Goal: Task Accomplishment & Management: Complete application form

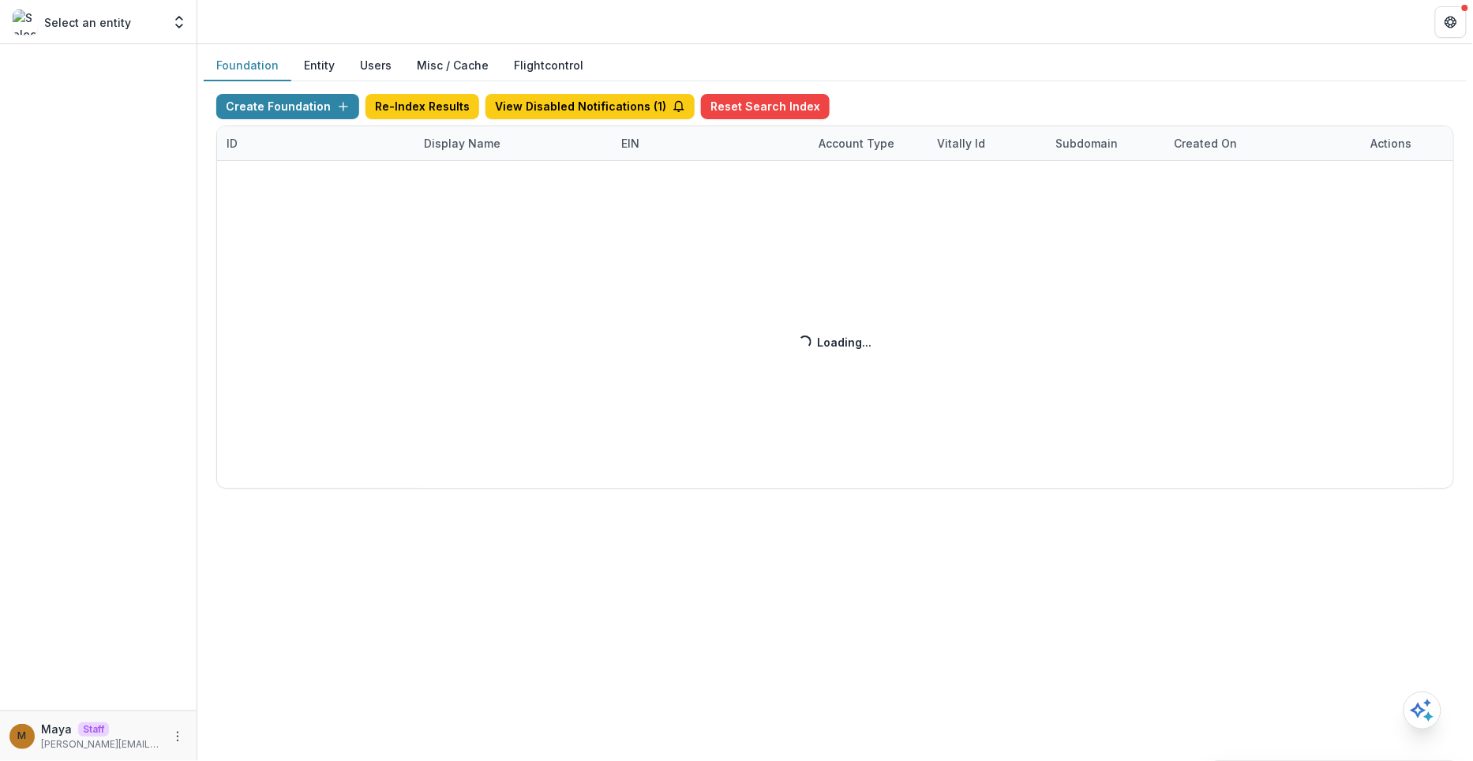
click at [688, 54] on div "Foundation Entity Users Misc / Cache Flightcontrol" at bounding box center [835, 66] width 1263 height 31
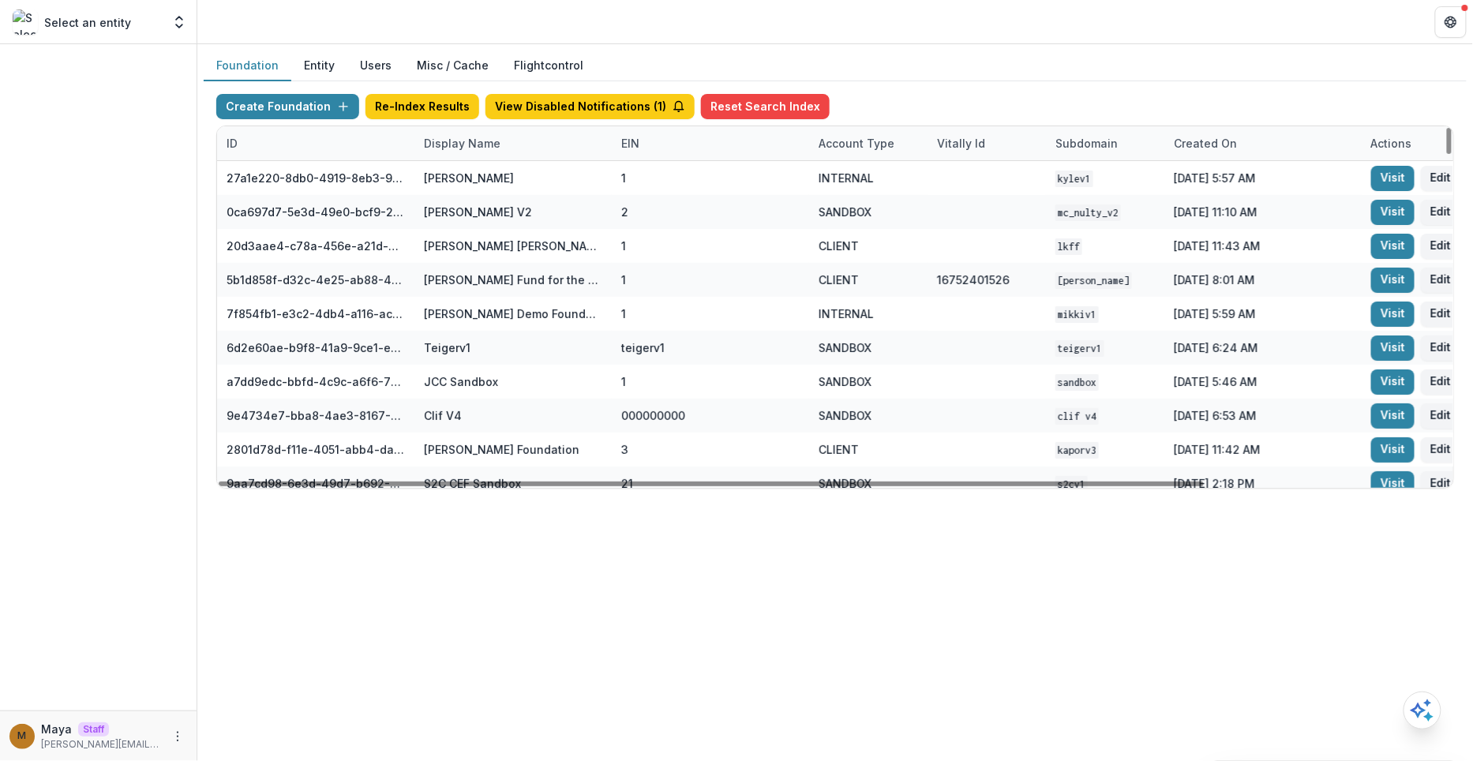
click at [462, 154] on div "Display Name" at bounding box center [512, 143] width 197 height 34
click at [463, 174] on input at bounding box center [511, 177] width 189 height 25
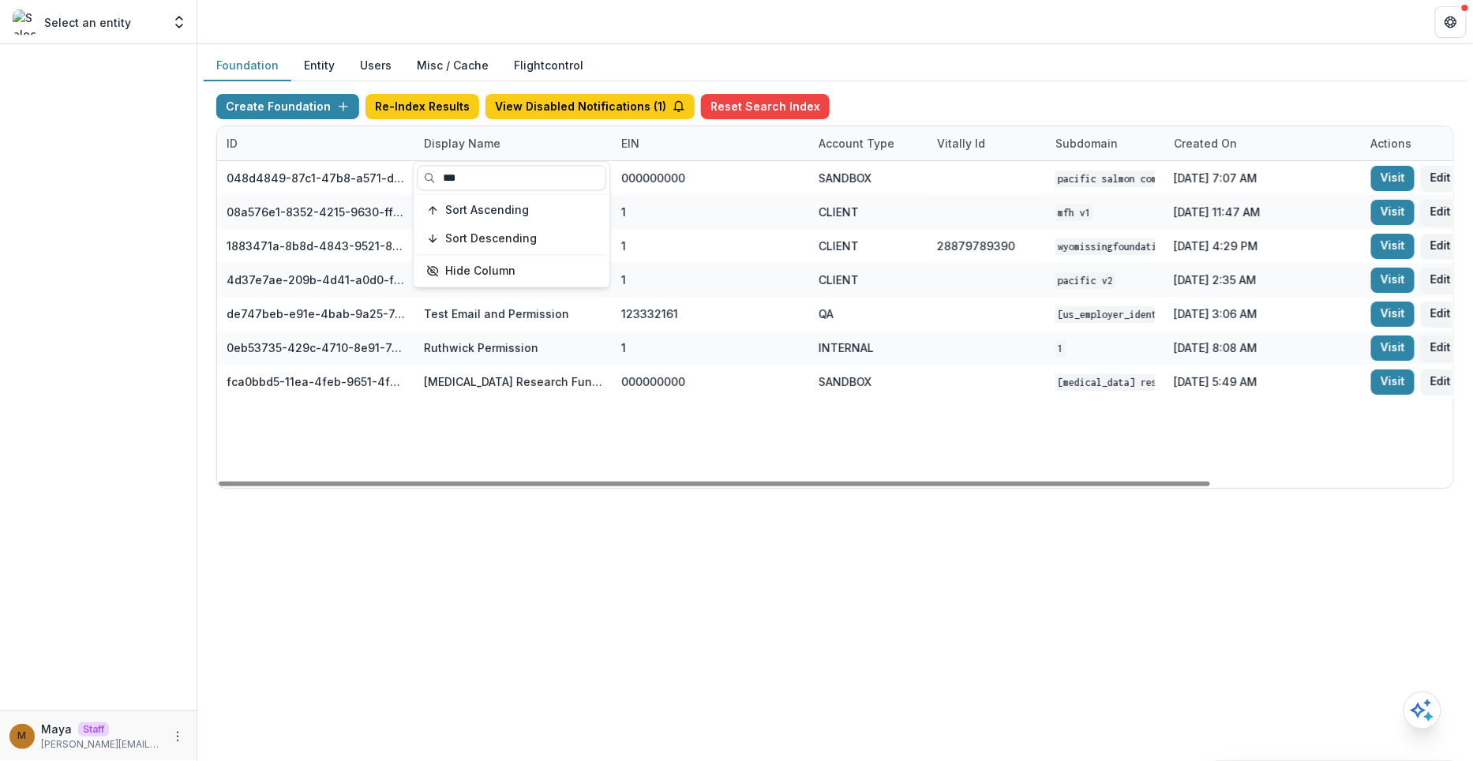
type input "***"
click at [767, 414] on div "048d4849-87c1-47b8-a571-d36adc5d9bb4 Pacific Salmon Commission DEMO 000000000 S…" at bounding box center [986, 324] width 1539 height 327
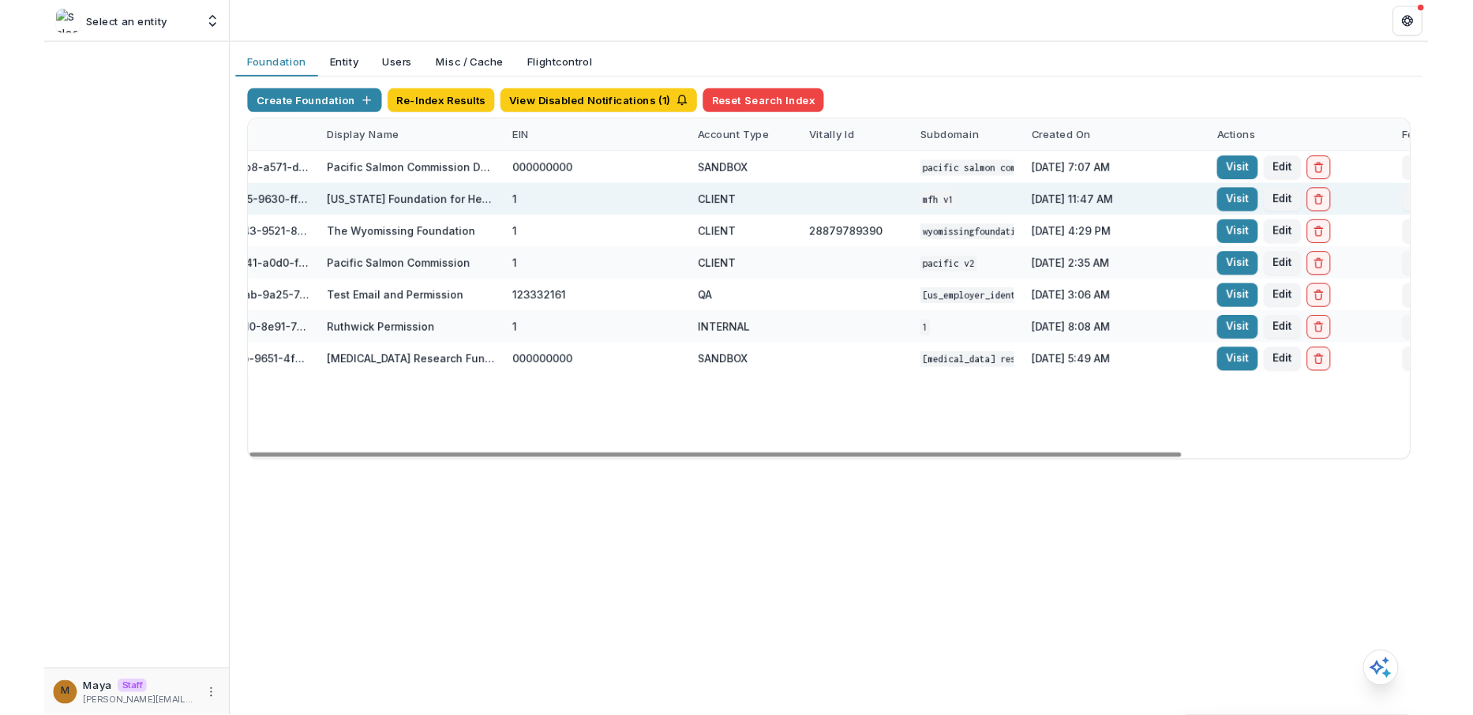
scroll to position [0, 302]
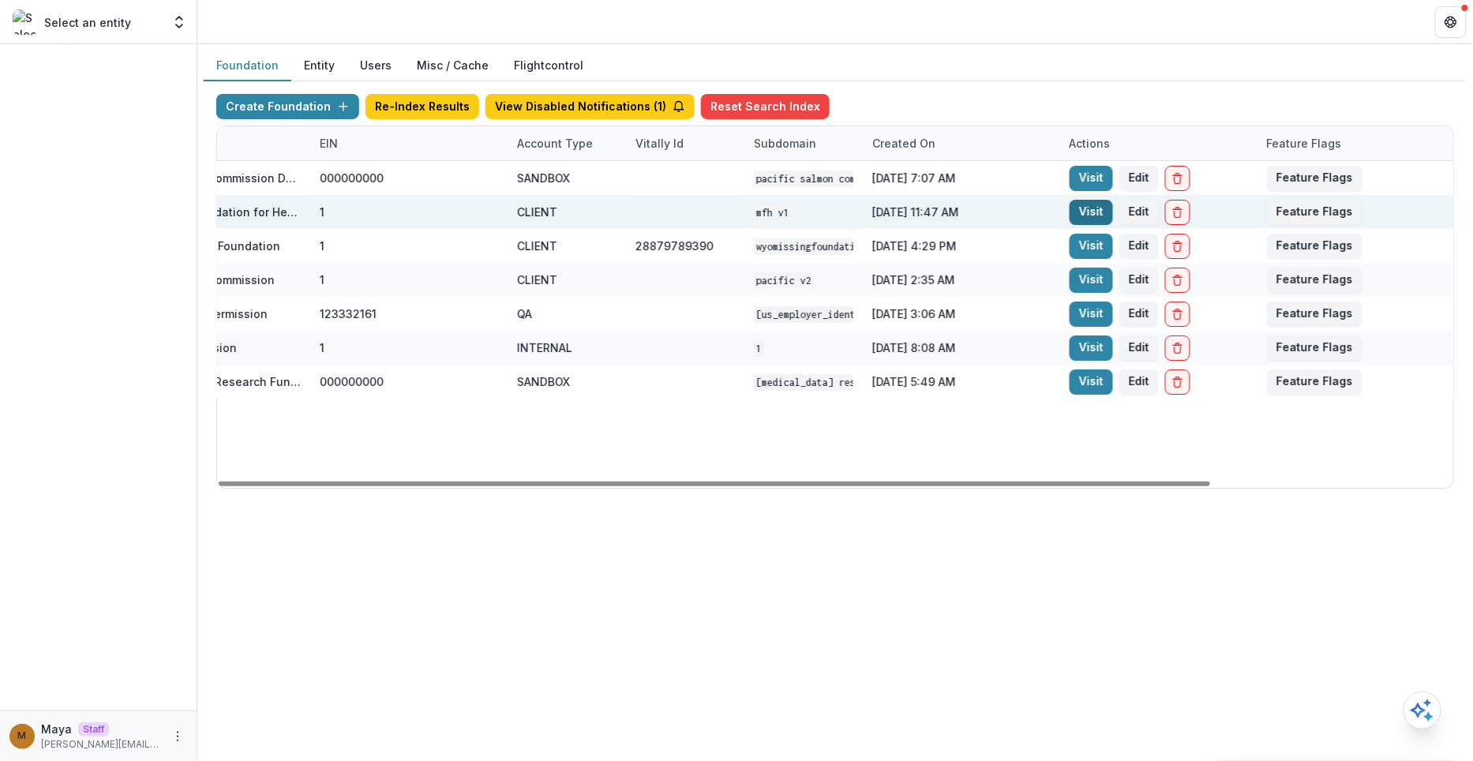
click at [1081, 202] on link "Visit" at bounding box center [1091, 212] width 43 height 25
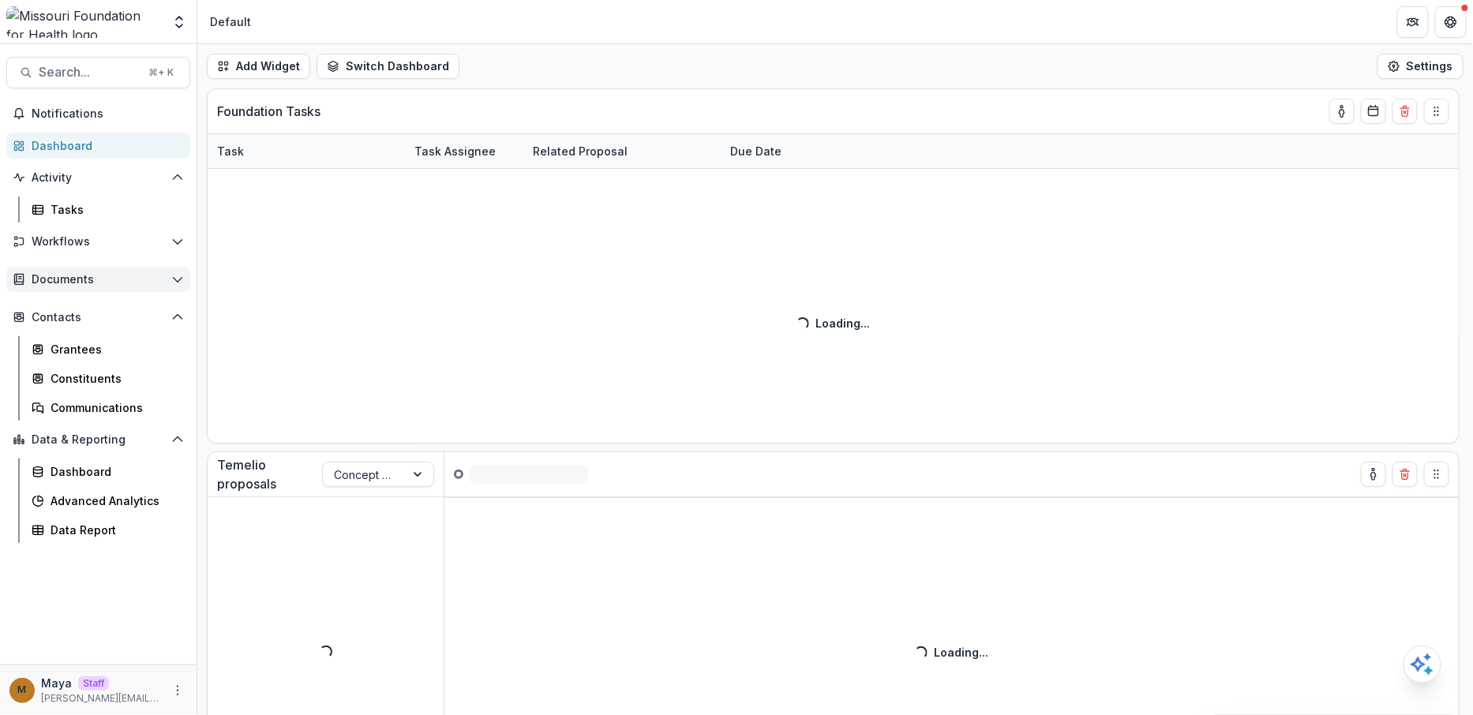
click at [88, 277] on span "Documents" at bounding box center [98, 279] width 133 height 13
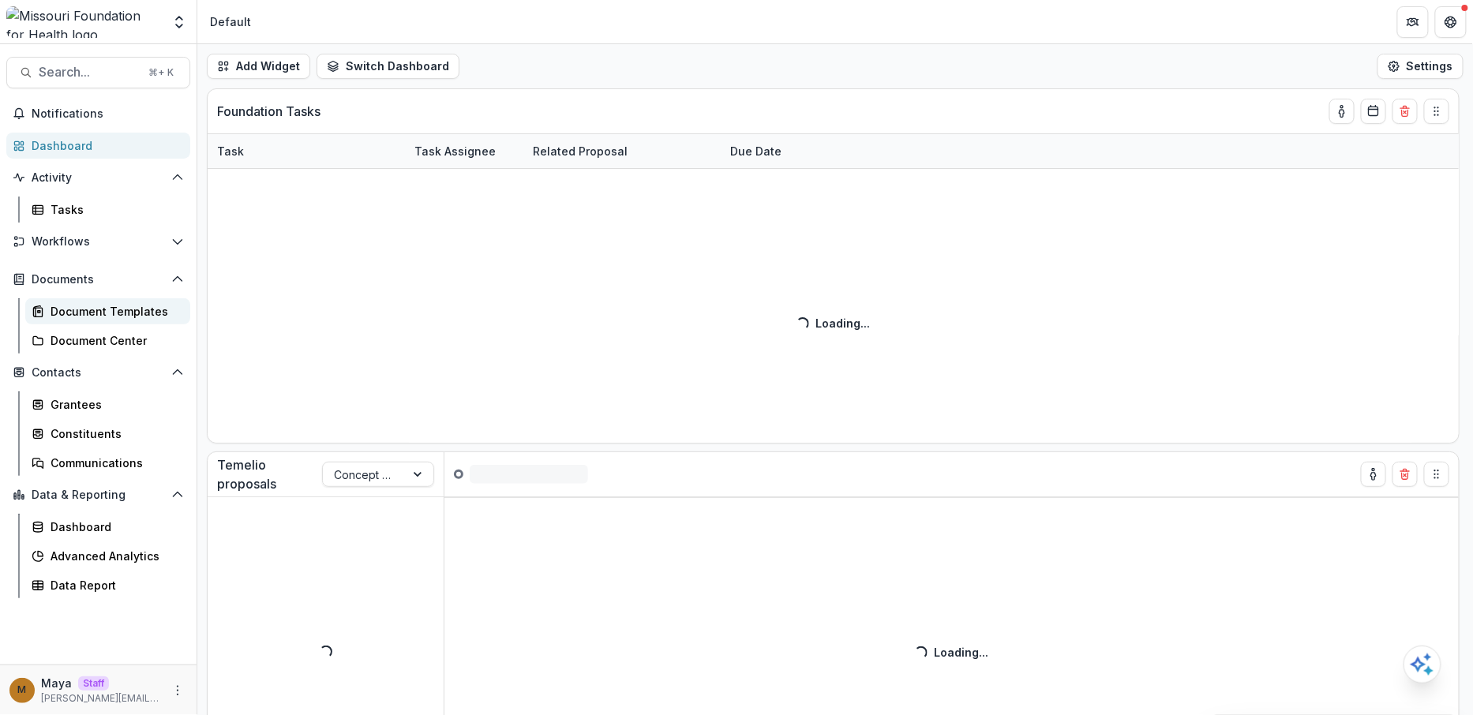
click at [88, 317] on div "Document Templates" at bounding box center [114, 311] width 127 height 17
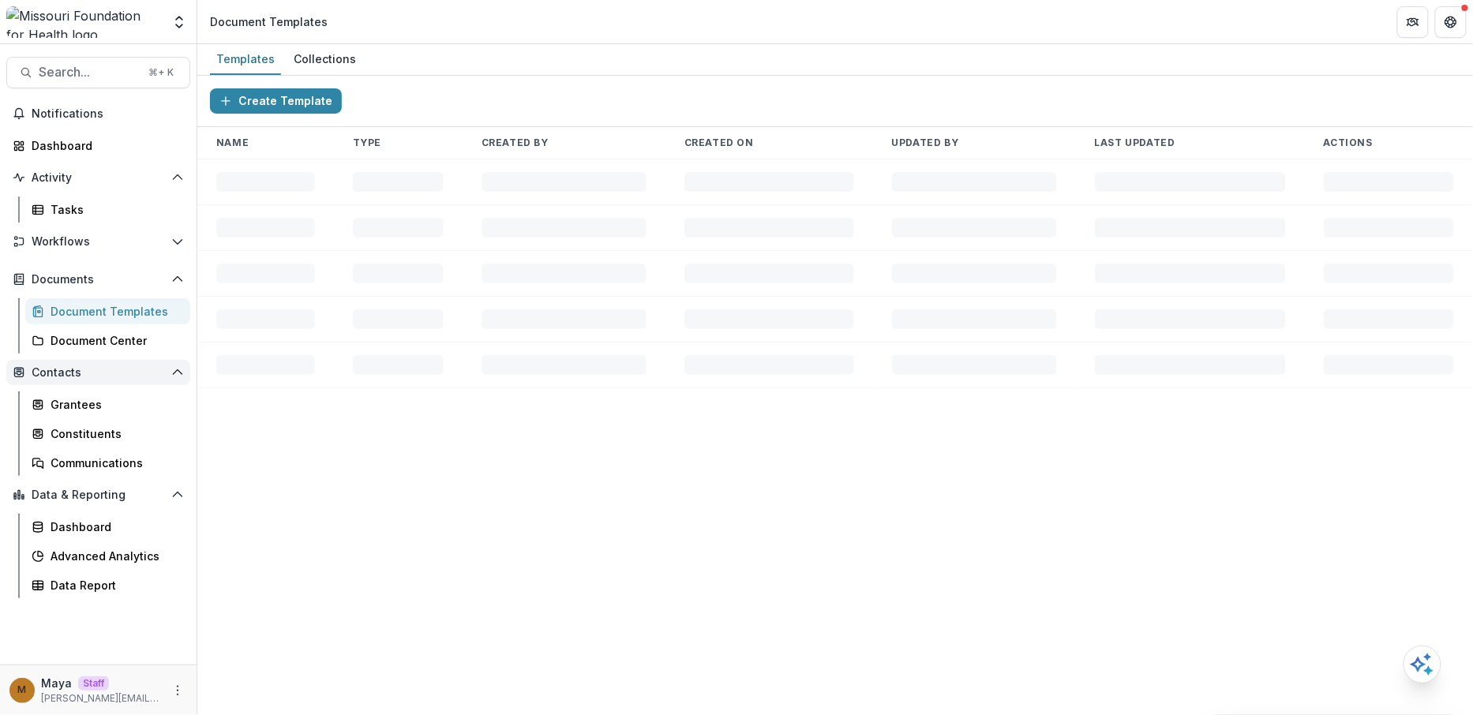
click at [56, 374] on span "Contacts" at bounding box center [98, 372] width 133 height 13
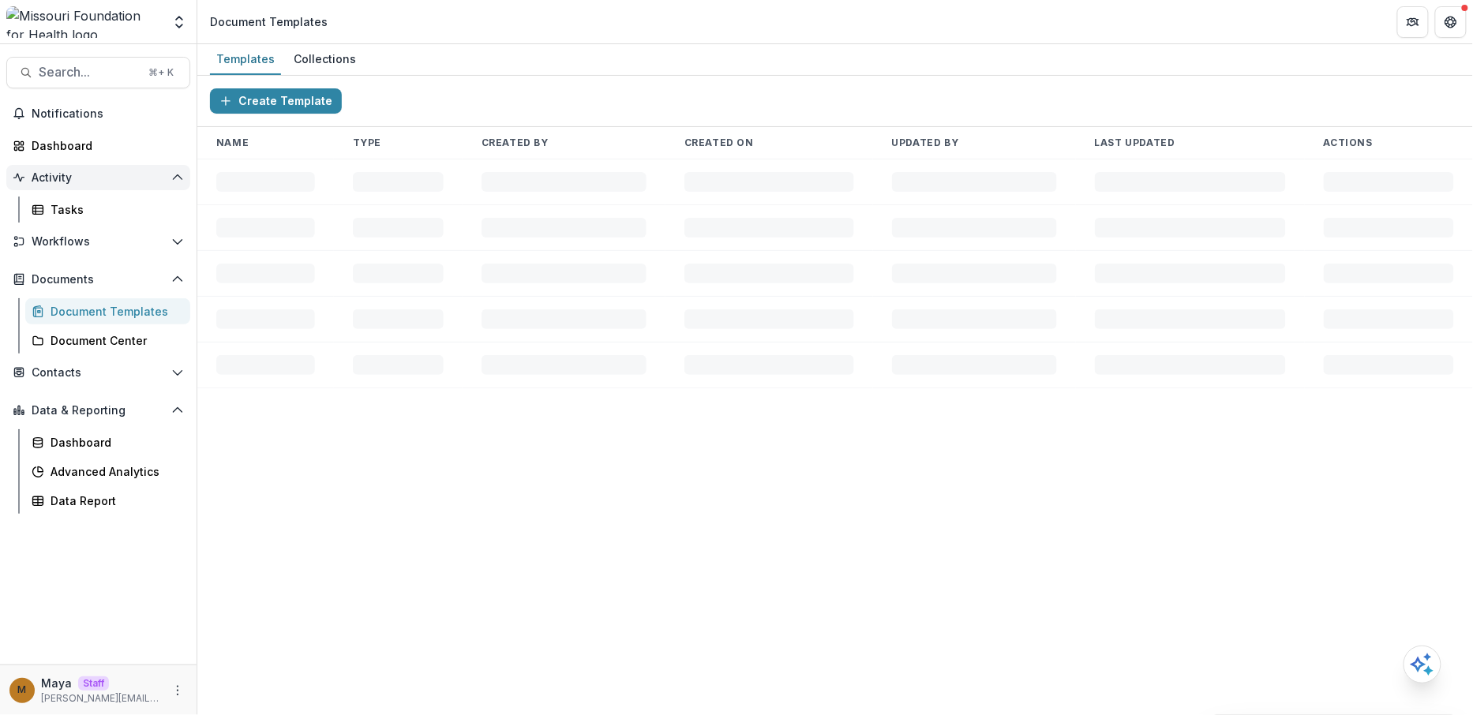
click at [63, 189] on button "Activity" at bounding box center [98, 177] width 184 height 25
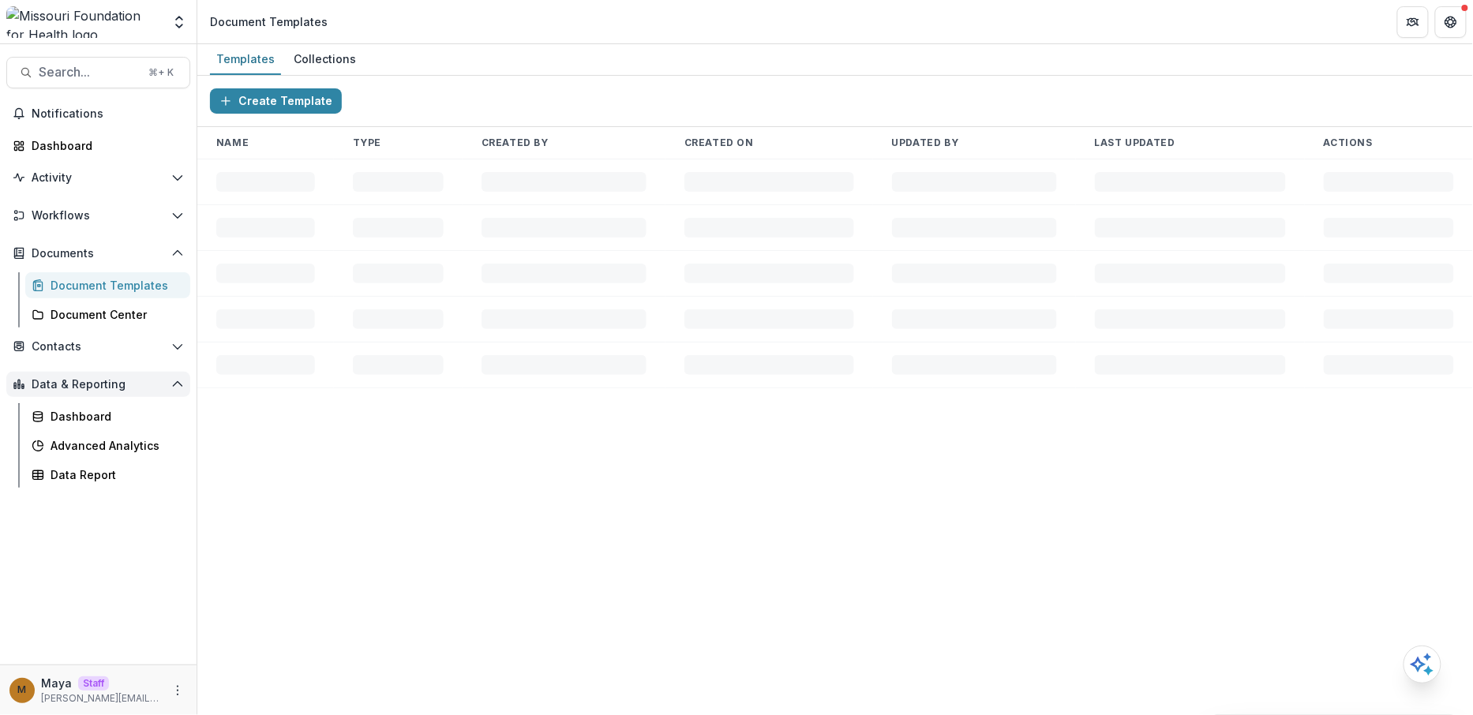
click at [40, 378] on span "Data & Reporting" at bounding box center [98, 384] width 133 height 13
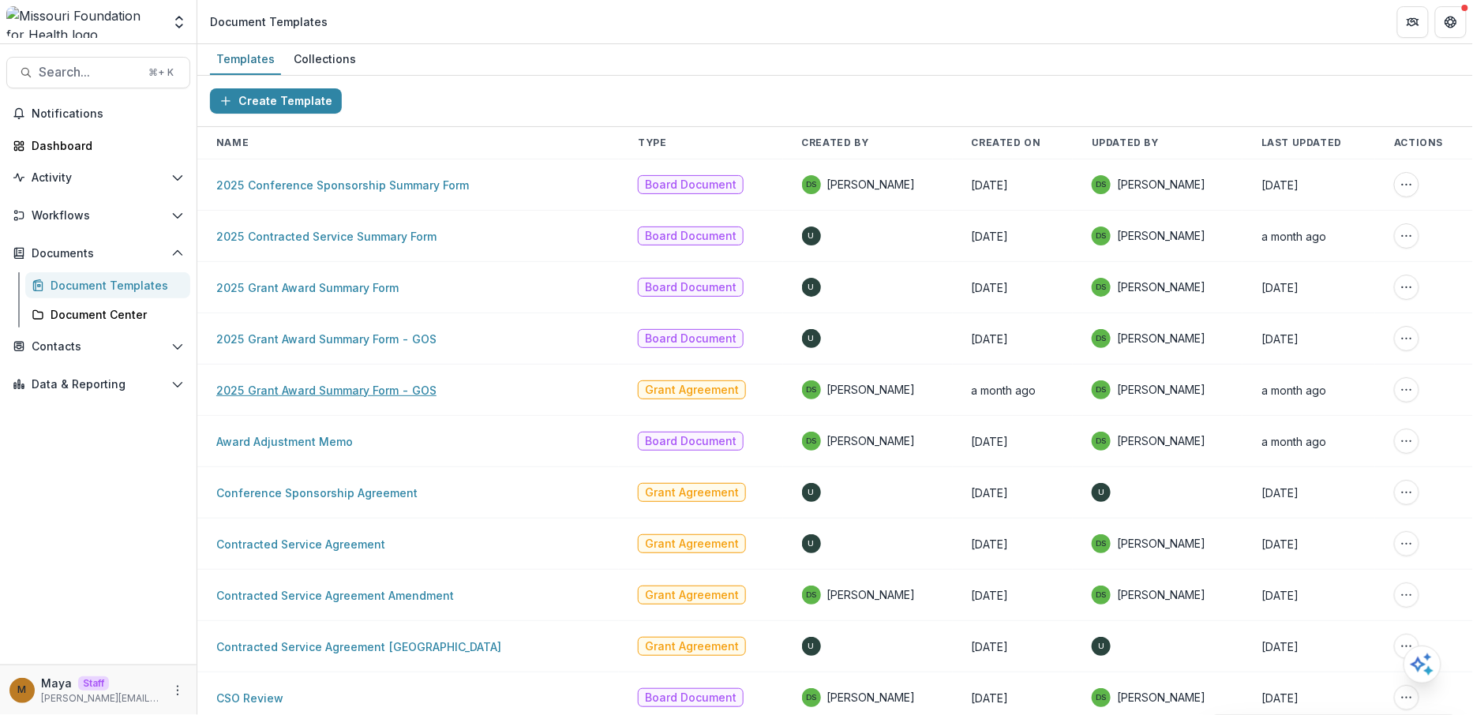
click at [386, 384] on link "2025 Grant Award Summary Form - GOS" at bounding box center [326, 390] width 220 height 13
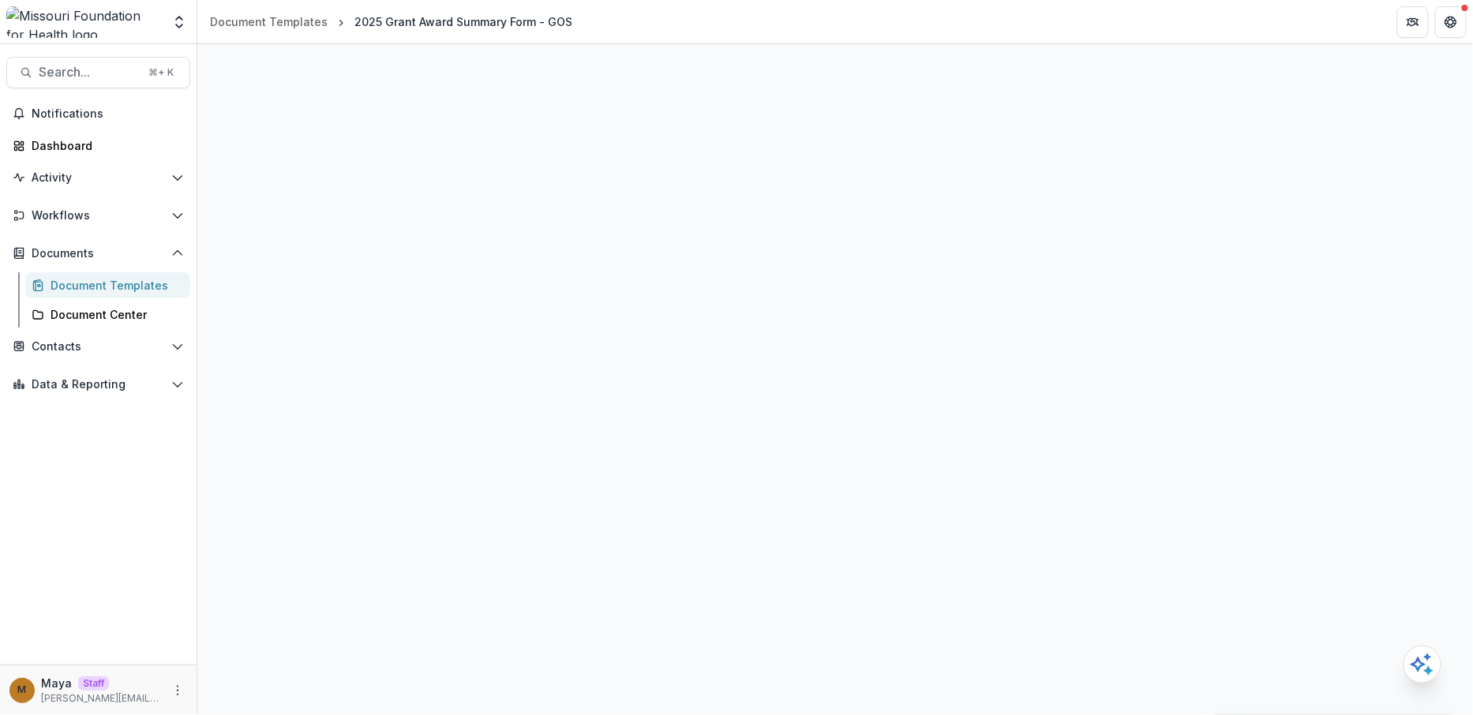
select select "**********"
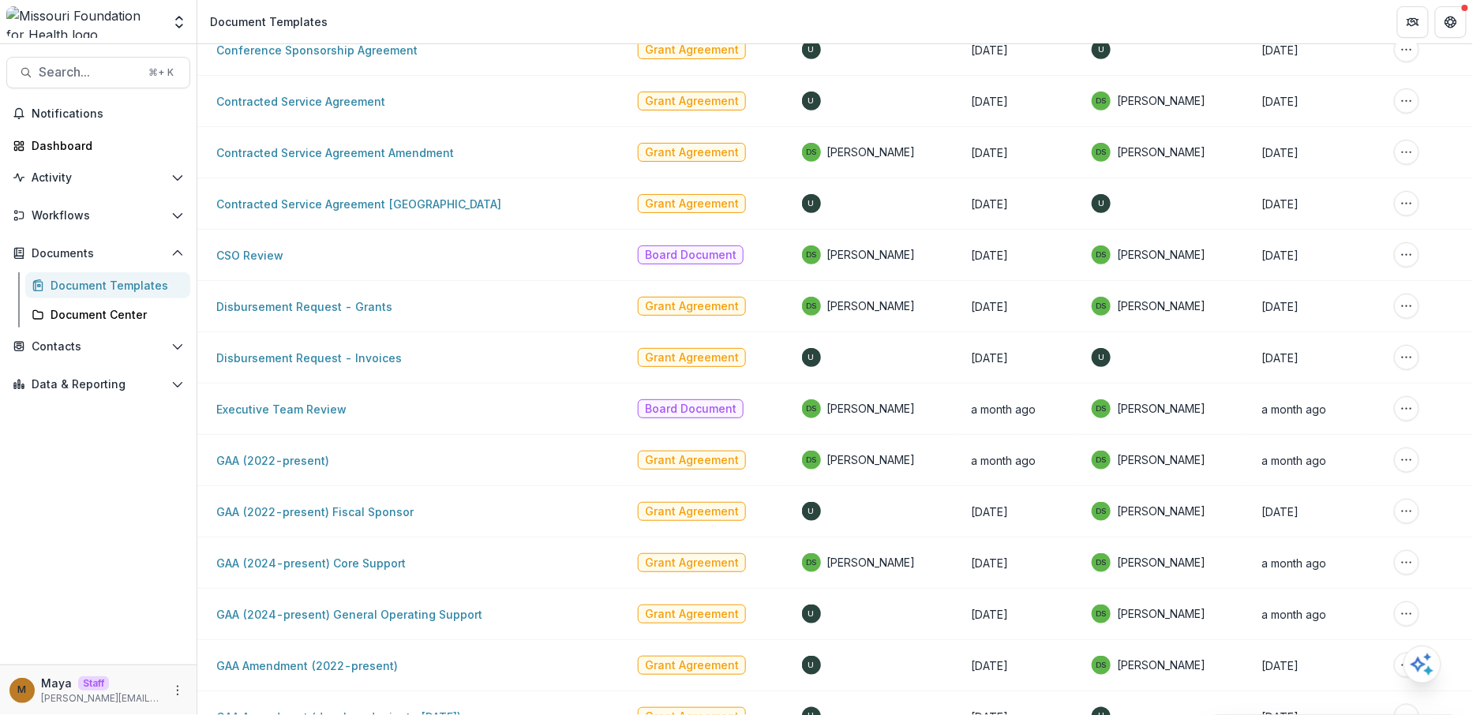
scroll to position [445, 0]
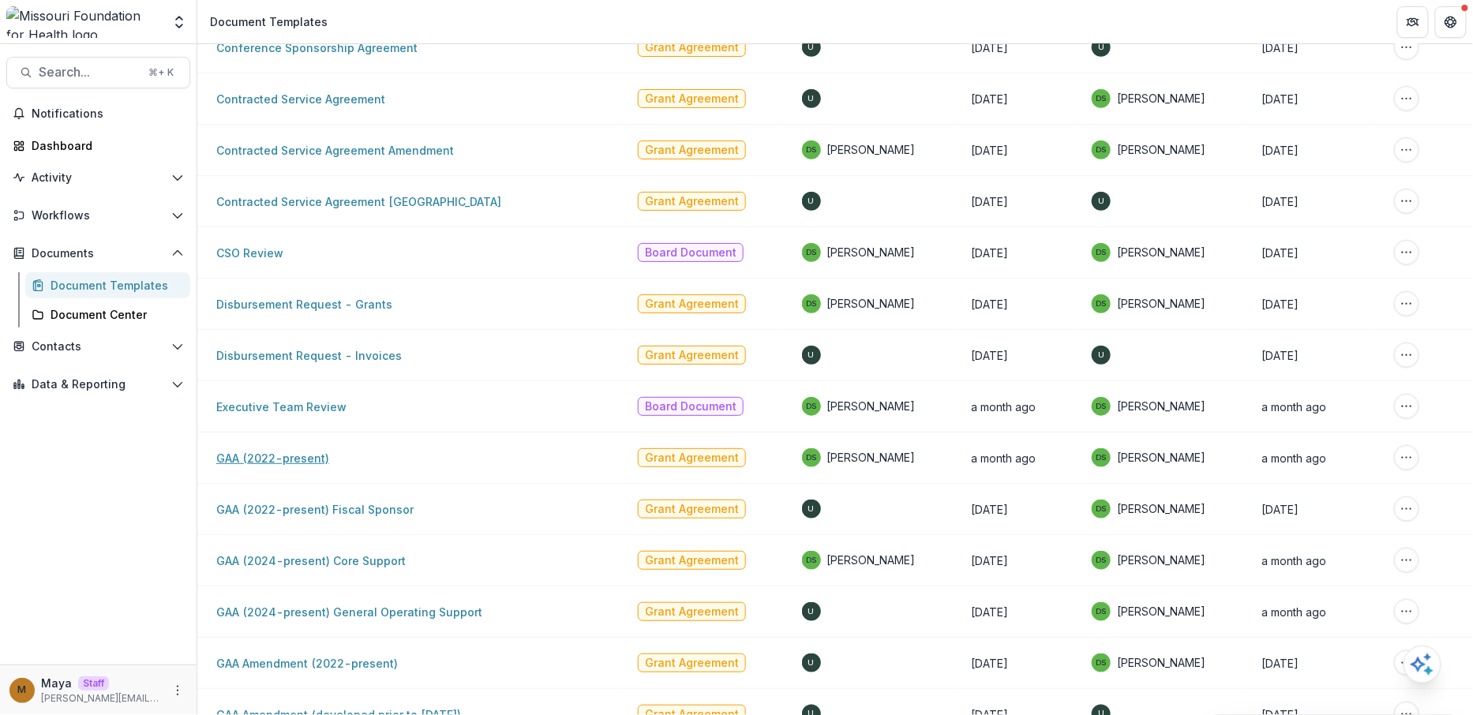
click at [269, 452] on link "GAA (2022-present)" at bounding box center [272, 458] width 113 height 13
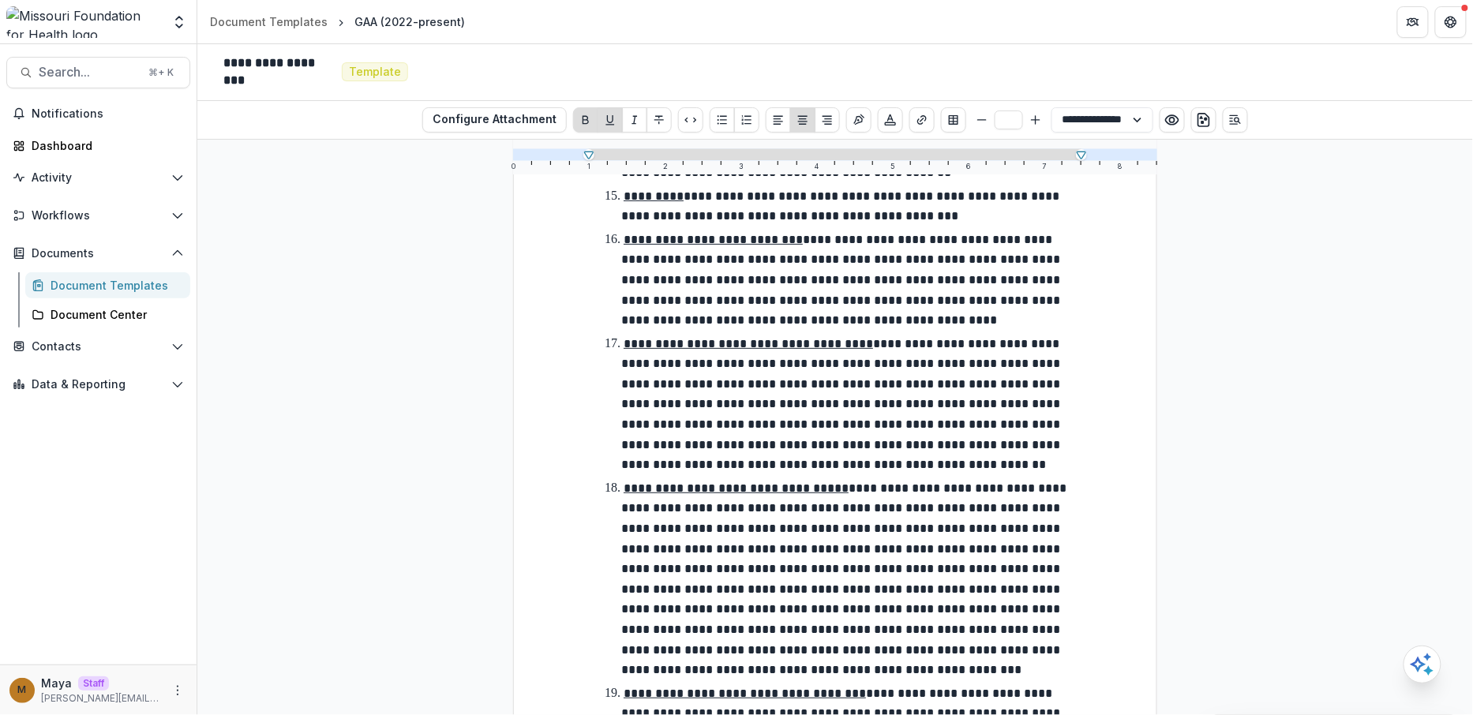
scroll to position [2376, 0]
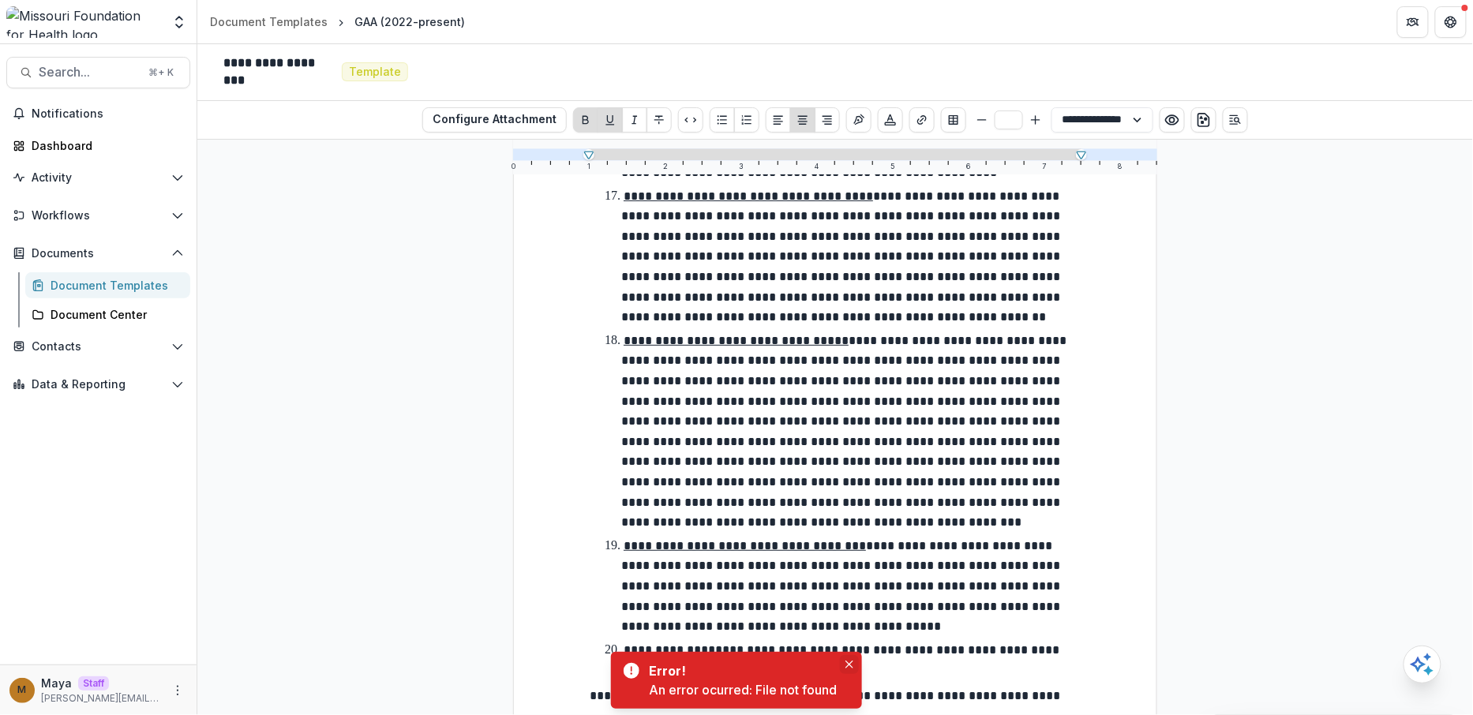
click at [852, 663] on icon "Close" at bounding box center [850, 665] width 8 height 8
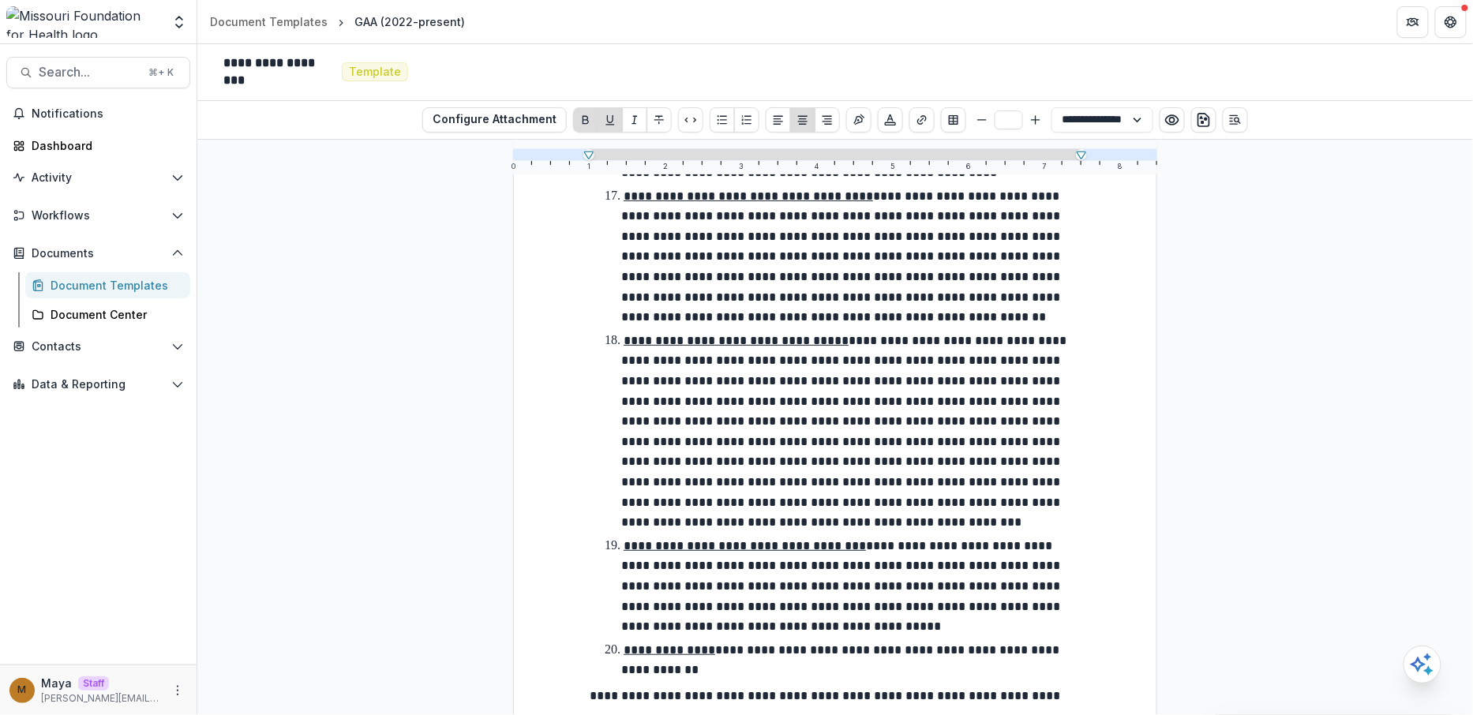
select select "**********"
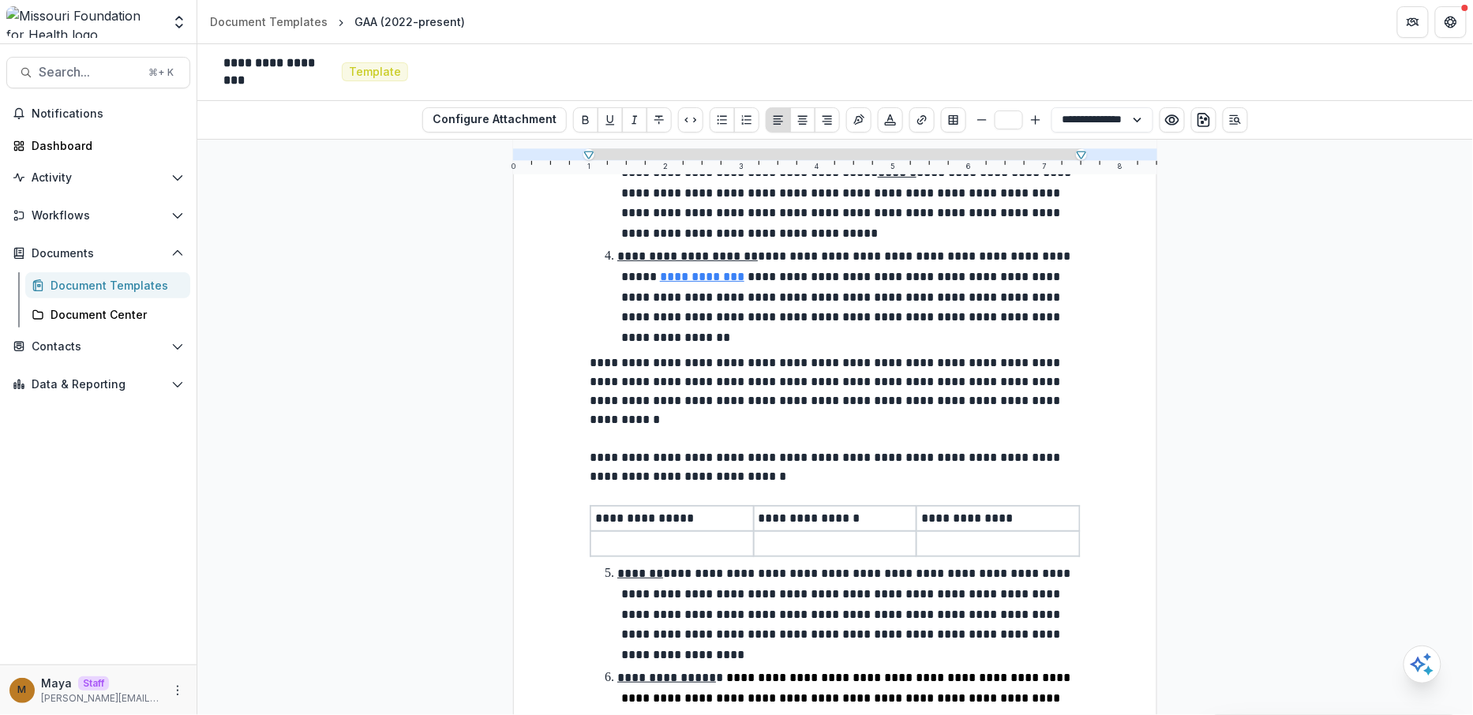
scroll to position [0, 0]
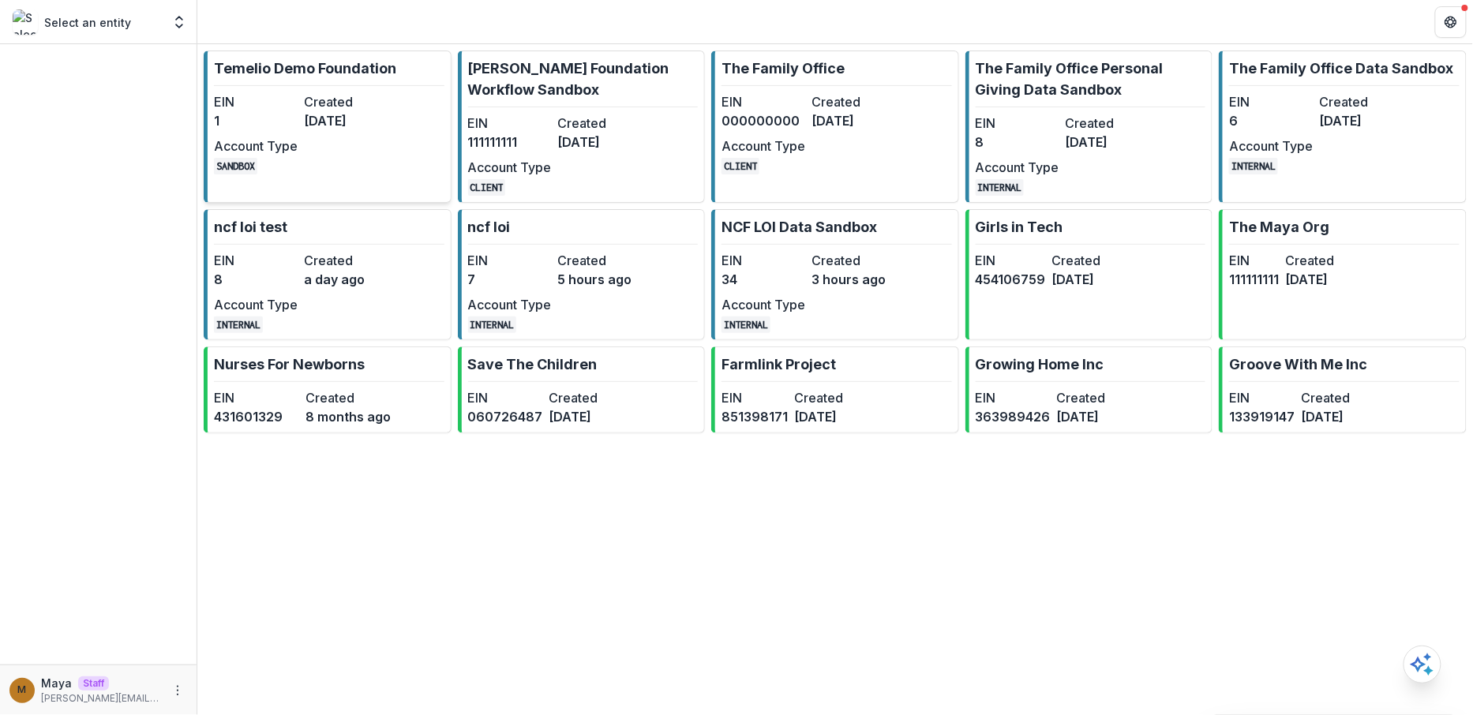
click at [316, 149] on div "EIN 1 Created [DATE] Account Type SANDBOX" at bounding box center [301, 133] width 174 height 82
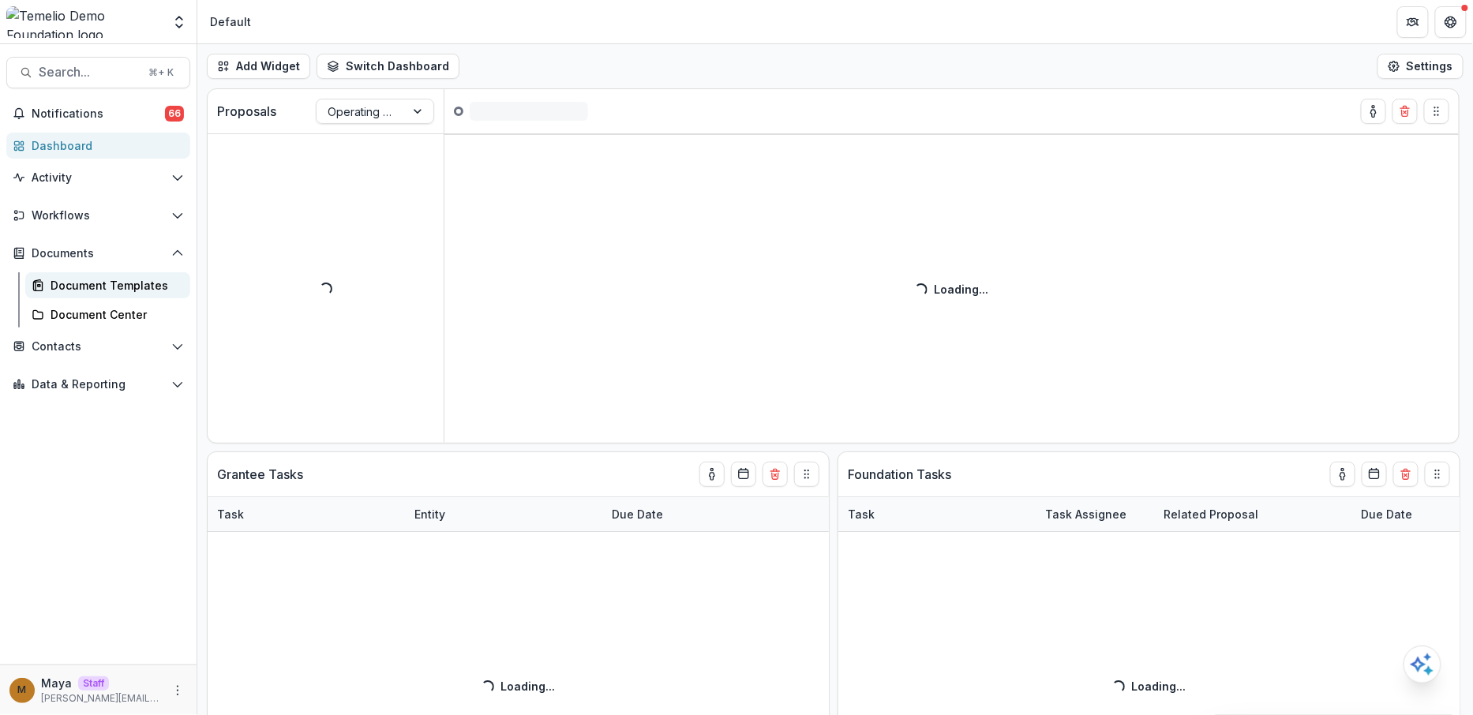
click at [67, 289] on div "Document Templates" at bounding box center [114, 285] width 127 height 17
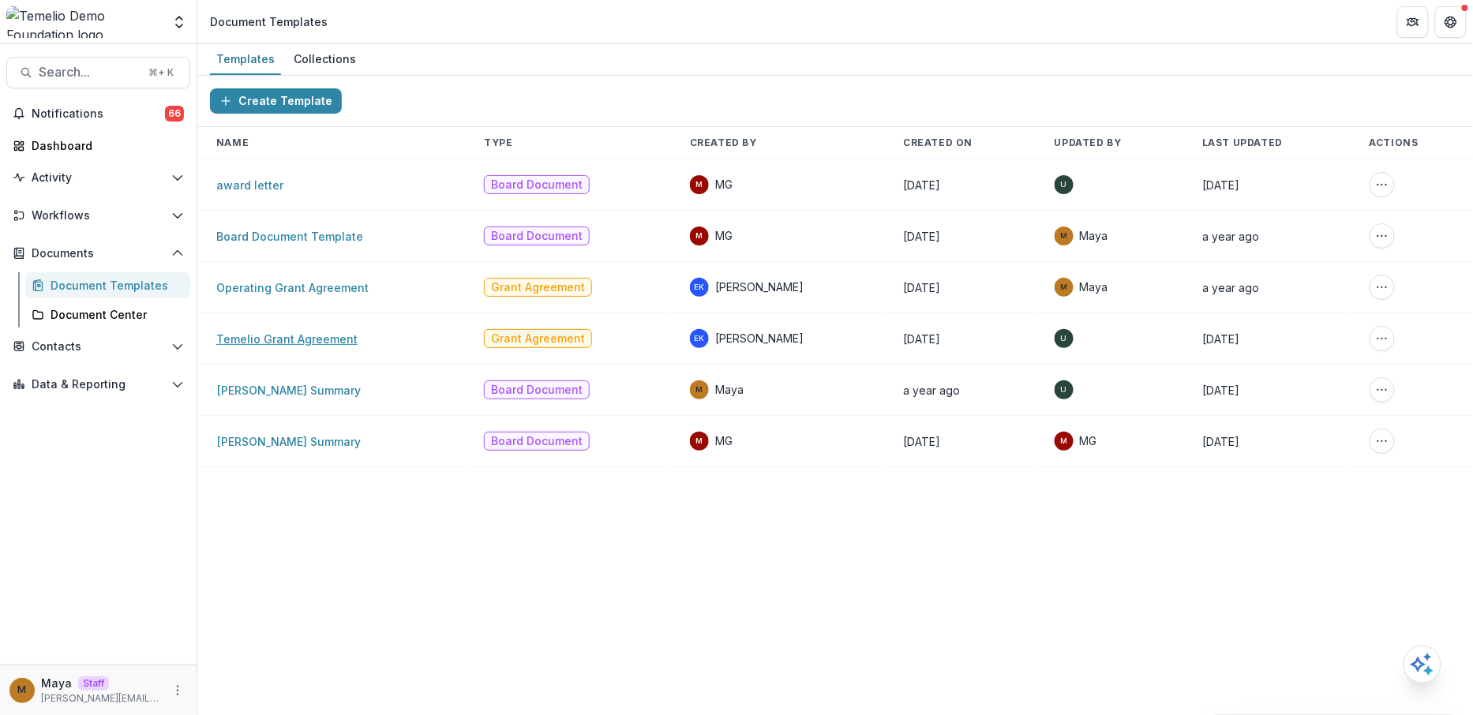
click at [288, 333] on link "Temelio Grant Agreement" at bounding box center [286, 338] width 141 height 13
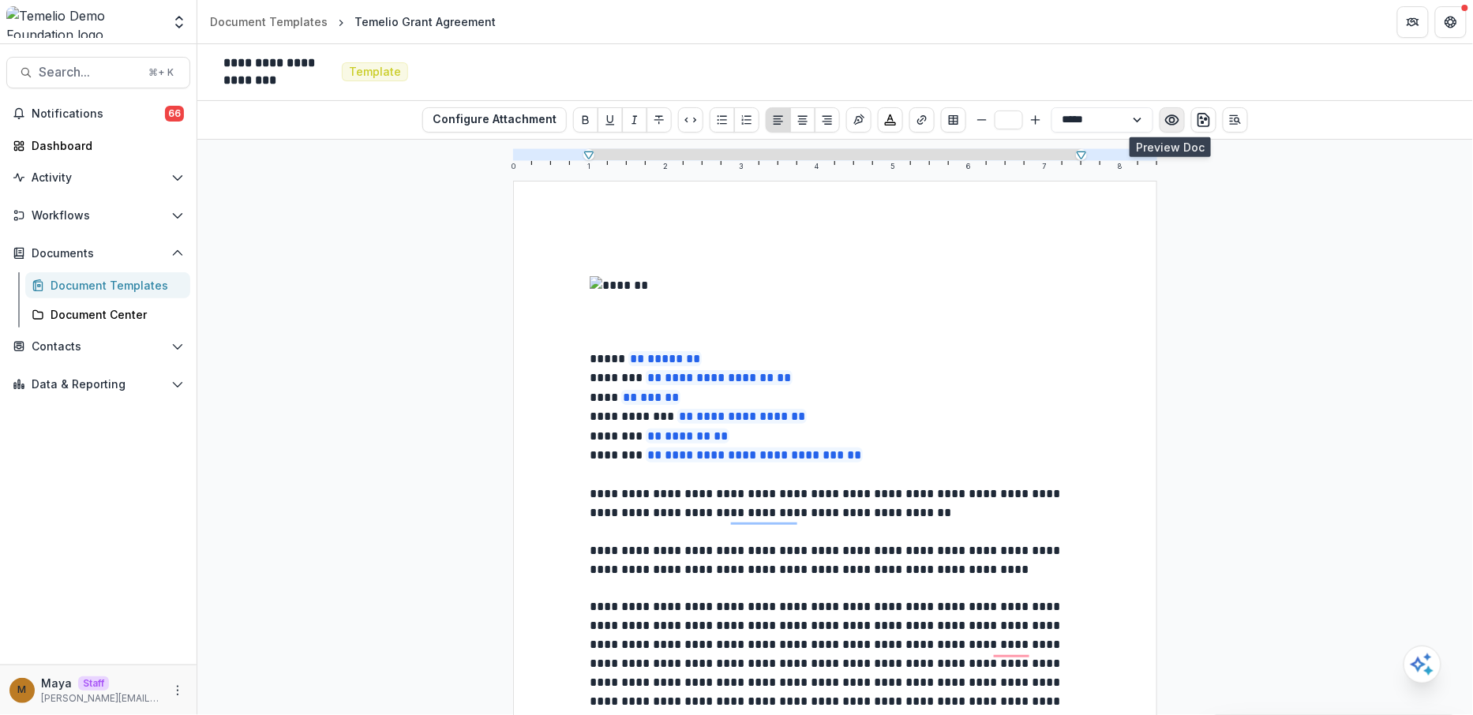
click at [1160, 126] on button "Preview preview-doc.pdf" at bounding box center [1172, 119] width 25 height 25
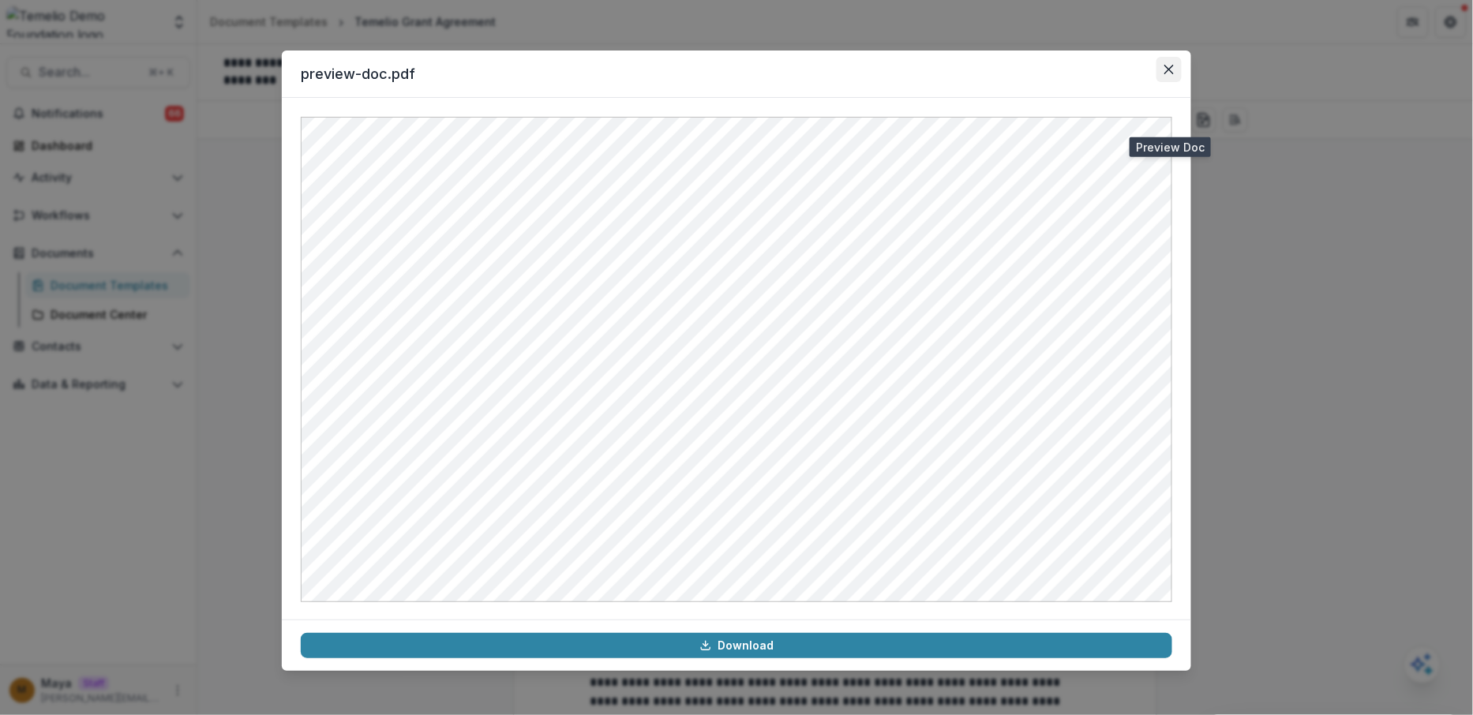
click at [1171, 75] on button "Close" at bounding box center [1169, 69] width 25 height 25
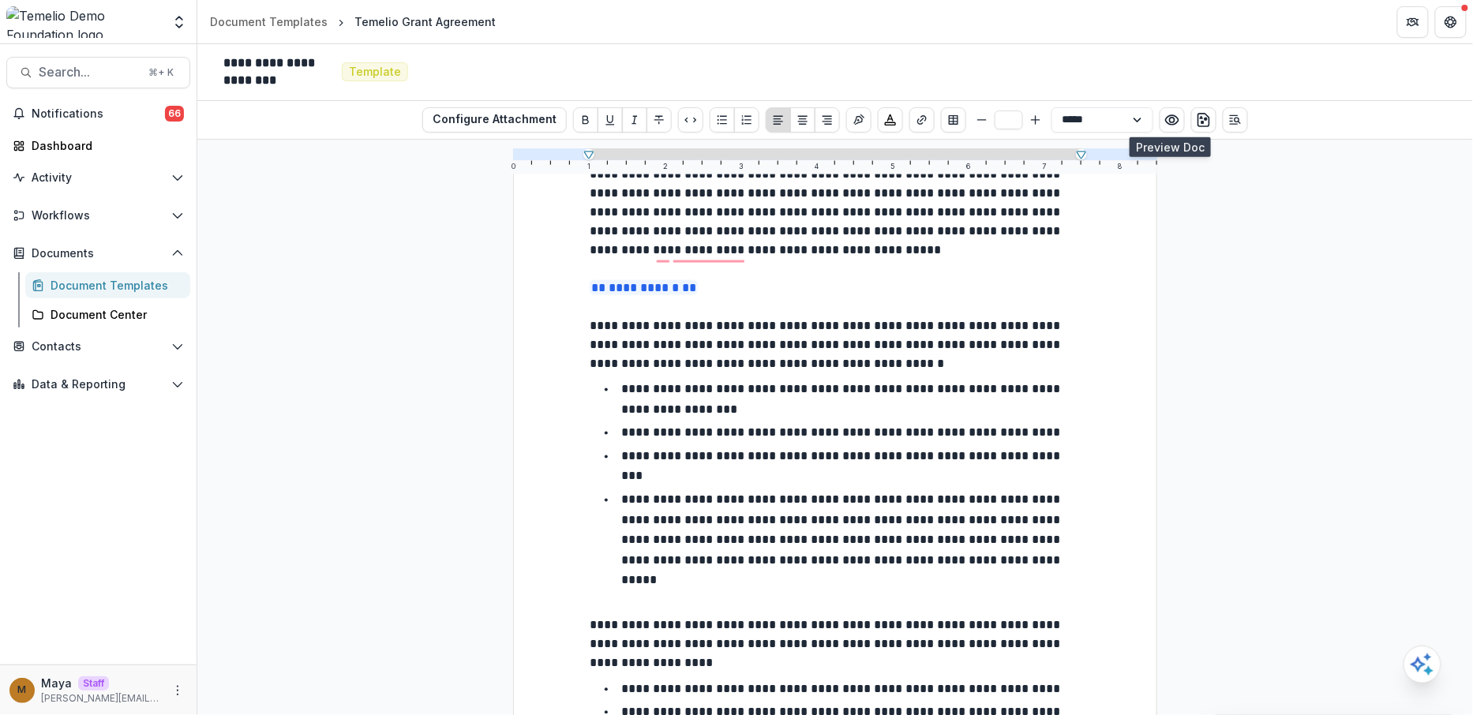
scroll to position [1030, 0]
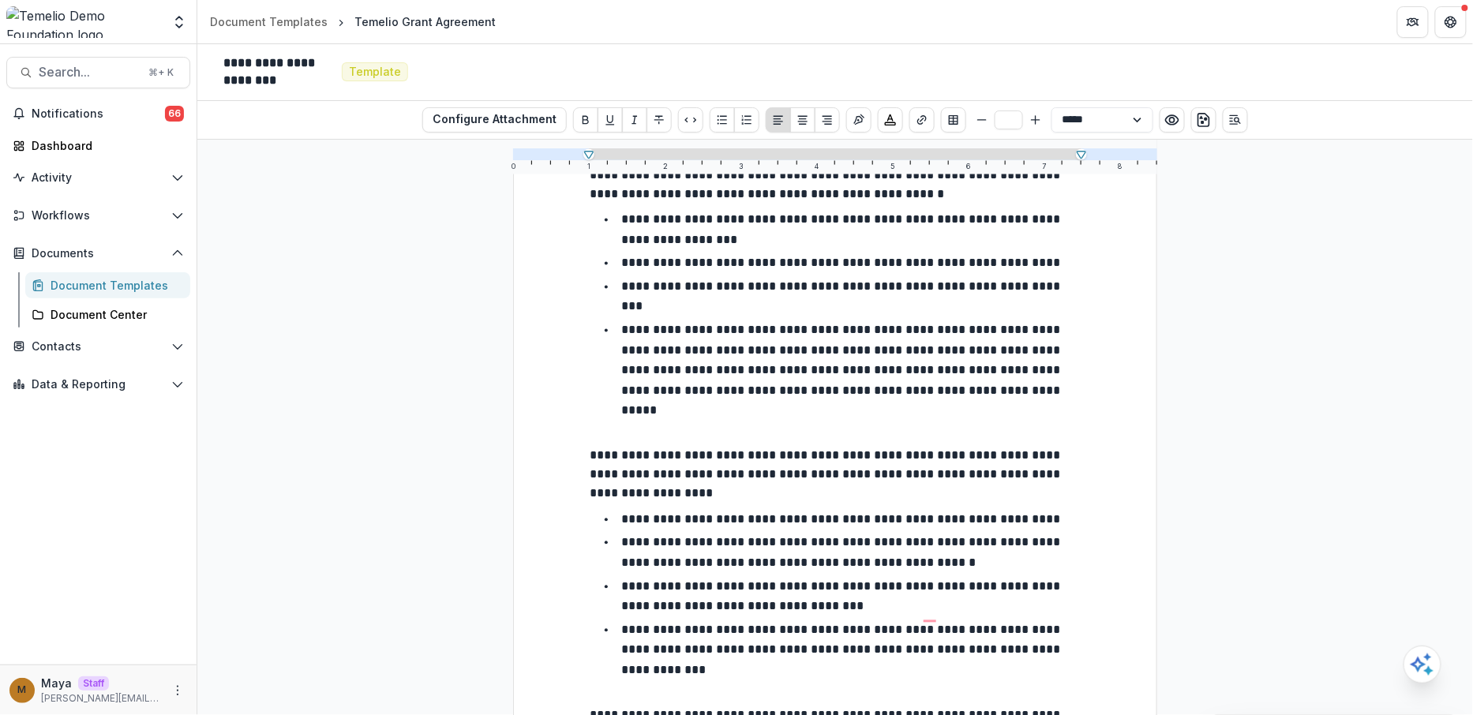
click at [1029, 376] on div "**********" at bounding box center [835, 145] width 491 height 1836
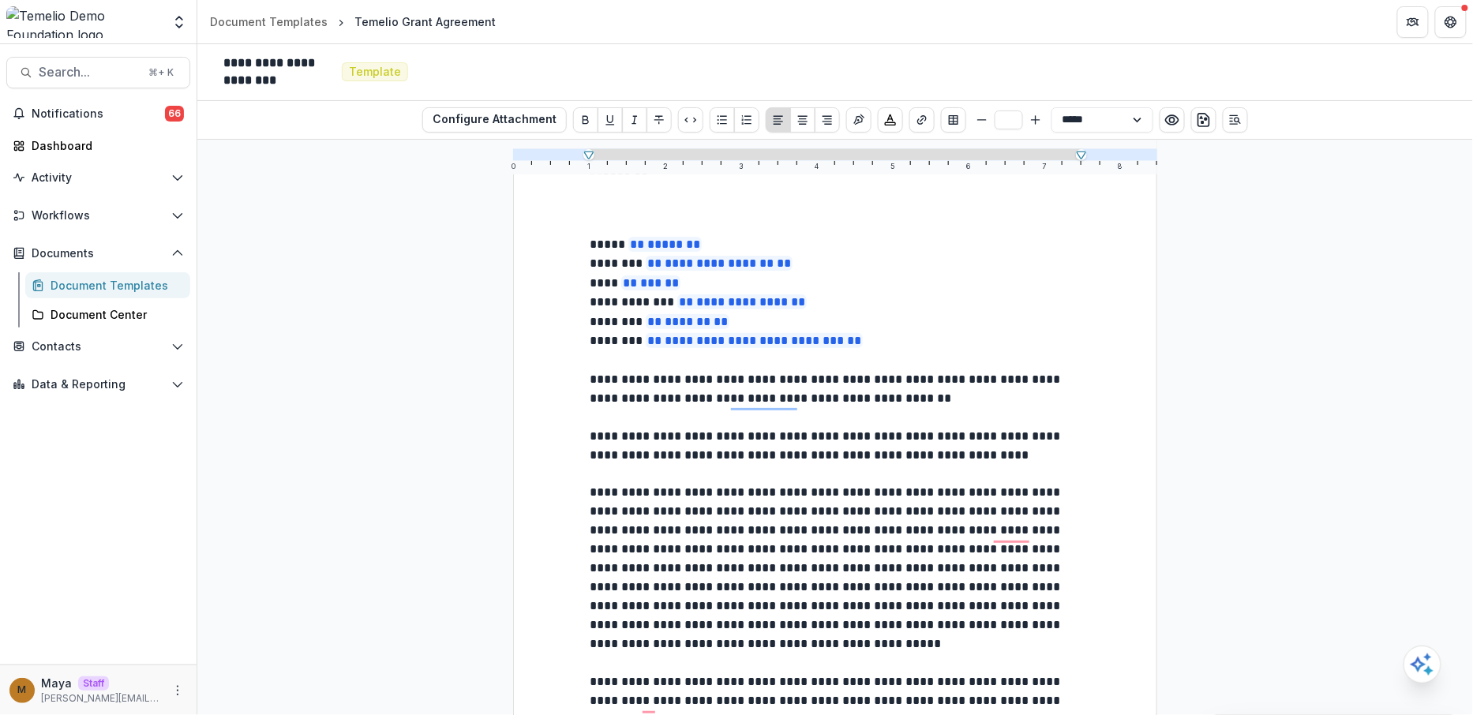
scroll to position [445, 0]
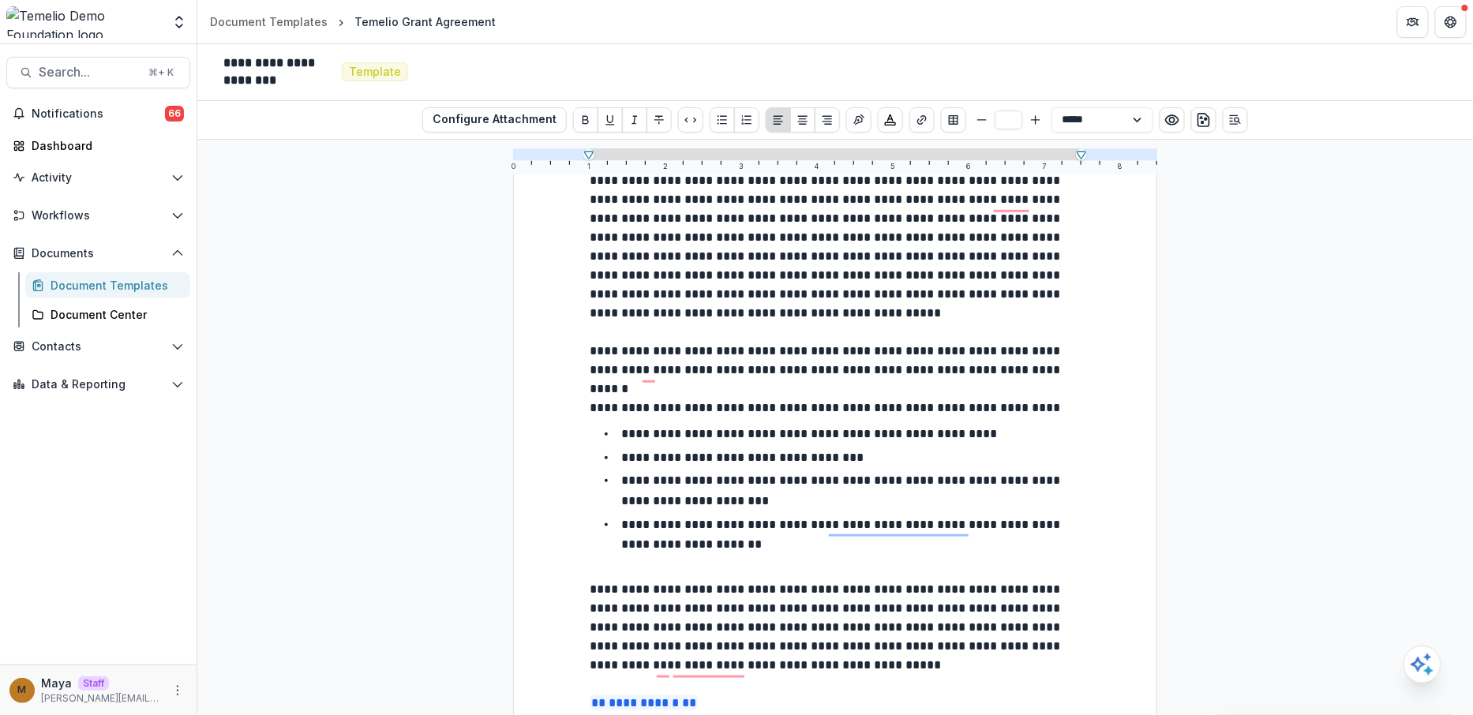
click at [842, 323] on p "**********" at bounding box center [836, 237] width 492 height 171
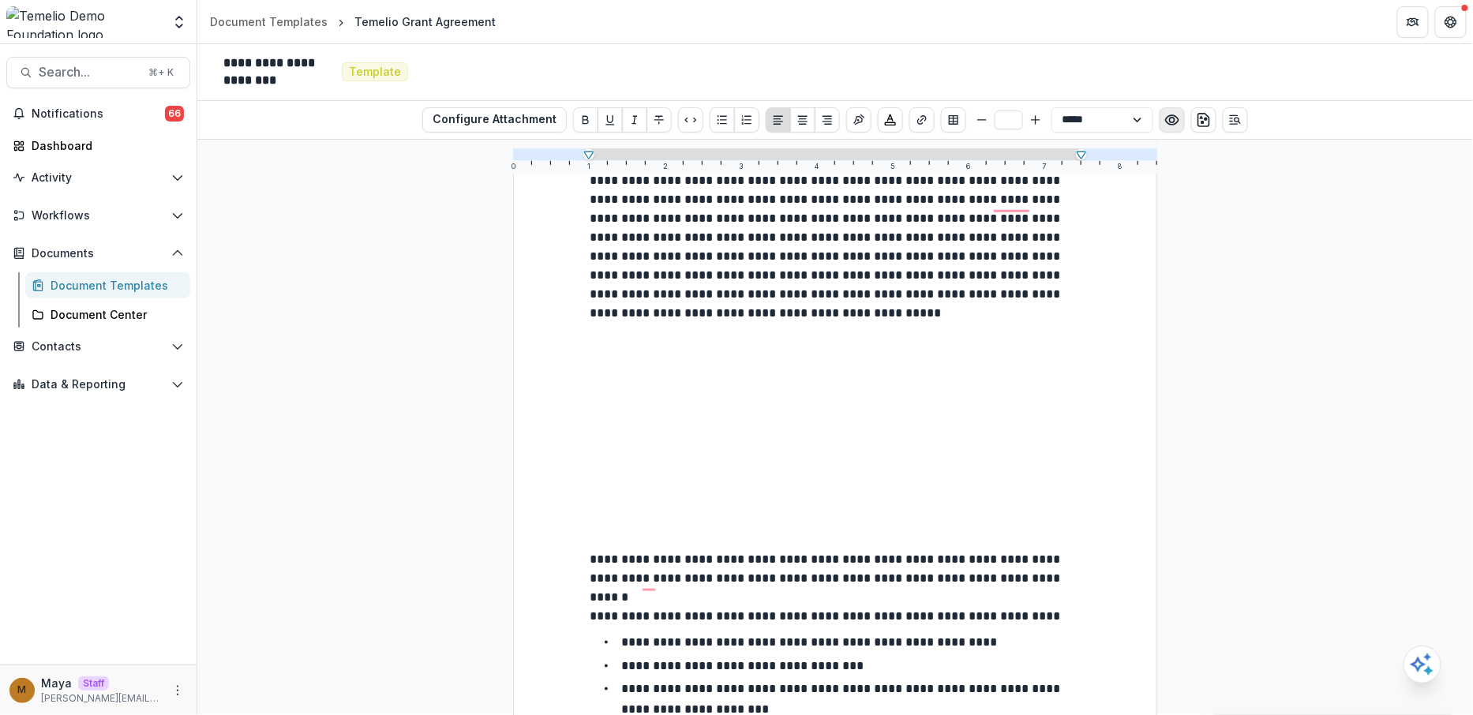
click at [1168, 114] on icon "Preview preview-doc.pdf" at bounding box center [1172, 120] width 16 height 16
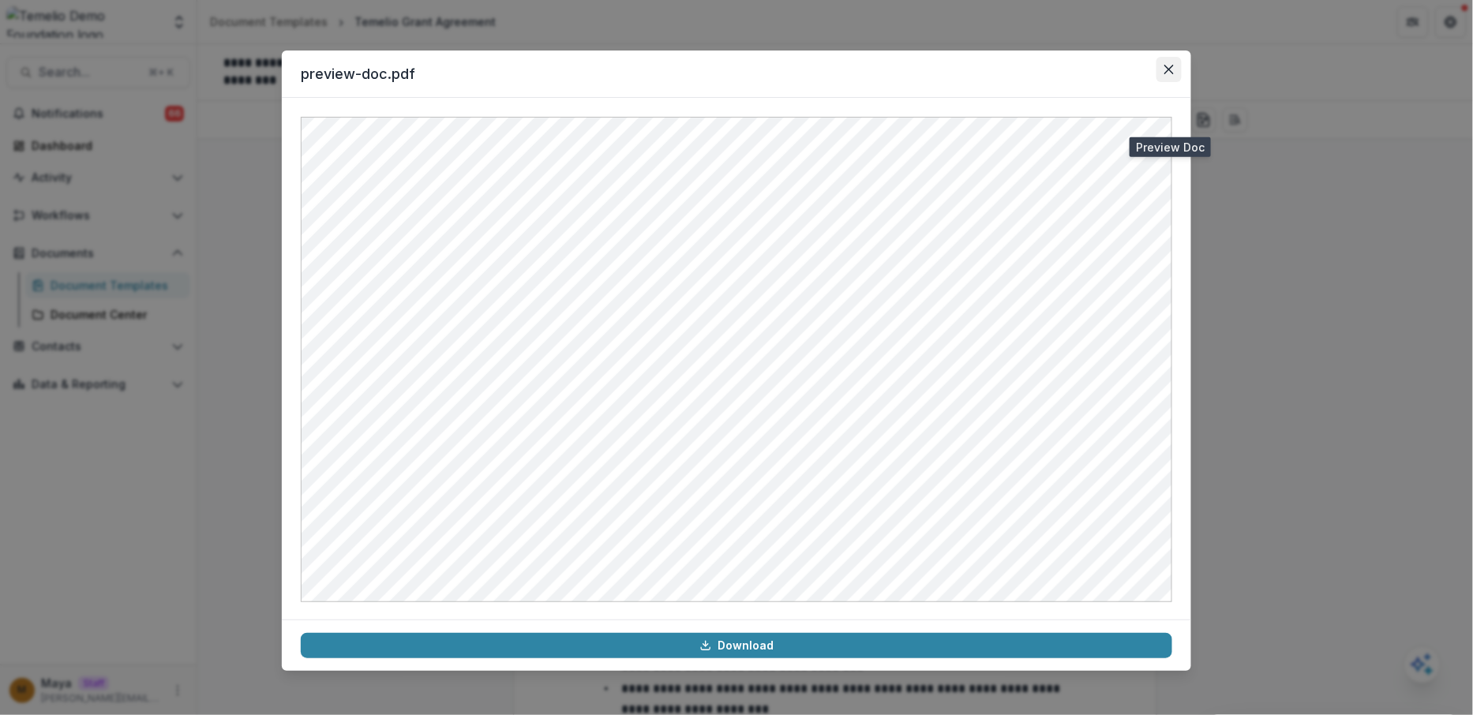
click at [1175, 66] on button "Close" at bounding box center [1169, 69] width 25 height 25
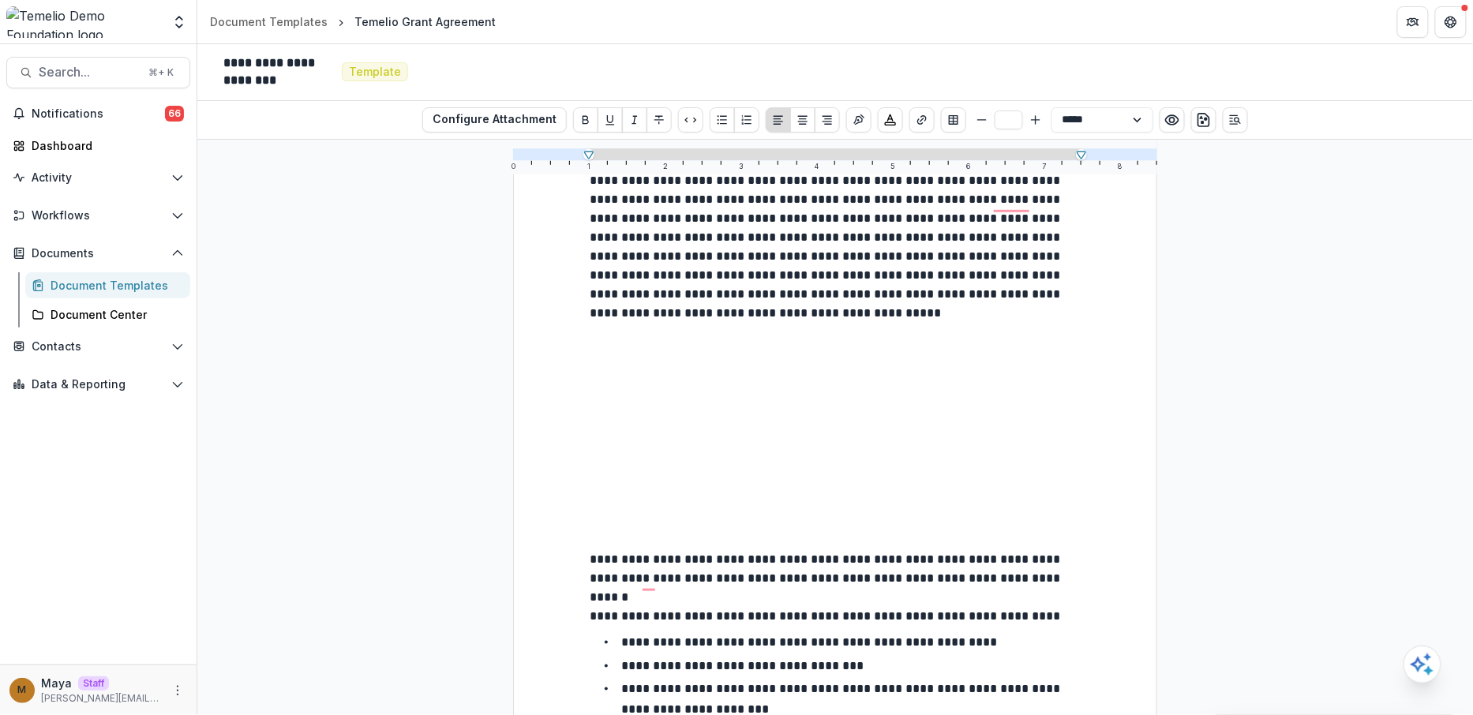
click at [626, 525] on p "To enrich screen reader interactions, please activate Accessibility in Grammarl…" at bounding box center [835, 521] width 491 height 19
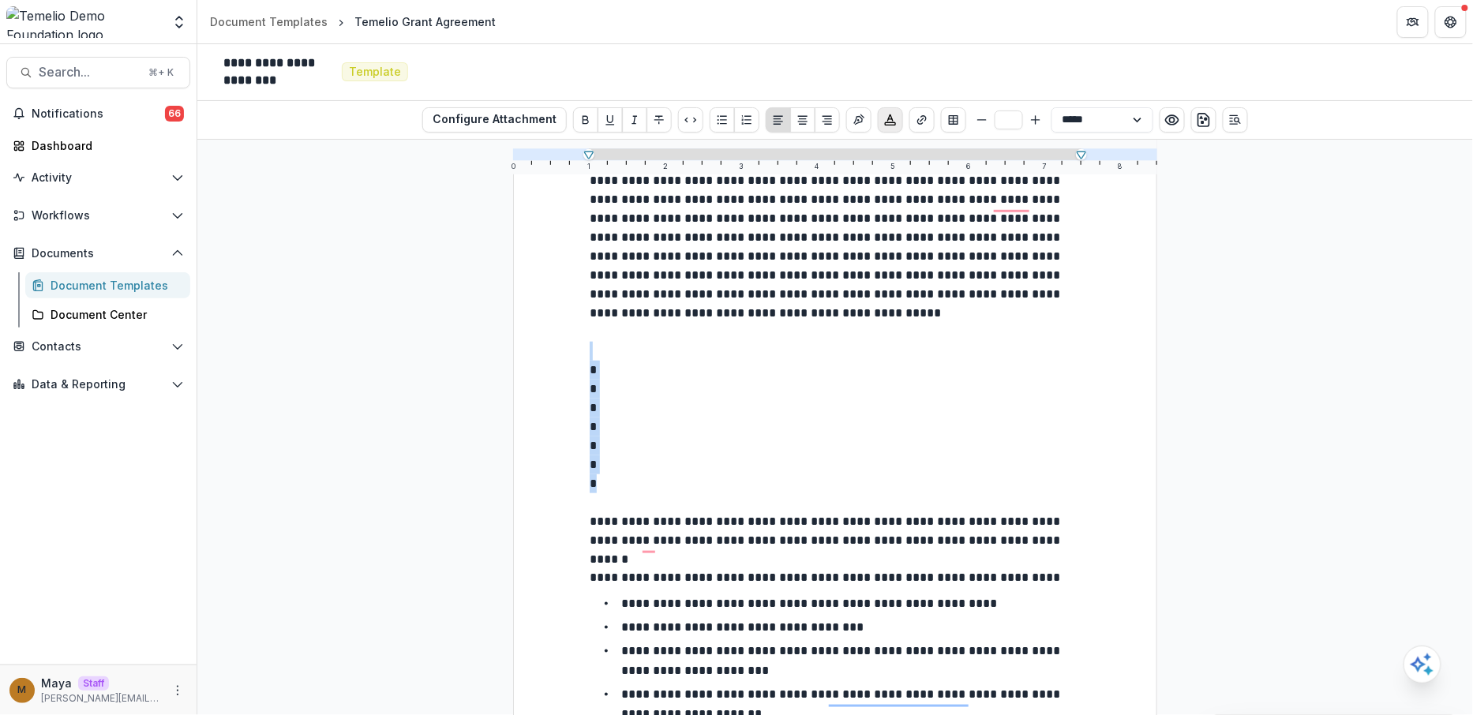
click at [890, 118] on g "Choose font color" at bounding box center [891, 119] width 10 height 10
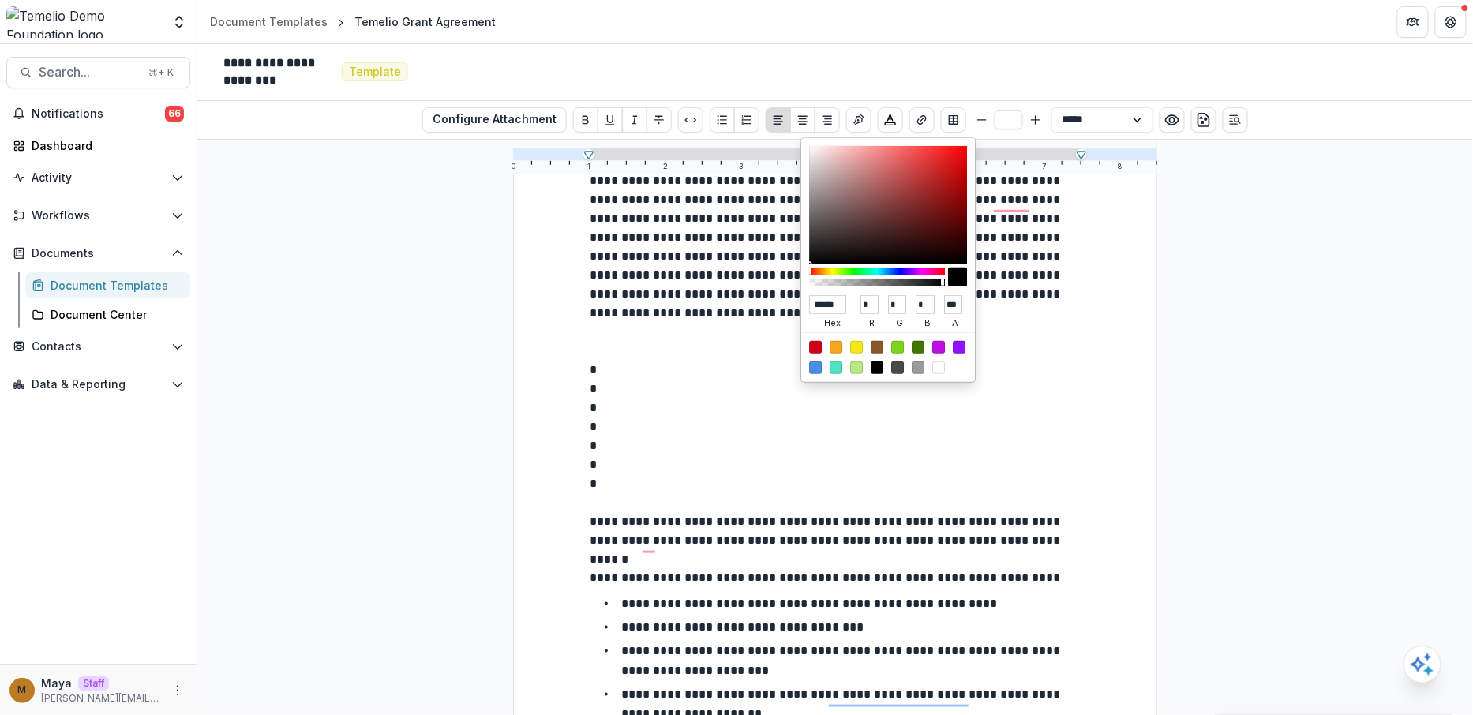
click at [941, 367] on div at bounding box center [938, 368] width 13 height 13
type input "******"
type input "***"
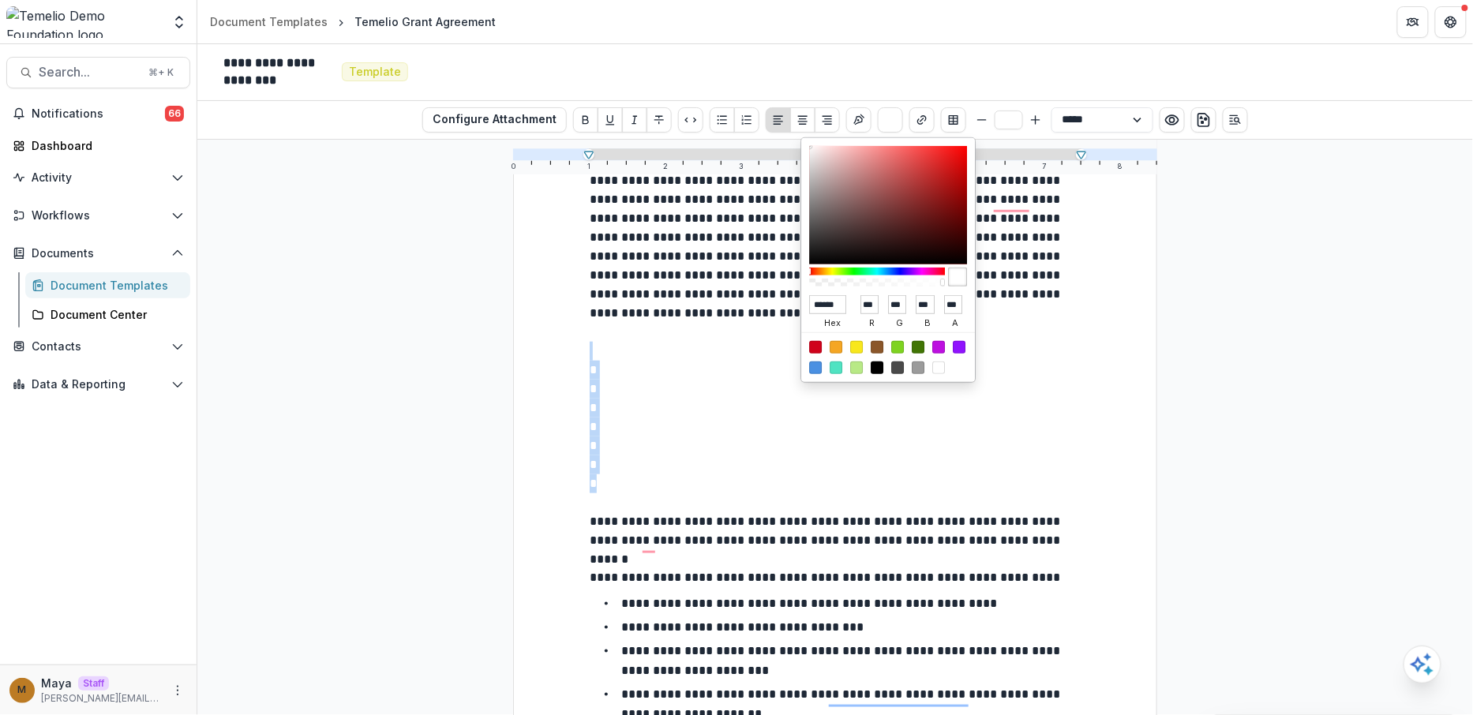
click at [1036, 370] on p "*" at bounding box center [836, 370] width 492 height 19
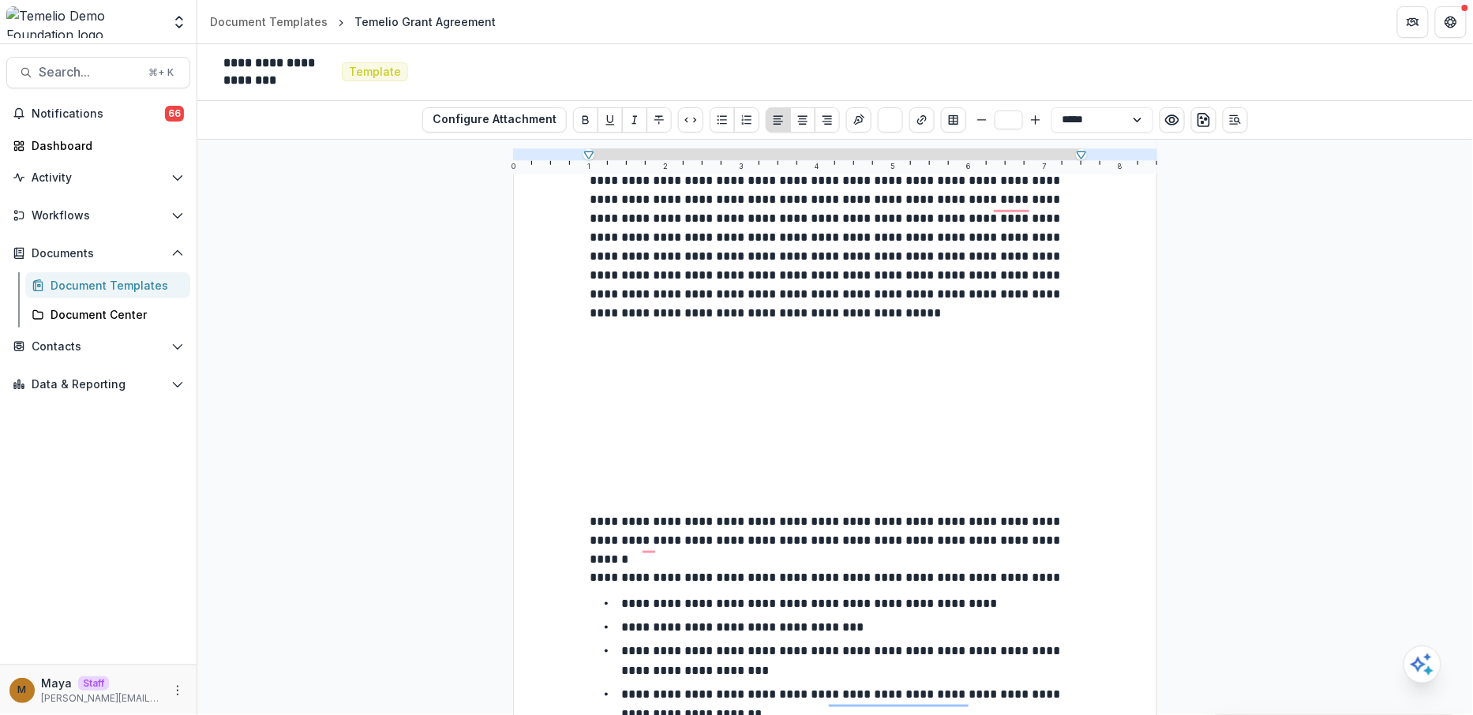
click at [1172, 224] on div "**********" at bounding box center [835, 428] width 1276 height 576
click at [1167, 123] on icon "Preview preview-doc.pdf" at bounding box center [1172, 120] width 16 height 16
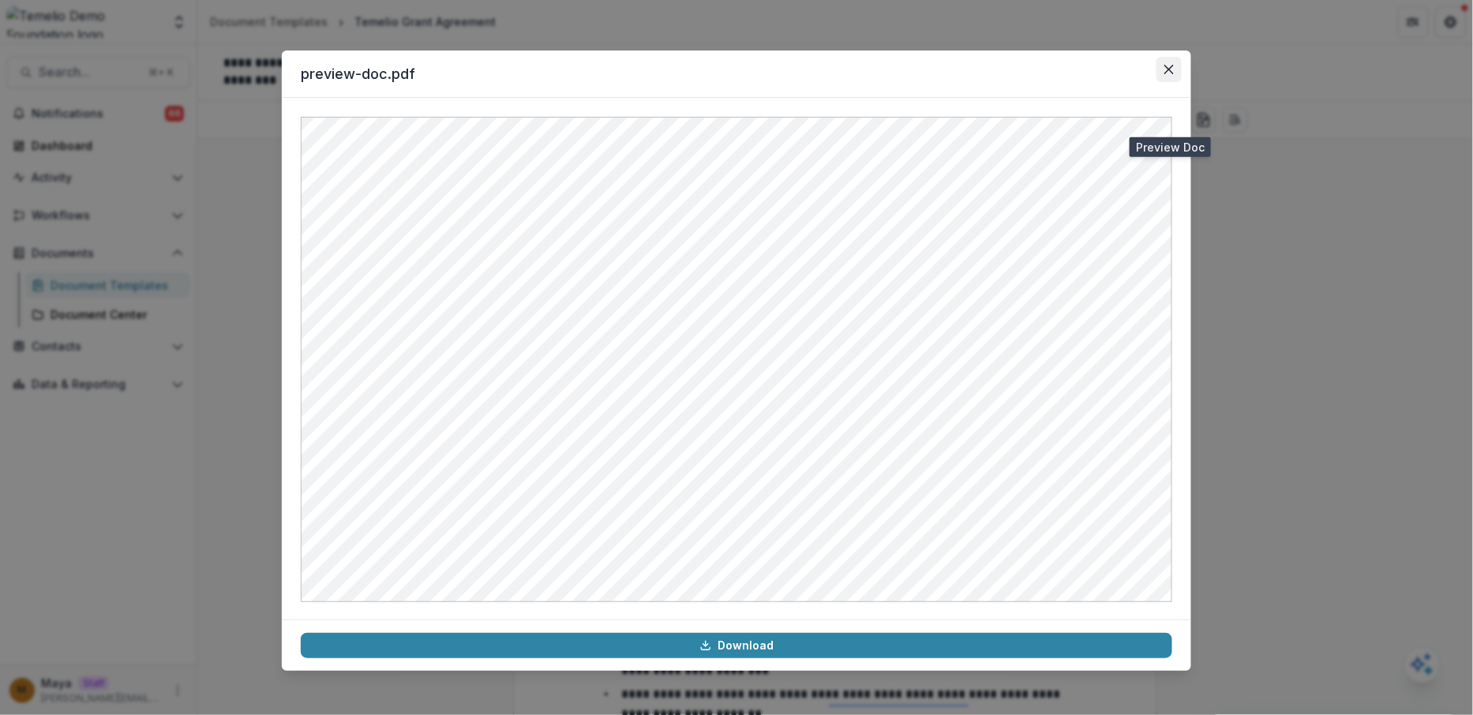
click at [1170, 72] on icon "Close" at bounding box center [1168, 69] width 9 height 9
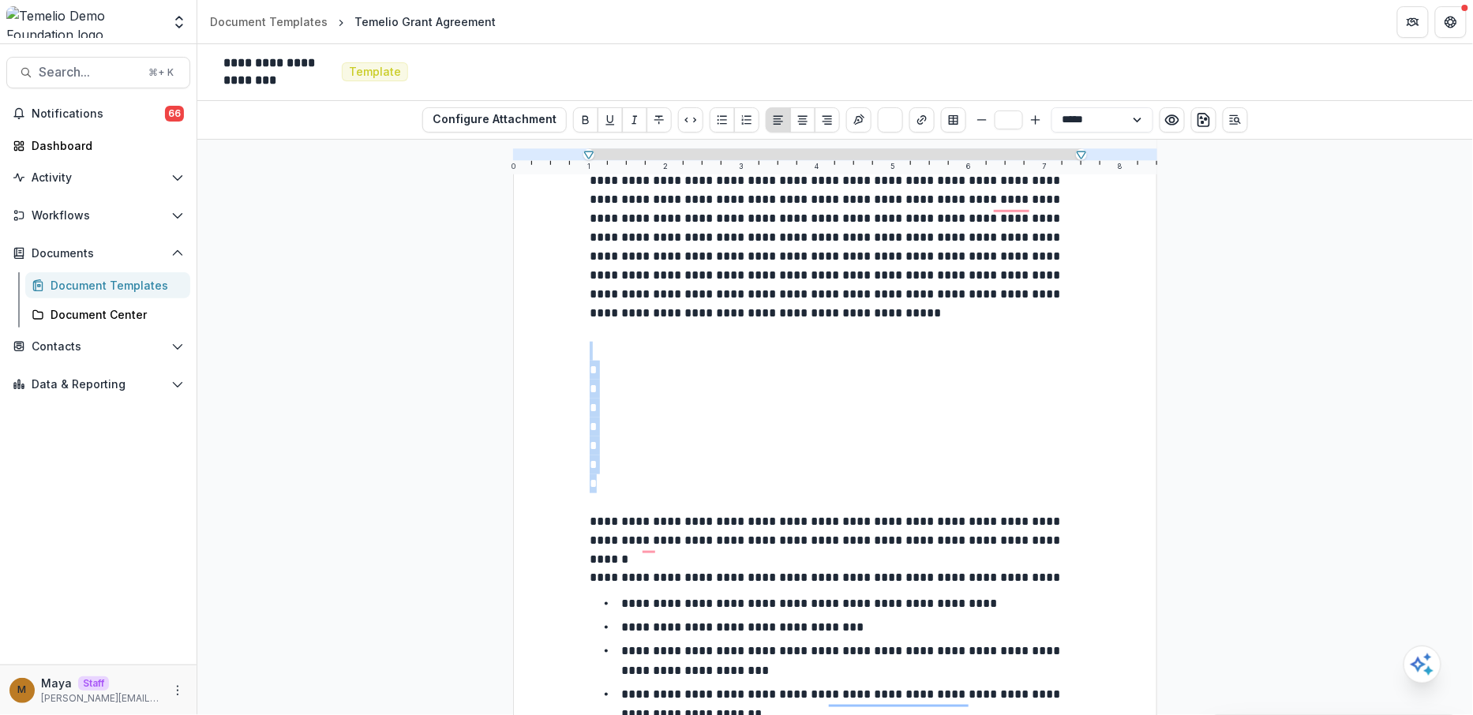
click at [733, 388] on p "*" at bounding box center [836, 389] width 492 height 19
click at [712, 408] on p "*" at bounding box center [836, 408] width 492 height 19
drag, startPoint x: 710, startPoint y: 498, endPoint x: 566, endPoint y: 355, distance: 202.6
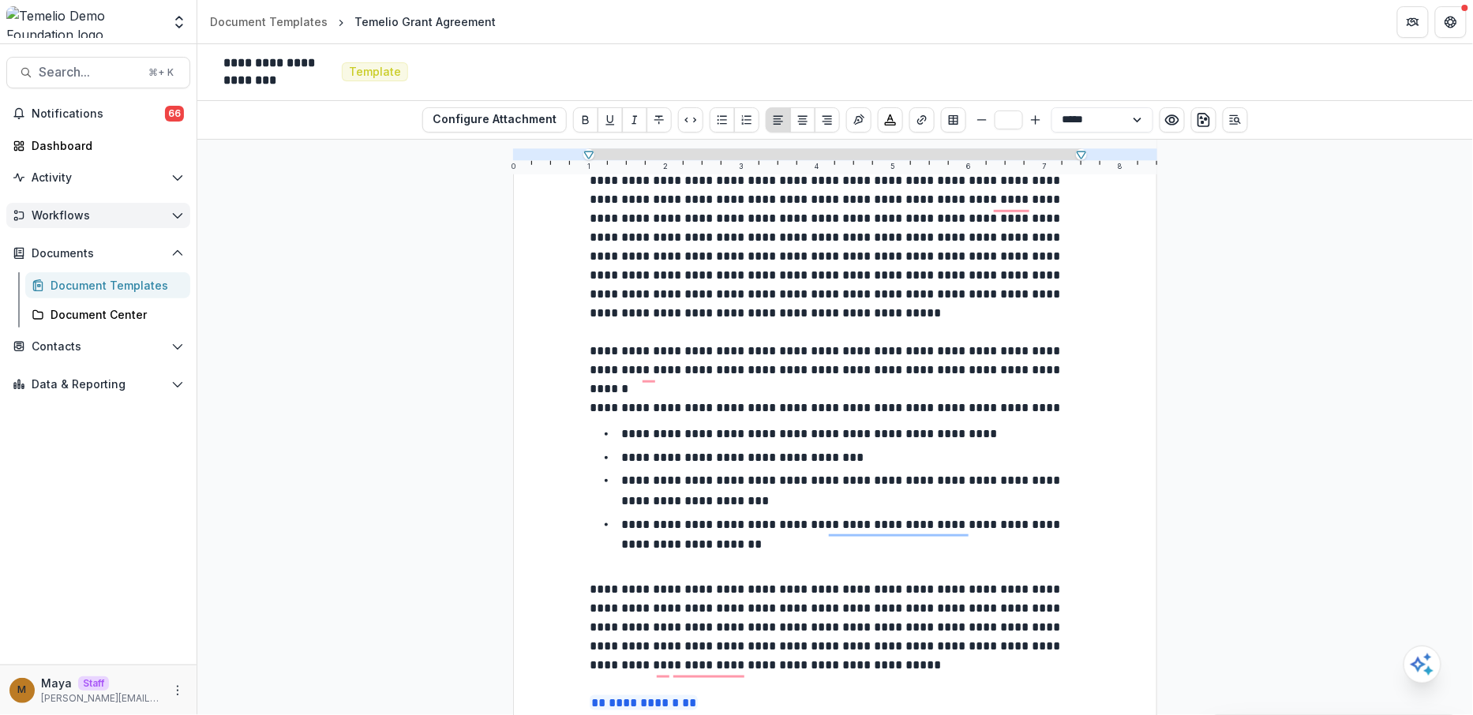
click at [77, 219] on span "Workflows" at bounding box center [98, 215] width 133 height 13
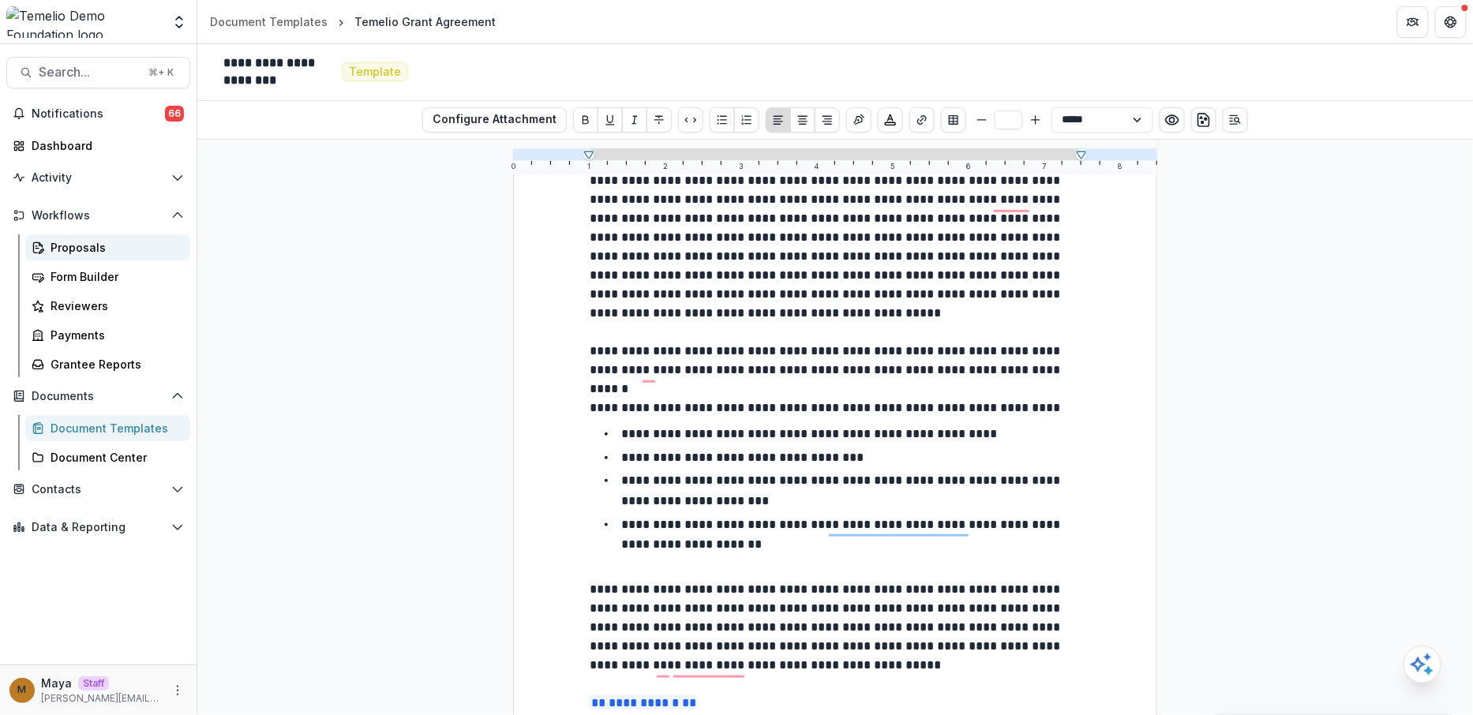
click at [81, 244] on div "Proposals" at bounding box center [114, 247] width 127 height 17
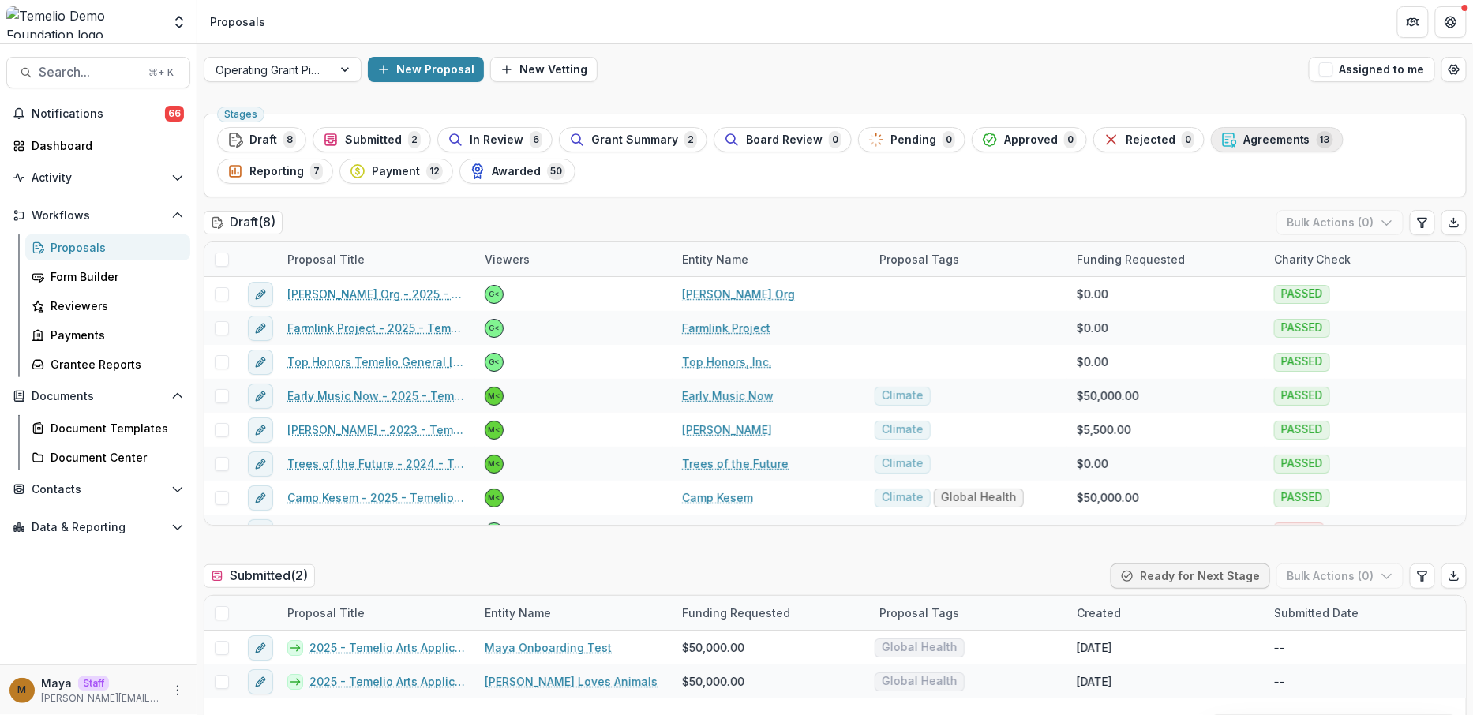
click at [1221, 139] on icon "button" at bounding box center [1229, 140] width 16 height 16
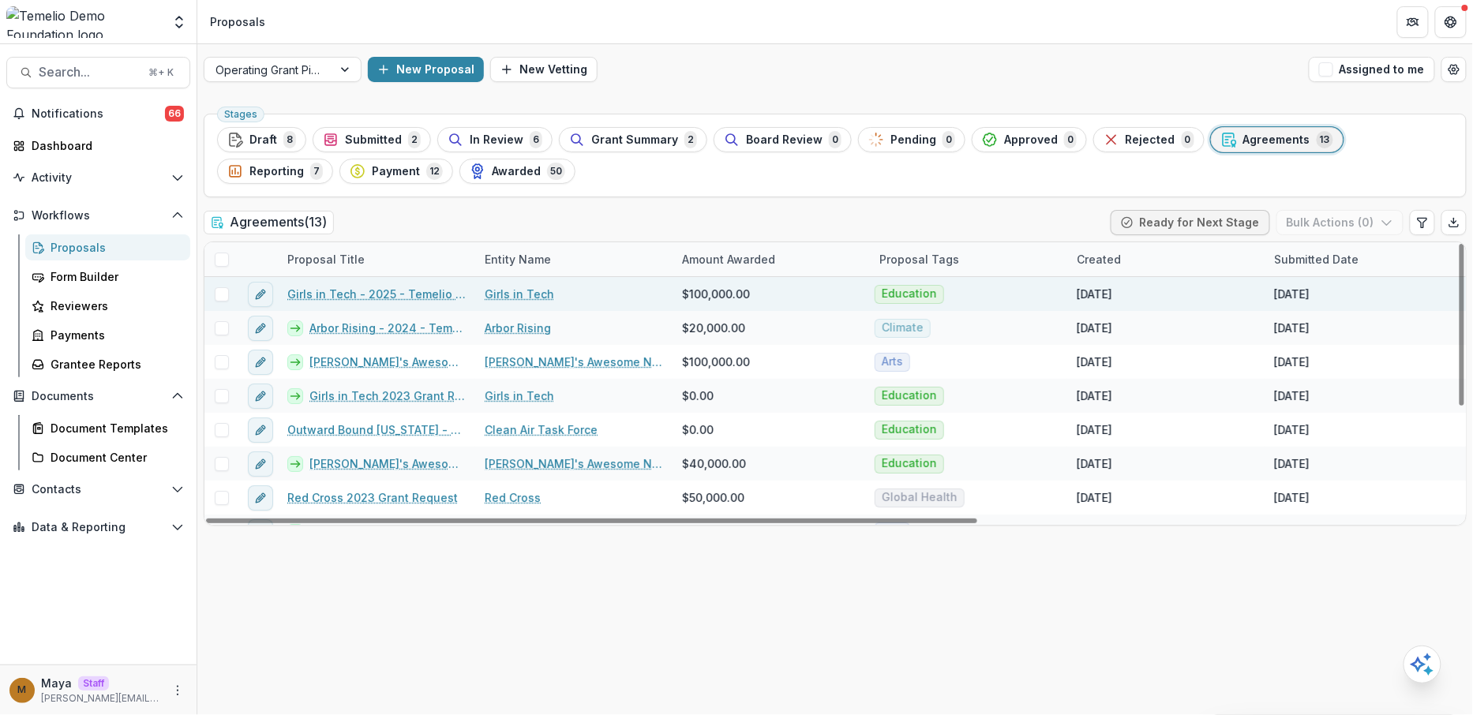
click at [387, 292] on link "Girls in Tech - 2025 - Temelio General Grant Proposal" at bounding box center [376, 294] width 178 height 17
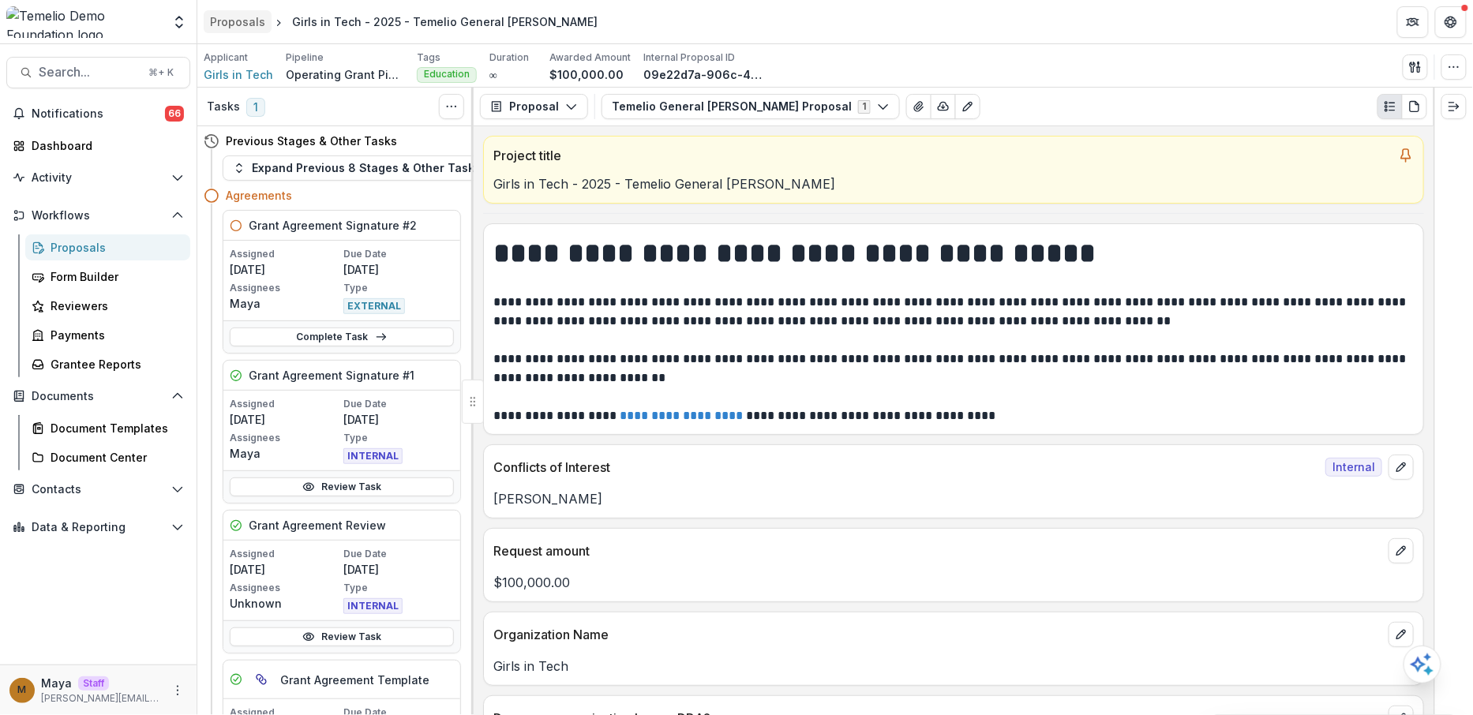
click at [253, 20] on div "Proposals" at bounding box center [237, 21] width 55 height 17
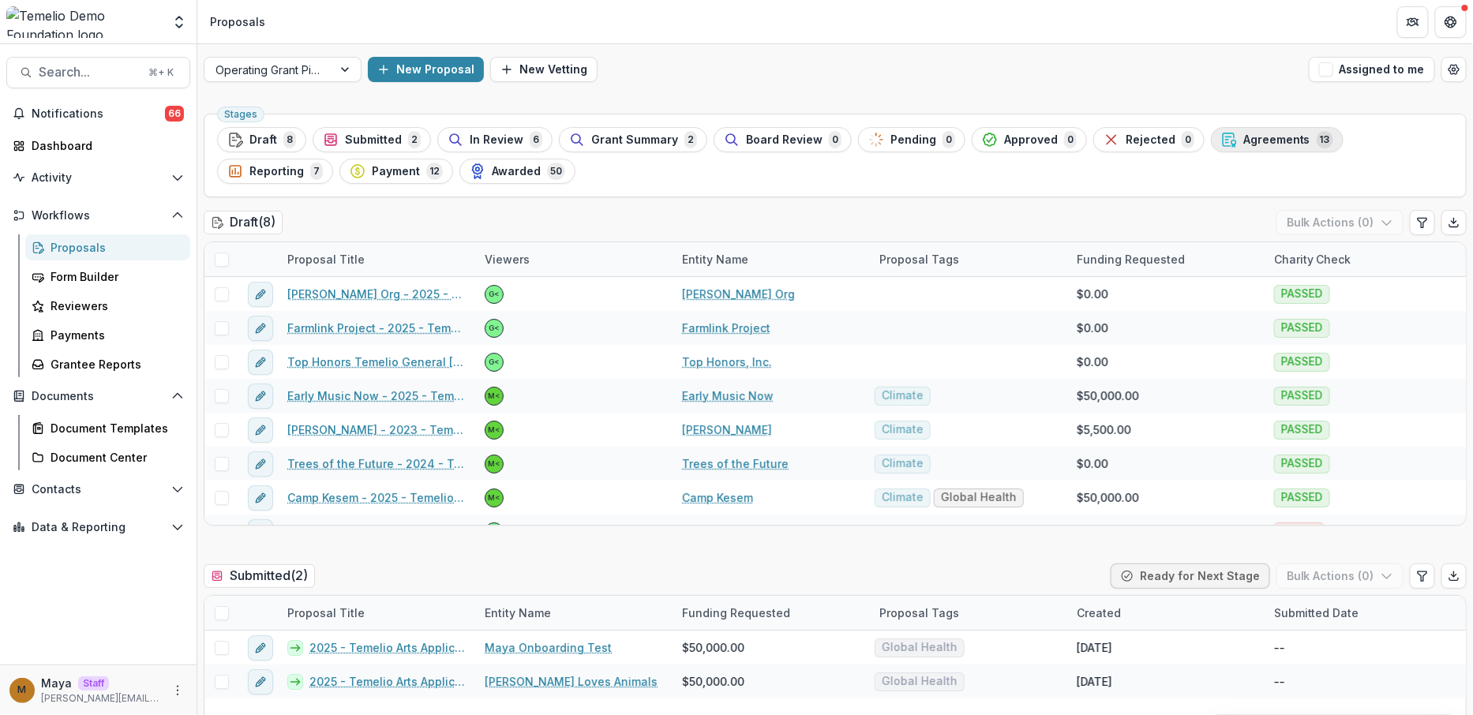
click at [1267, 144] on span "Agreements" at bounding box center [1276, 139] width 67 height 13
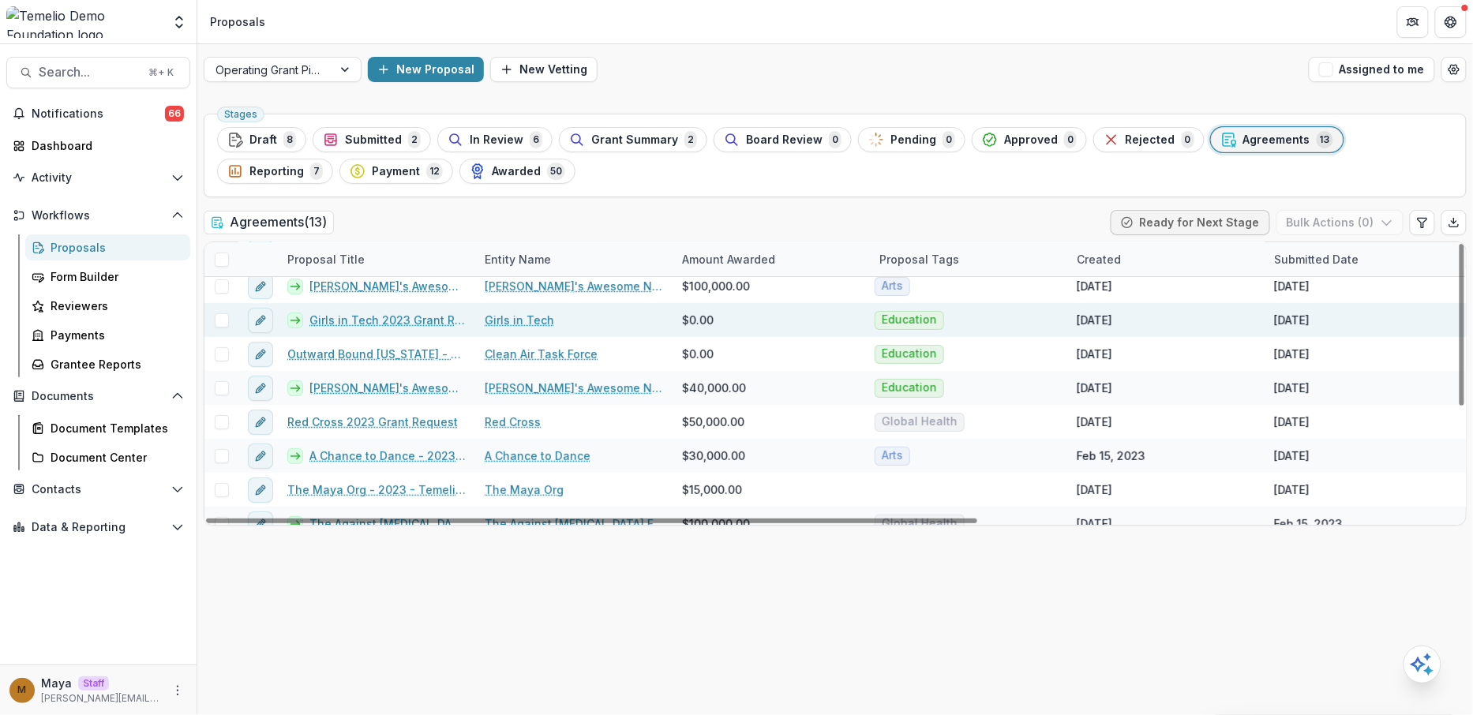
scroll to position [122, 0]
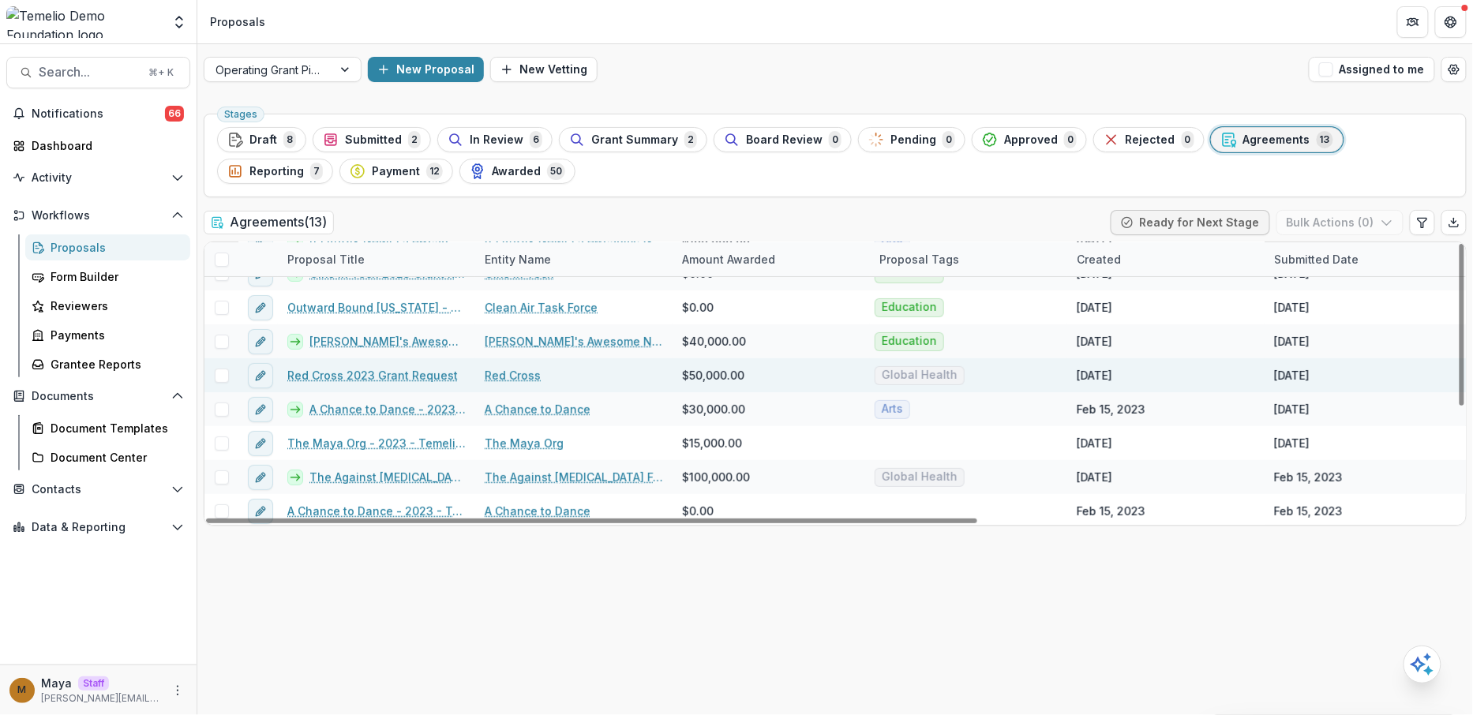
click at [379, 367] on link "Red Cross 2023 Grant Request" at bounding box center [372, 375] width 171 height 17
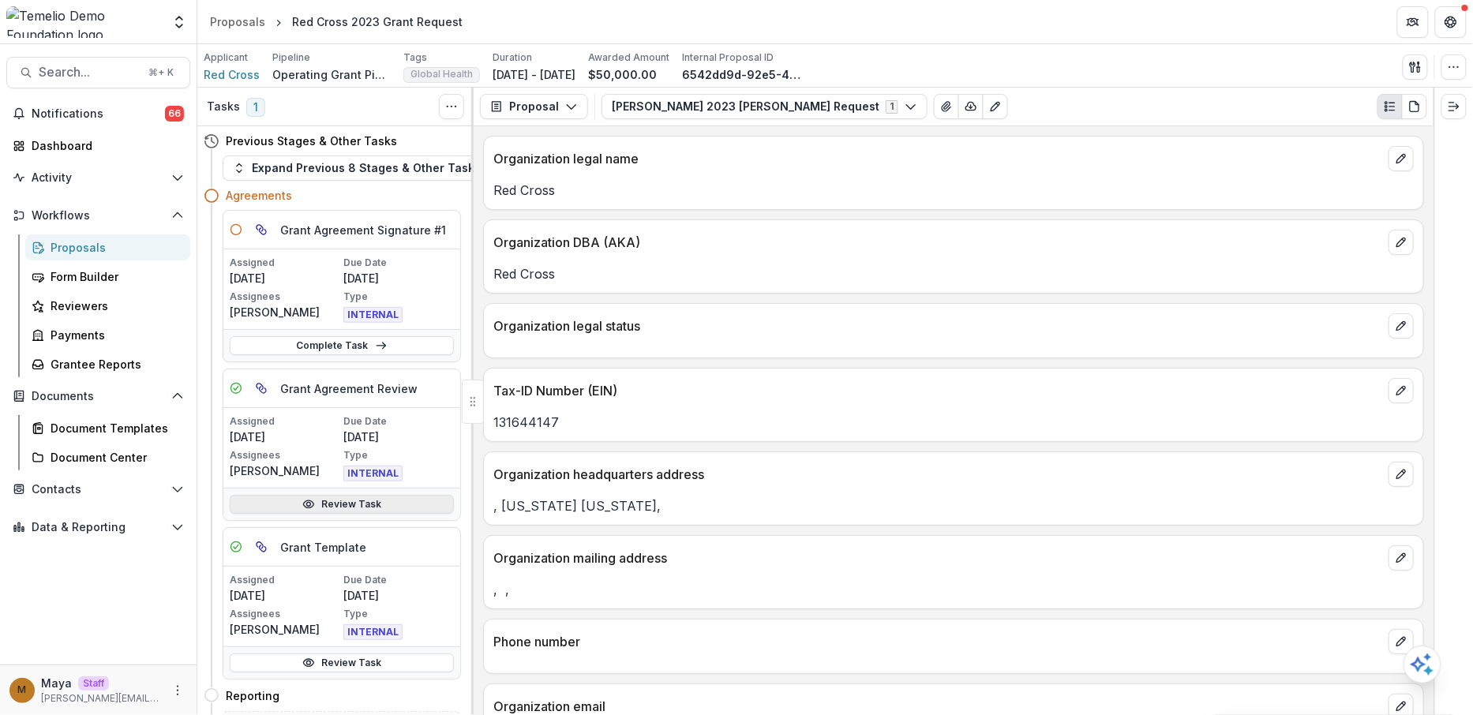
click at [354, 497] on link "Review Task" at bounding box center [342, 504] width 224 height 19
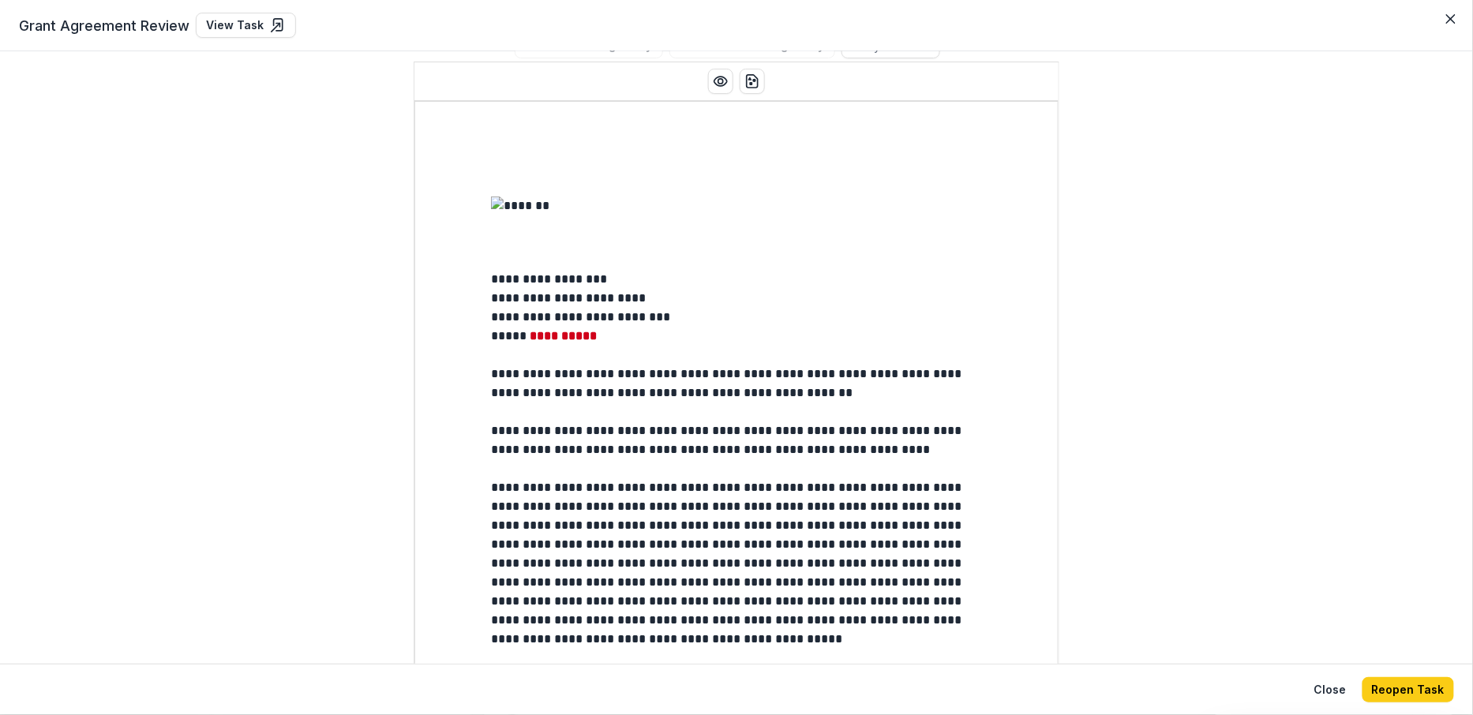
scroll to position [127, 0]
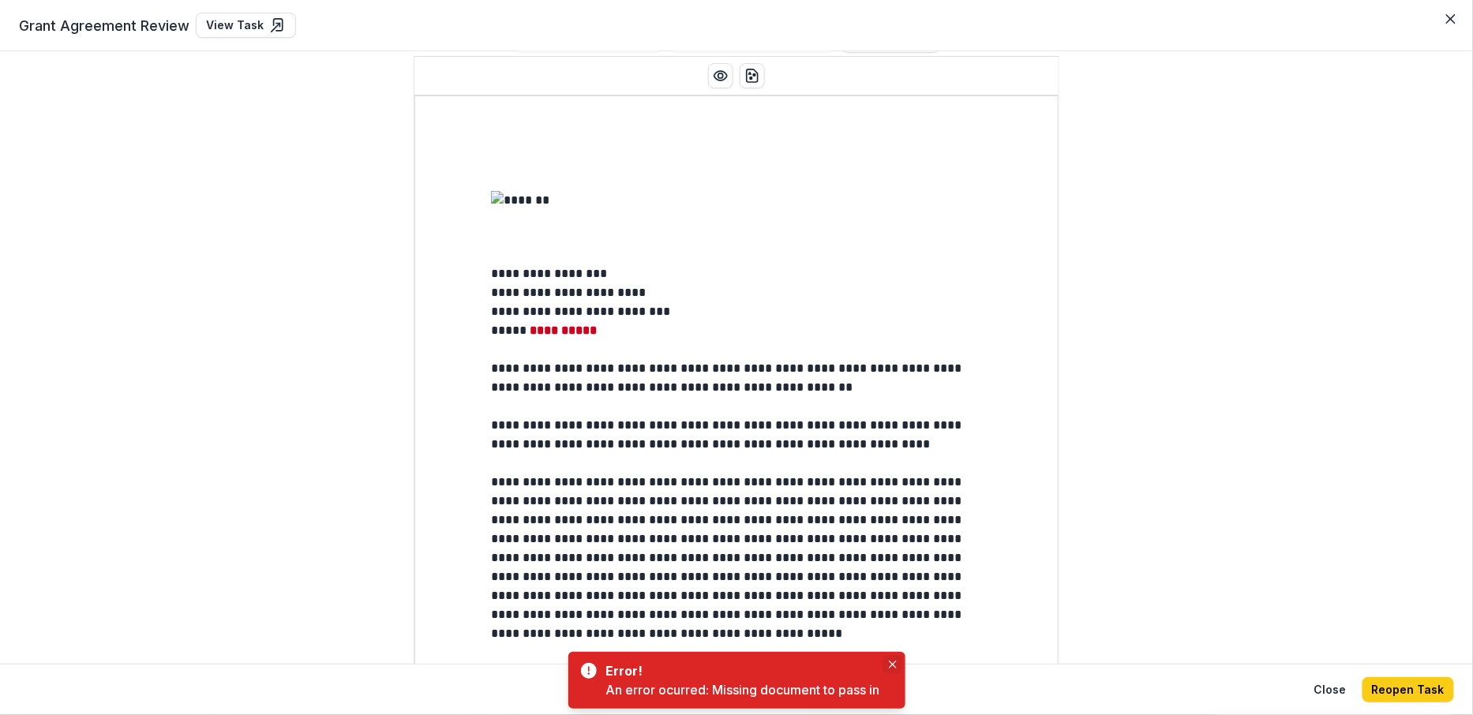
click at [901, 666] on button "Close" at bounding box center [892, 664] width 19 height 19
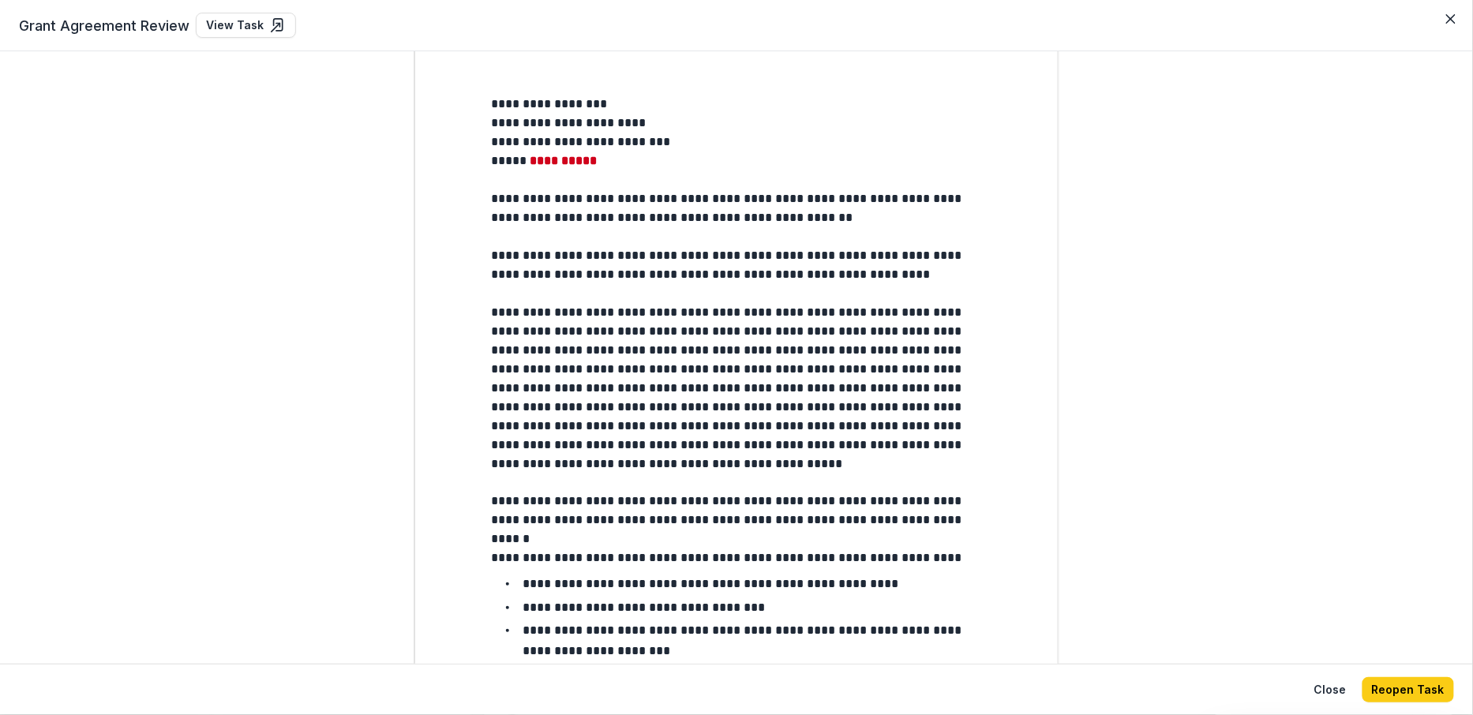
scroll to position [298, 0]
click at [1447, 19] on icon "Close" at bounding box center [1450, 18] width 9 height 9
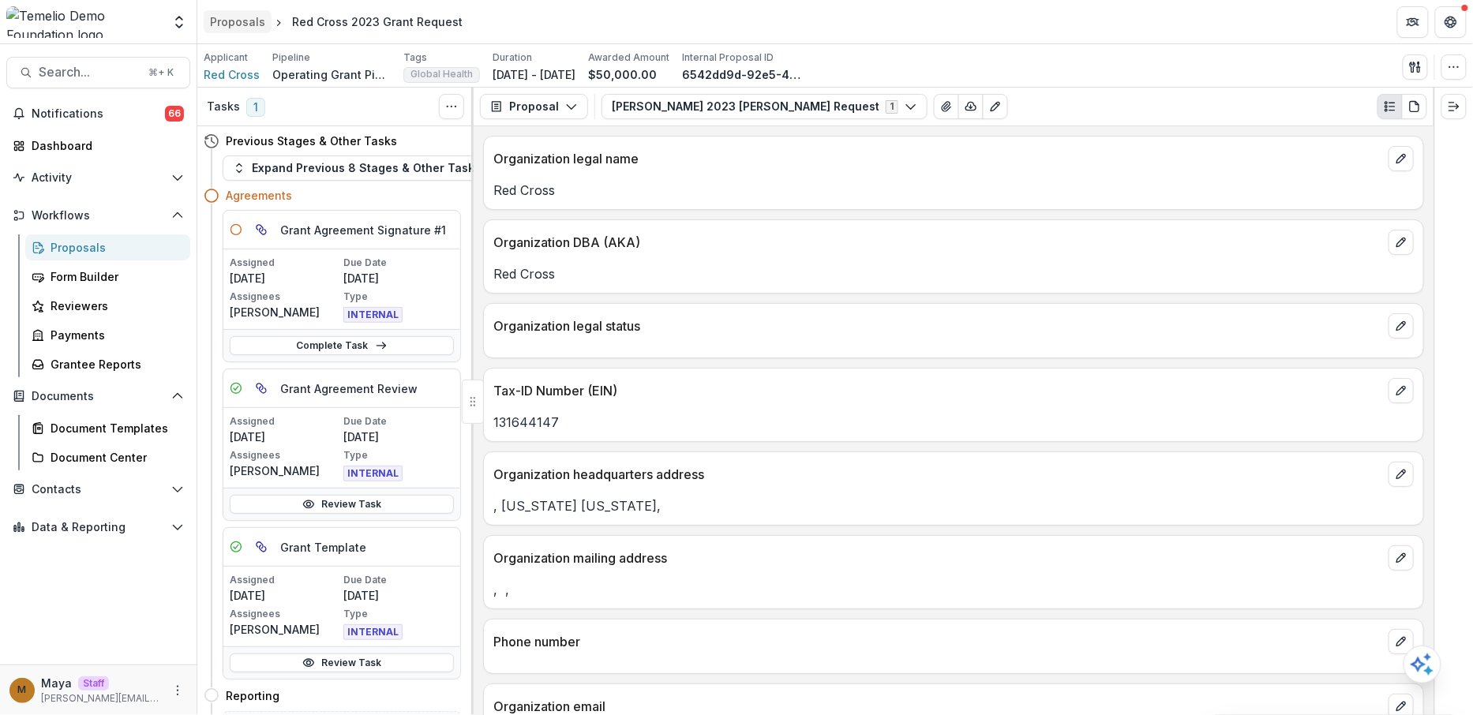
click at [225, 27] on div "Proposals" at bounding box center [237, 21] width 55 height 17
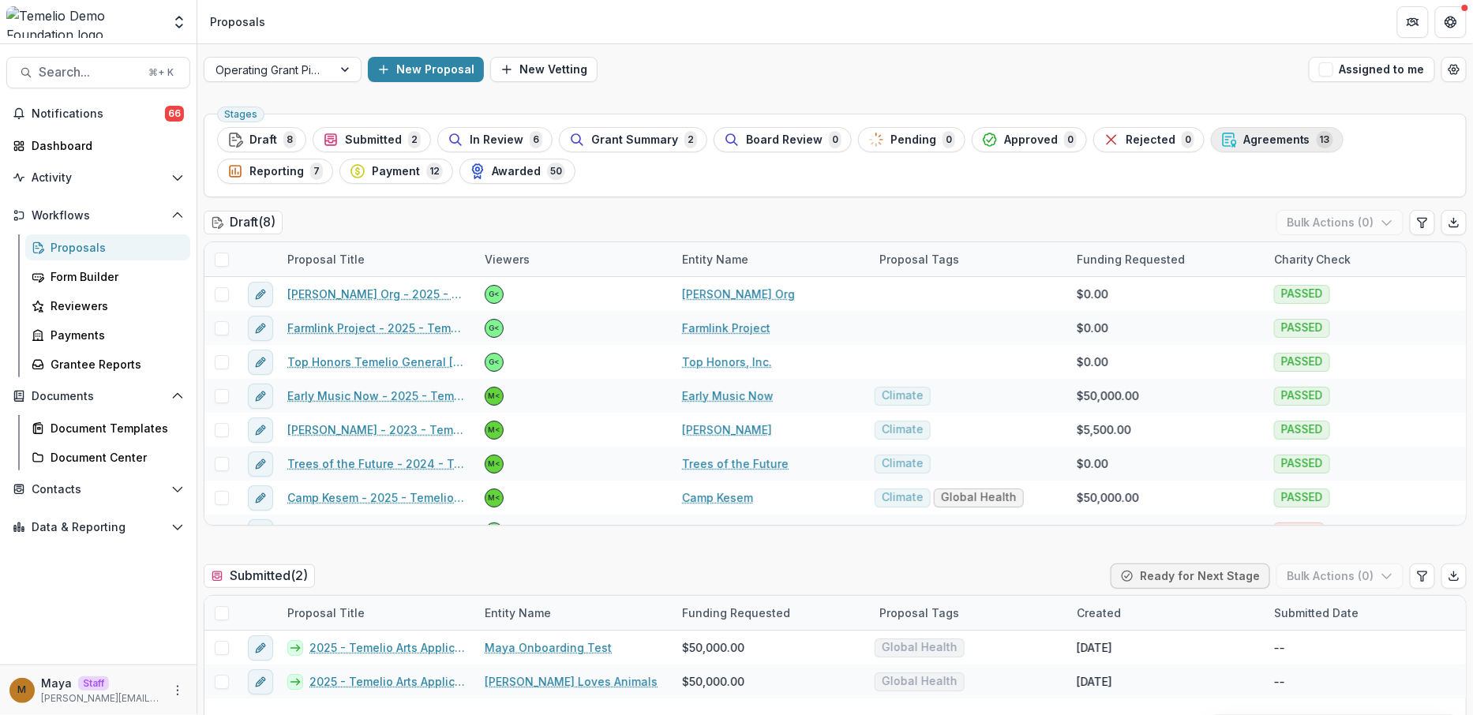
click at [1254, 145] on span "Agreements" at bounding box center [1276, 139] width 67 height 13
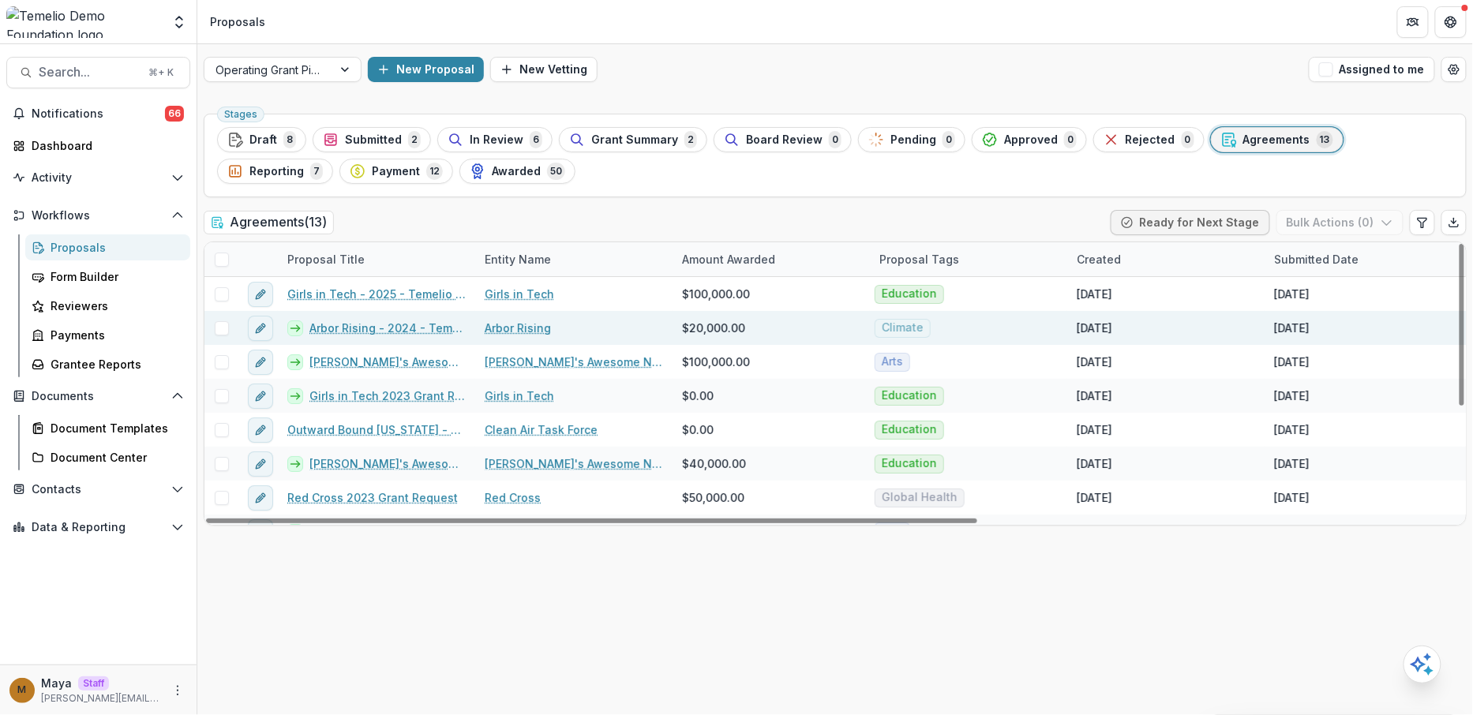
click at [353, 324] on link "Arbor Rising - 2024 - Temelio General Grant Proposal" at bounding box center [387, 328] width 156 height 17
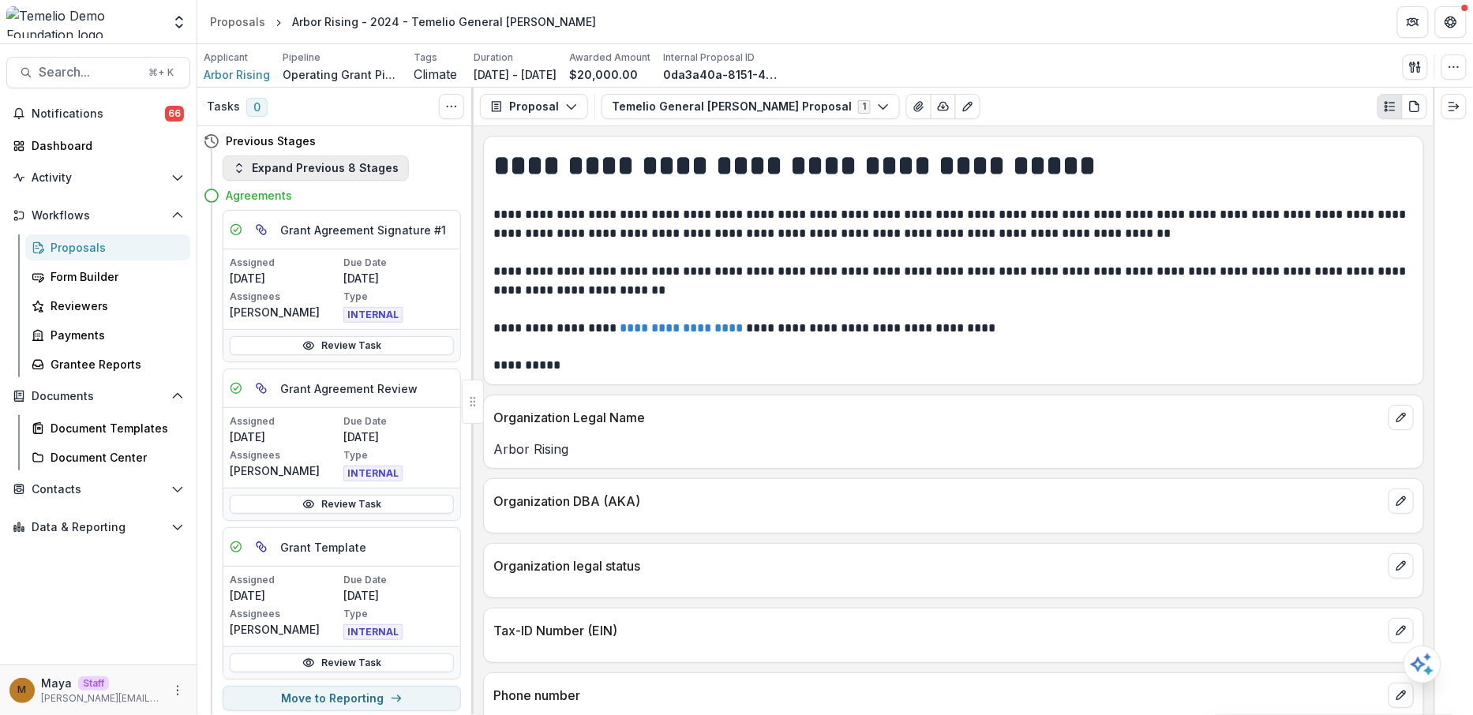
click at [352, 170] on button "Expand Previous 8 Stages" at bounding box center [316, 168] width 186 height 25
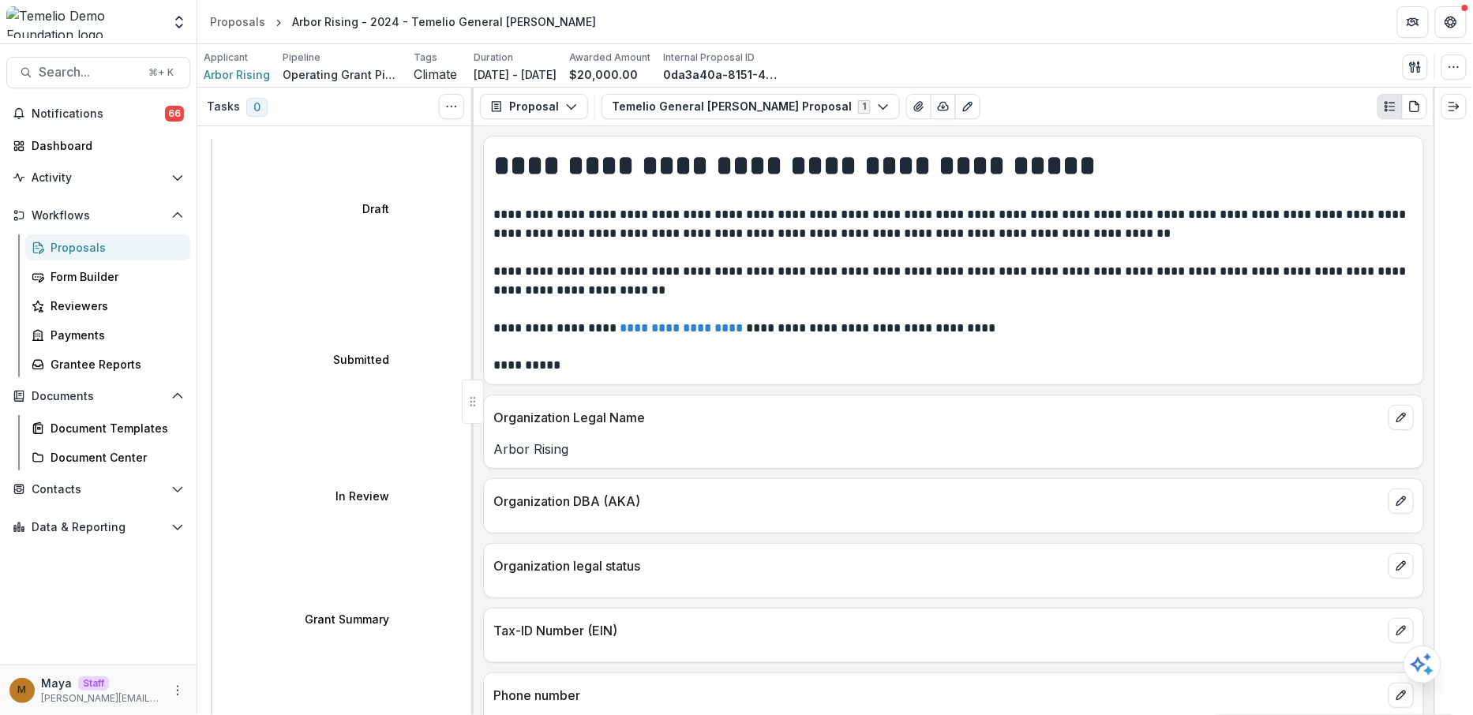
select select "********"
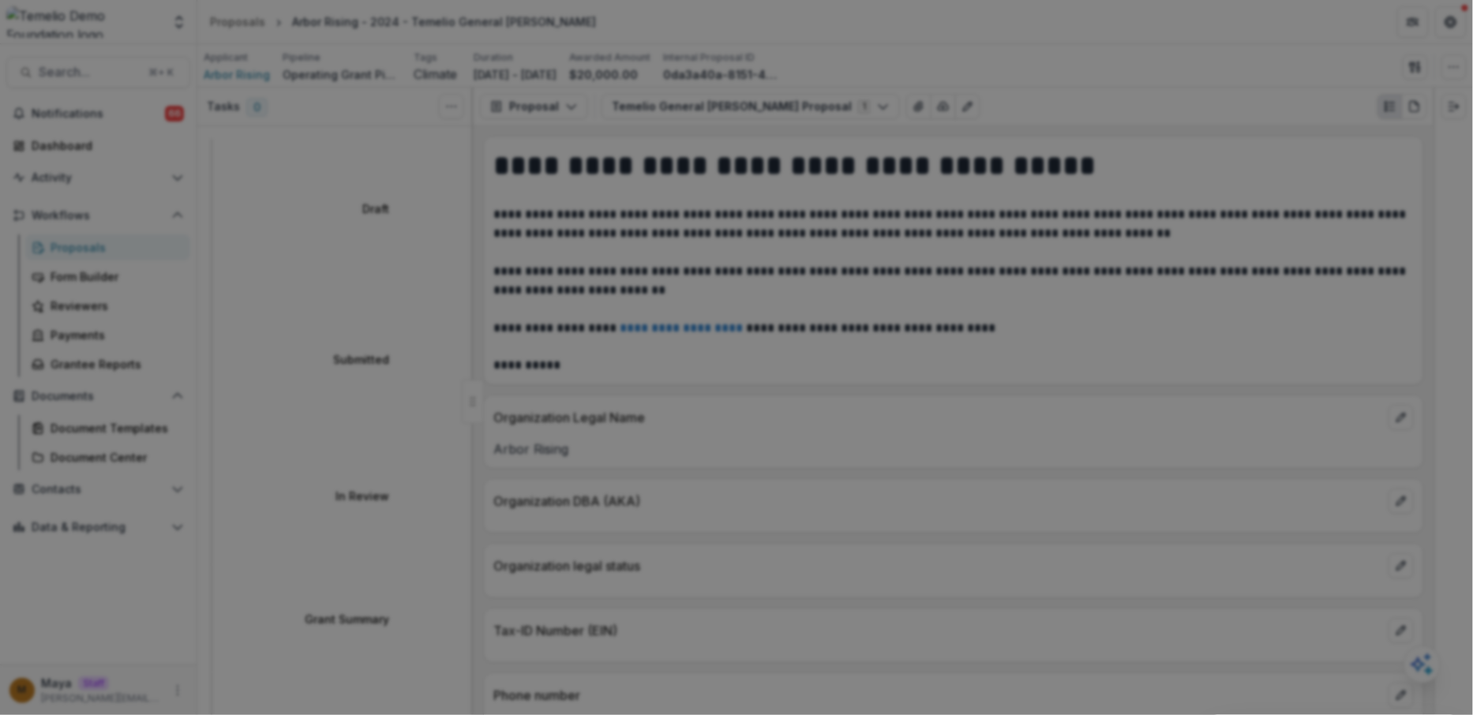
scroll to position [481, 0]
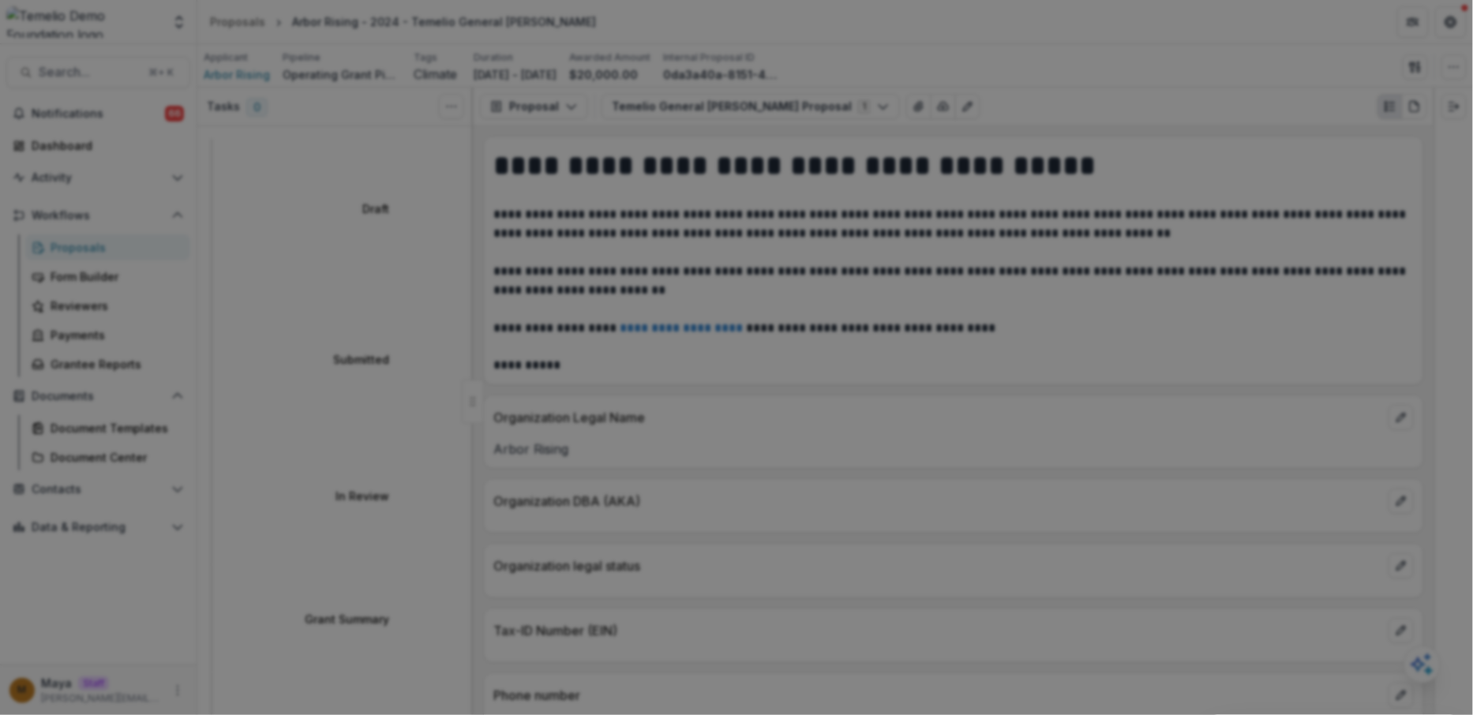
select select "**********"
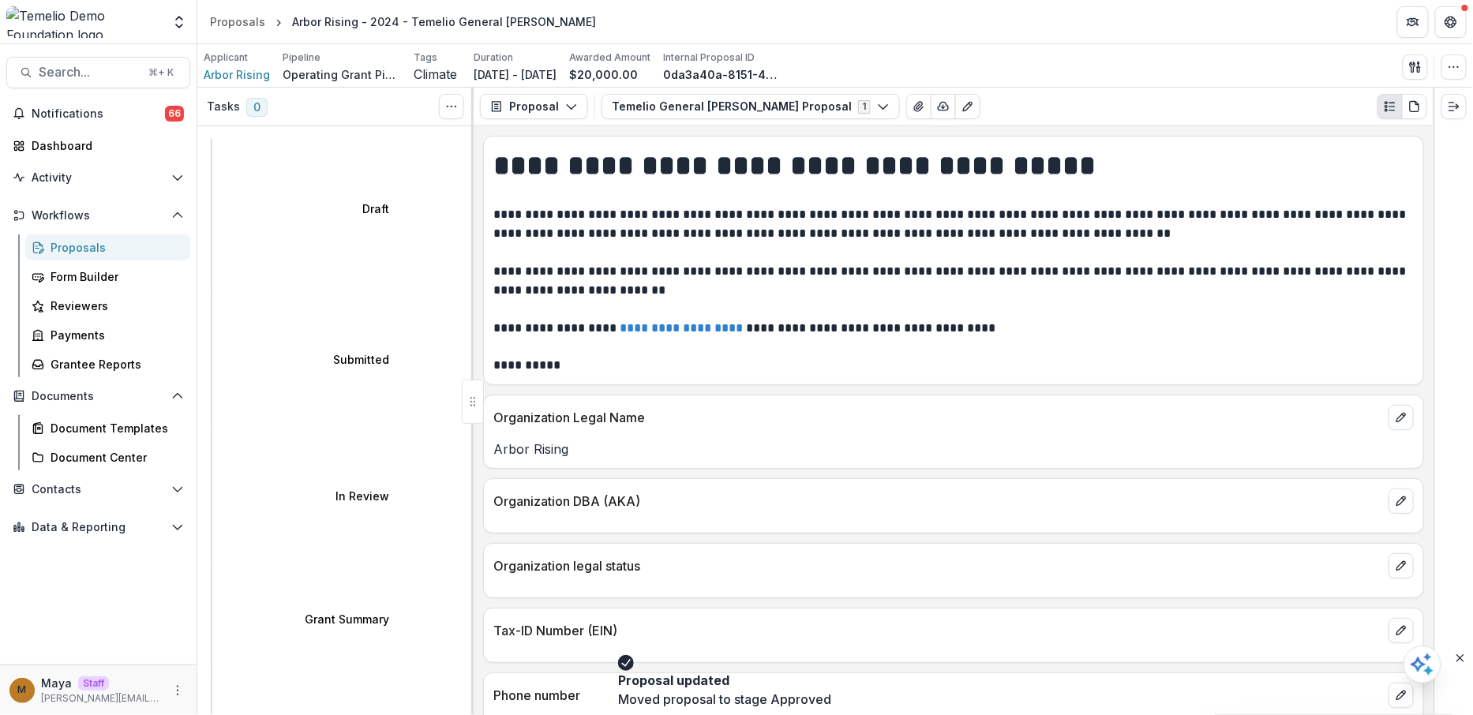
select select "**********"
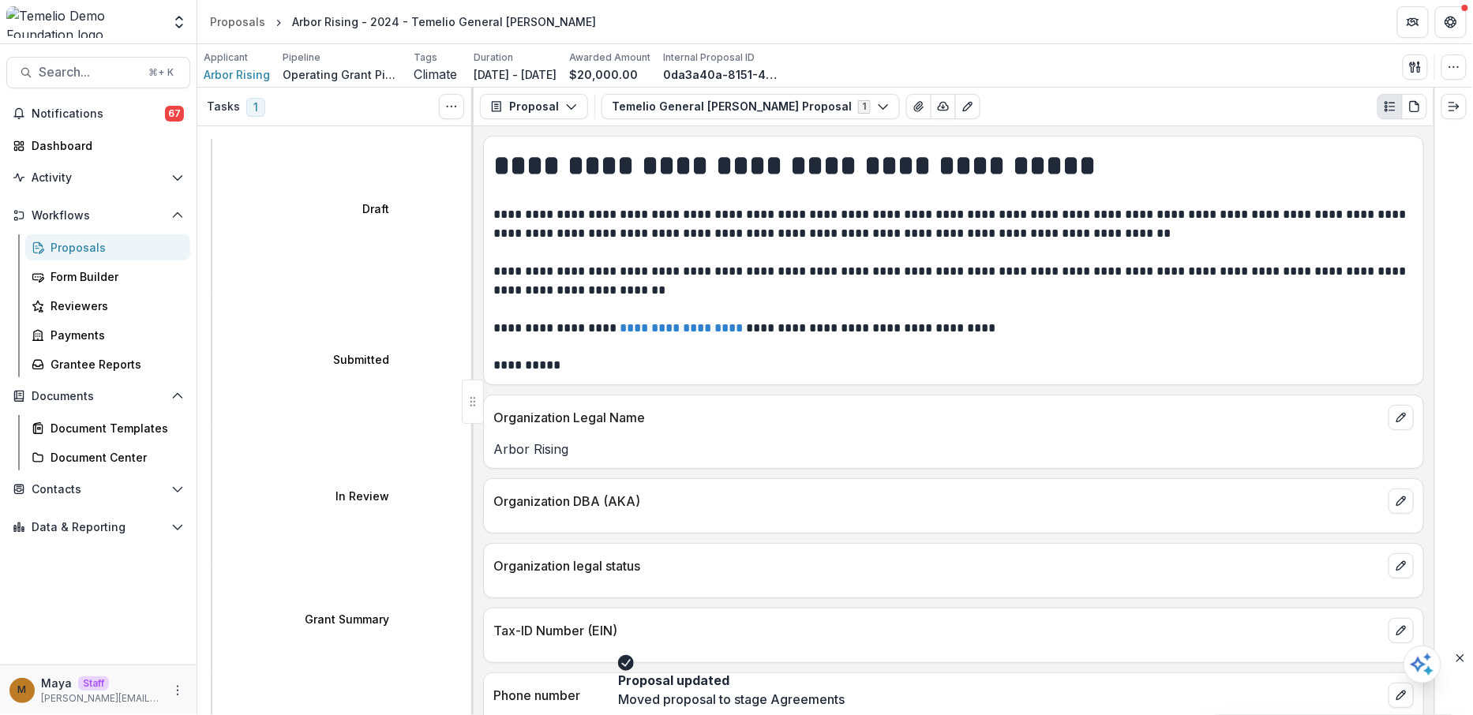
scroll to position [147, 0]
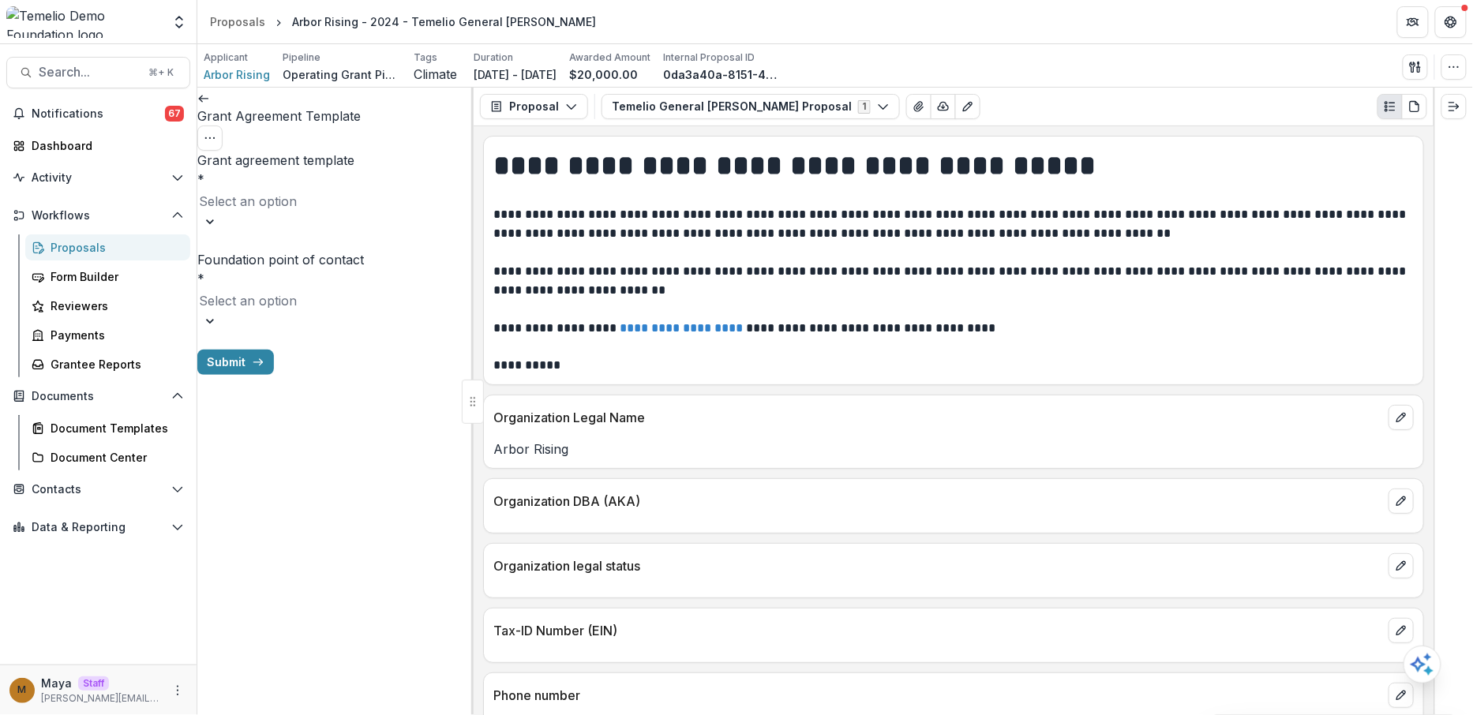
click at [400, 190] on div at bounding box center [335, 201] width 273 height 22
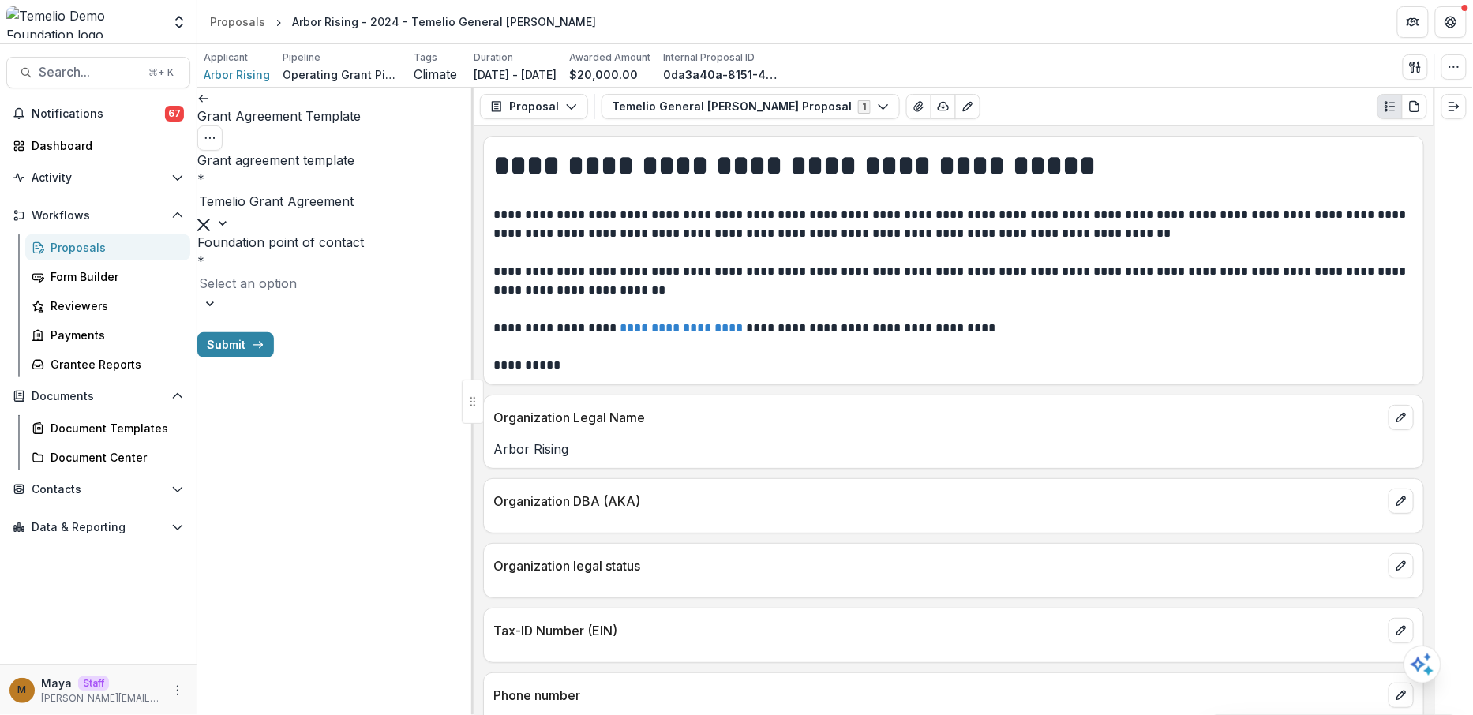
click at [380, 272] on div at bounding box center [335, 283] width 273 height 22
click at [274, 340] on button "Submit" at bounding box center [235, 327] width 77 height 25
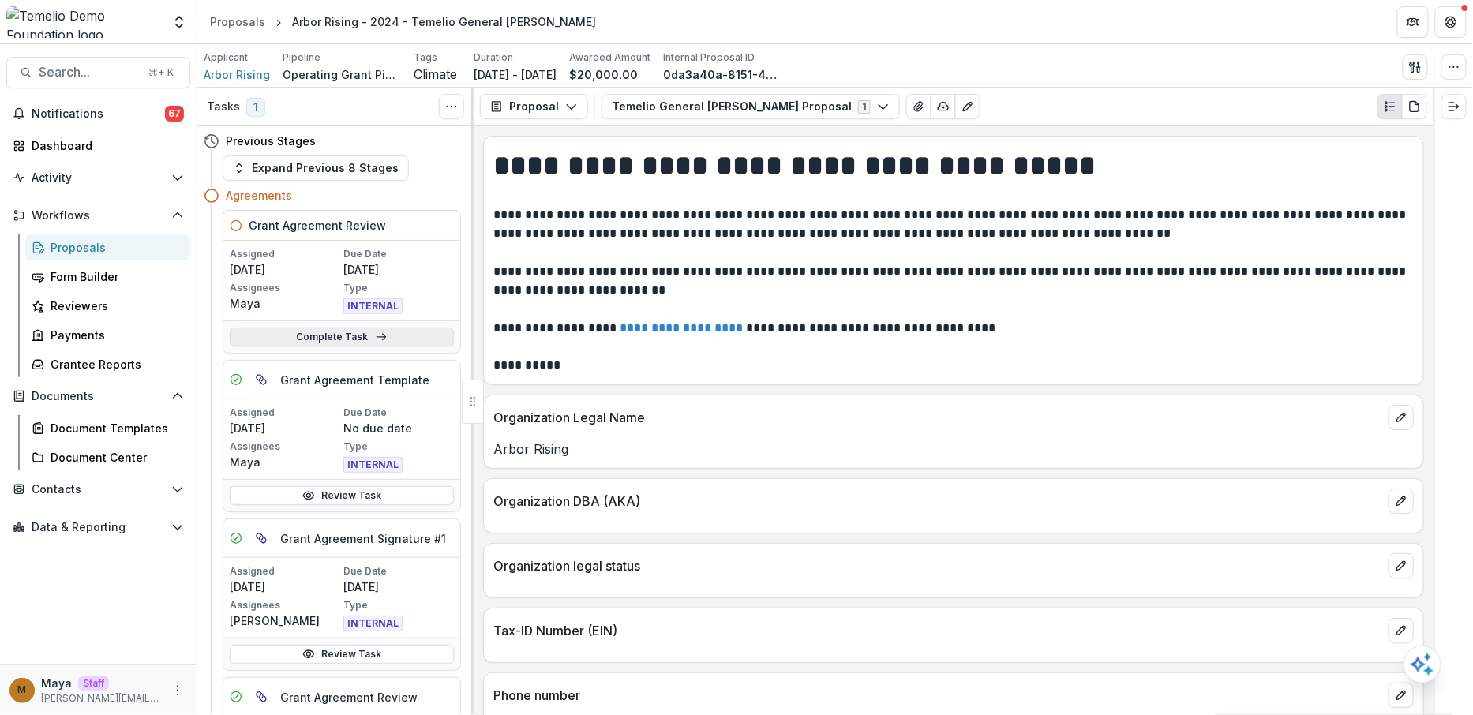
click at [374, 328] on link "Complete Task" at bounding box center [342, 337] width 224 height 19
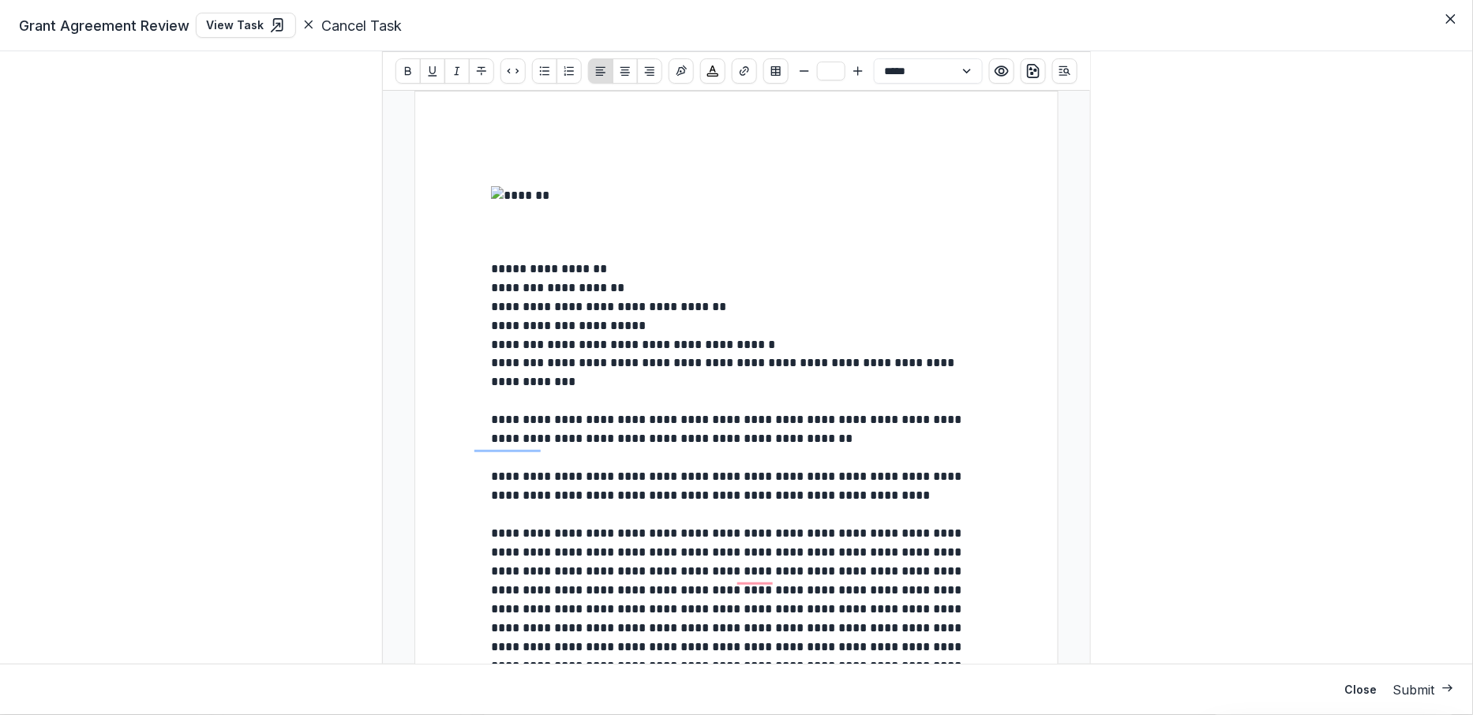
click at [491, 311] on p "**********" at bounding box center [737, 307] width 492 height 19
click at [491, 308] on p "**********" at bounding box center [737, 307] width 492 height 19
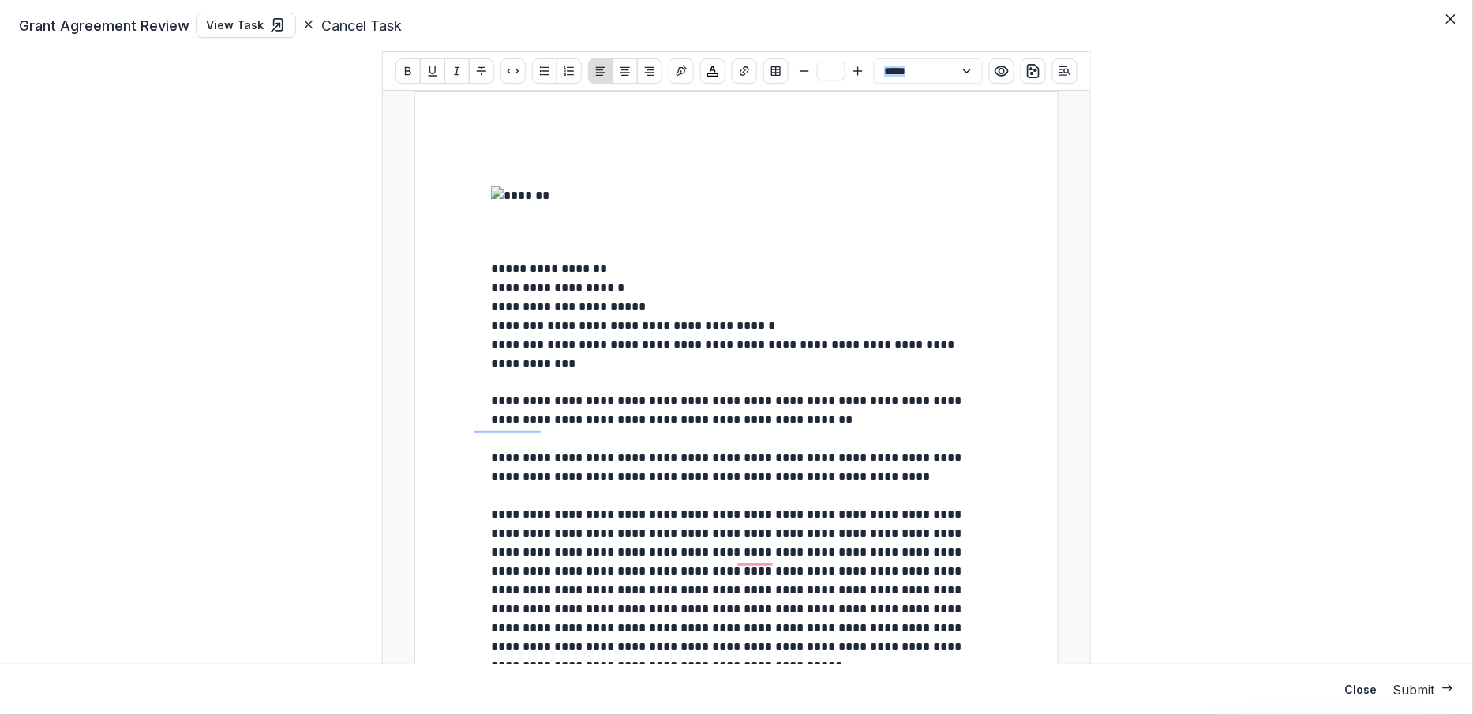
drag, startPoint x: 330, startPoint y: 333, endPoint x: 588, endPoint y: 356, distance: 259.2
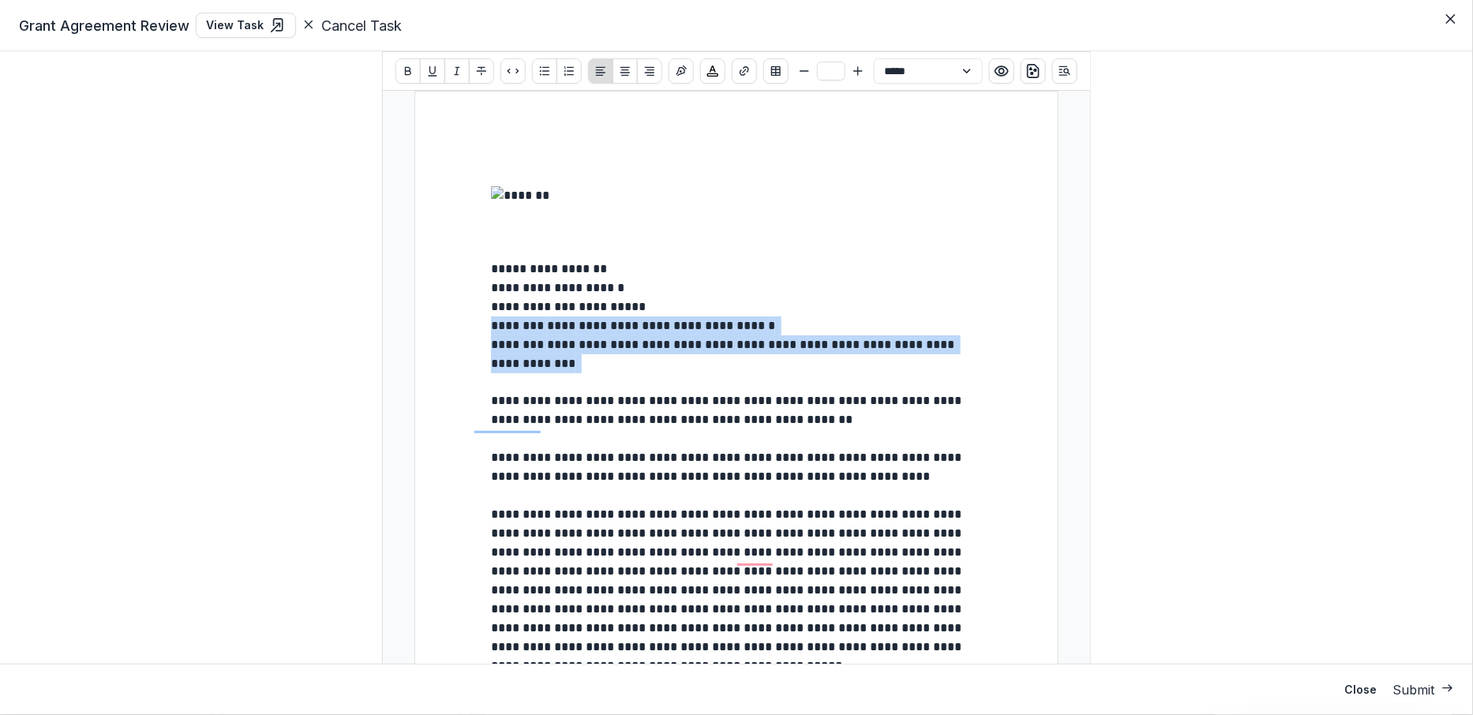
drag, startPoint x: 621, startPoint y: 369, endPoint x: 289, endPoint y: 324, distance: 335.4
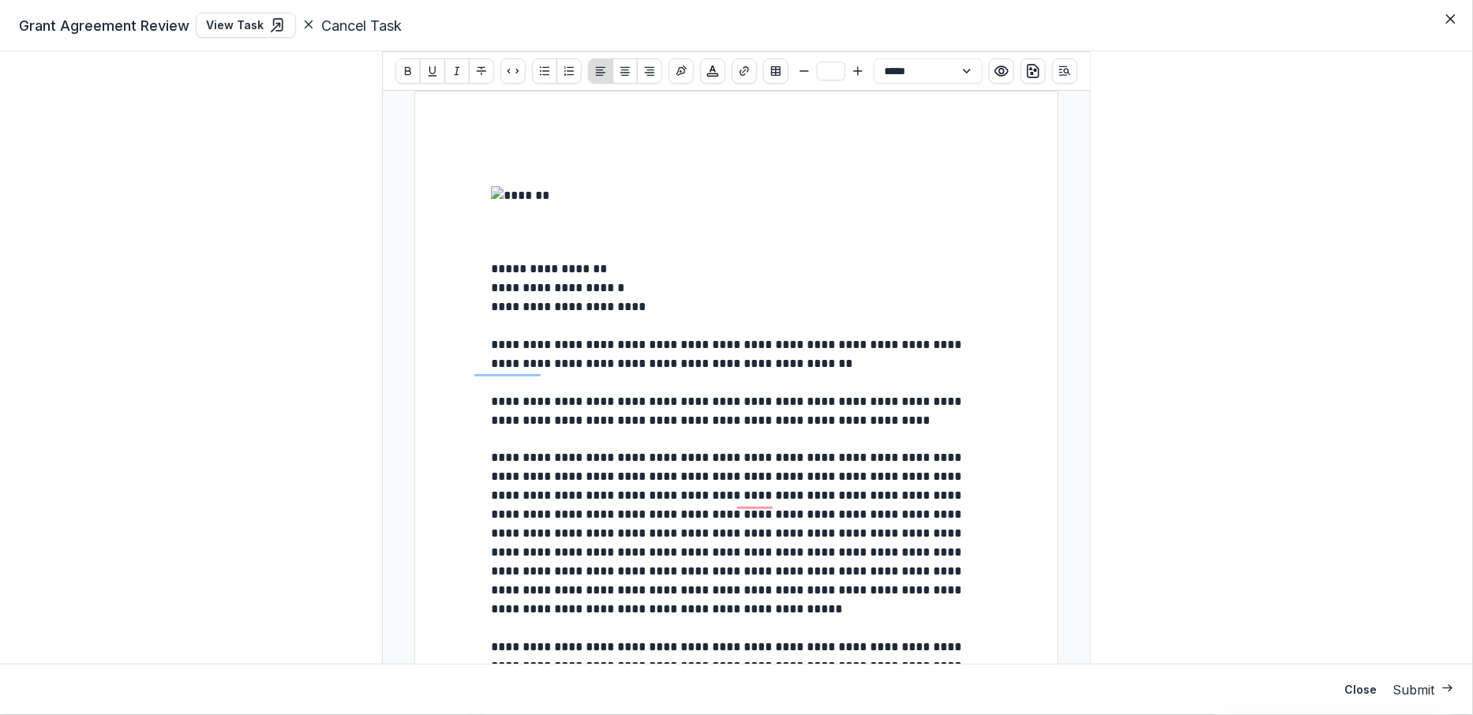
click at [658, 429] on p "**********" at bounding box center [737, 411] width 492 height 38
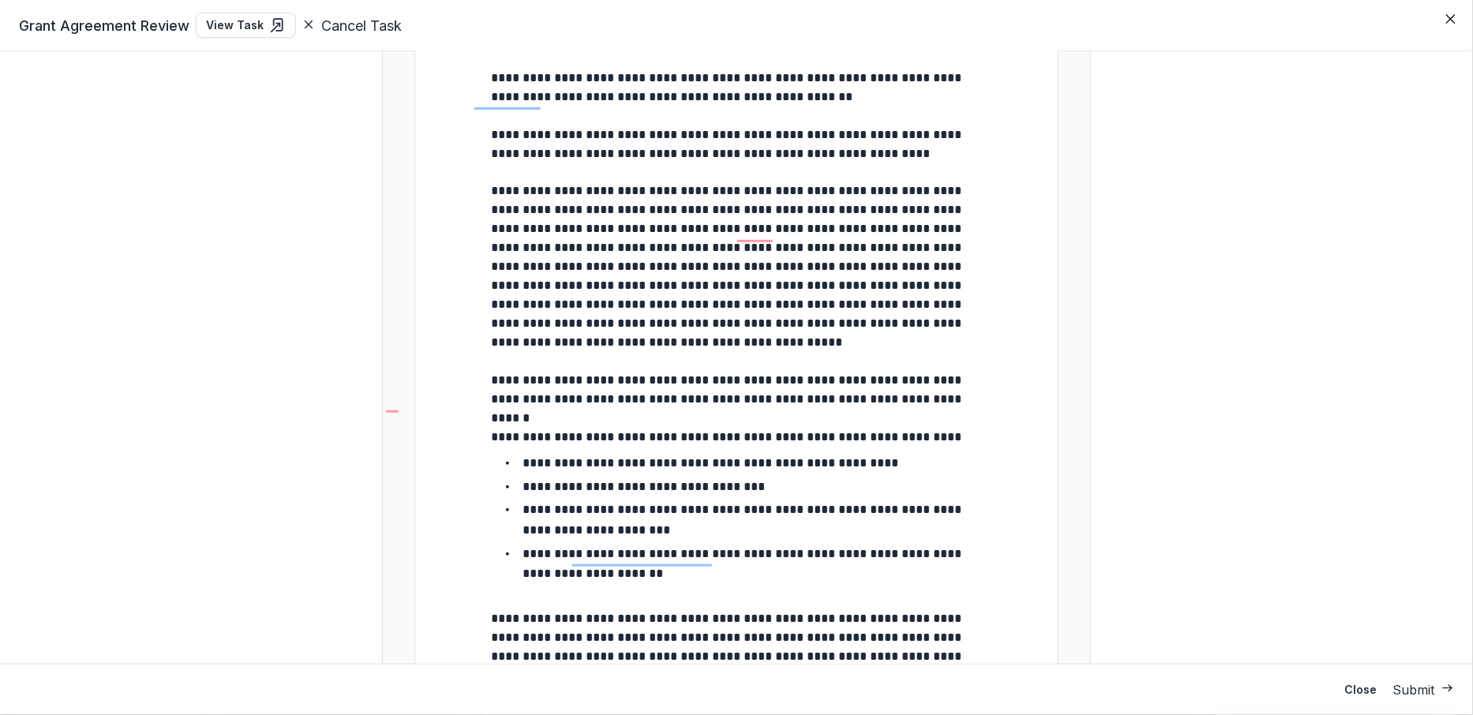
scroll to position [600, 0]
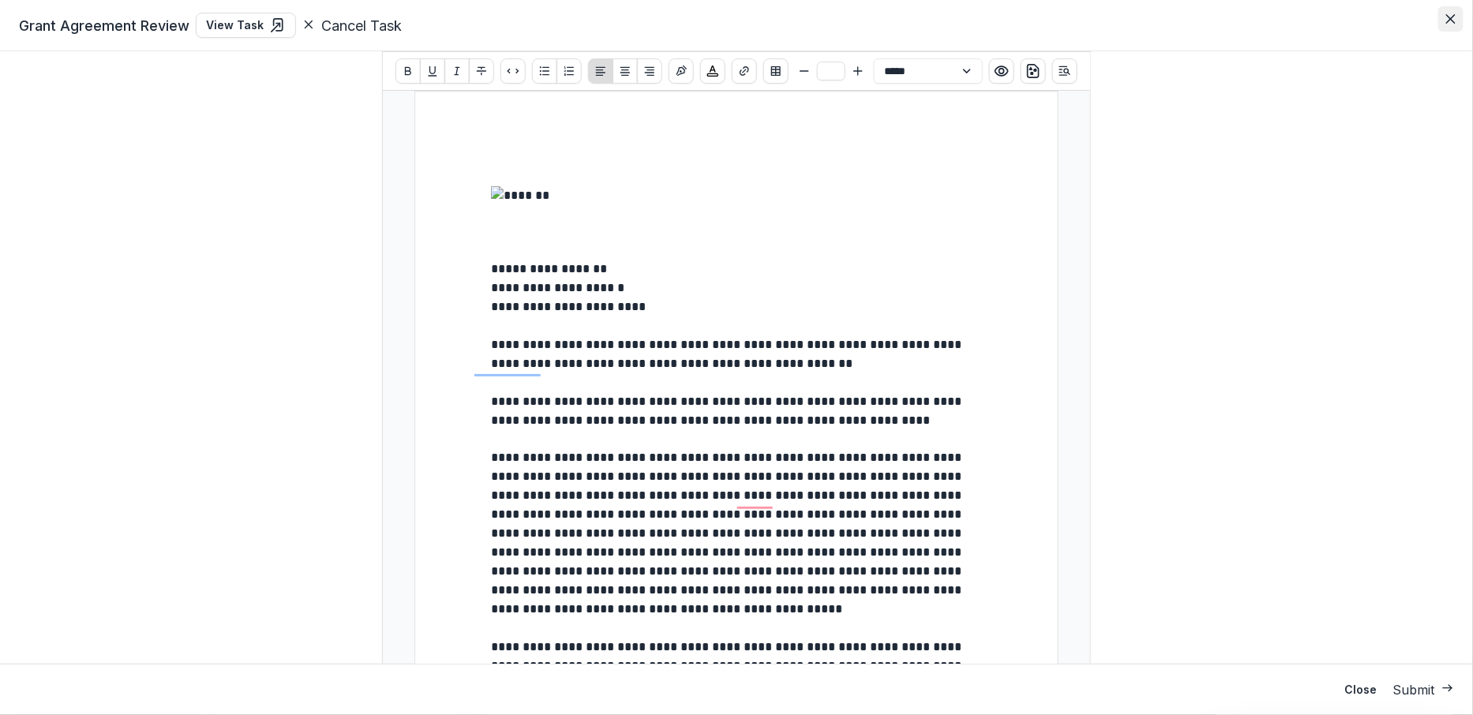
click at [1451, 24] on button "Close" at bounding box center [1450, 18] width 25 height 25
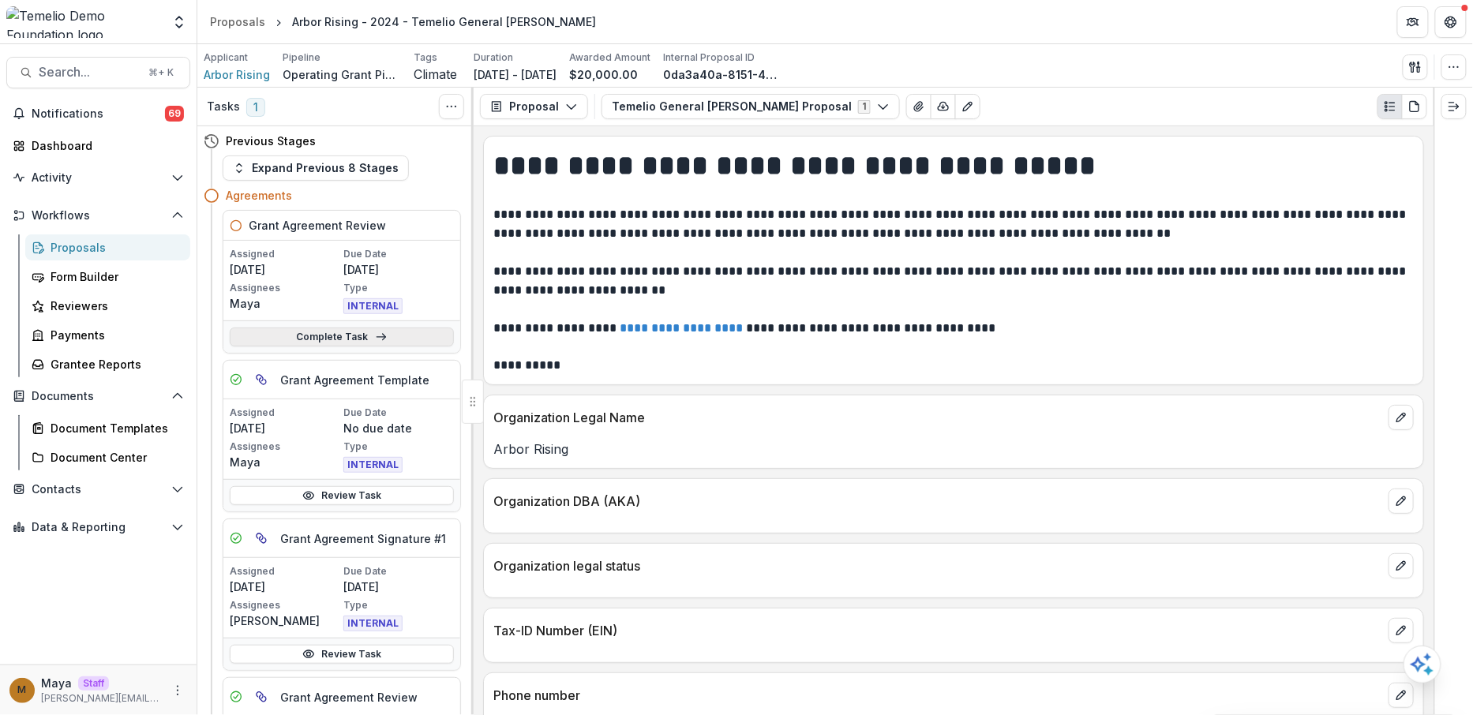
click at [358, 339] on link "Complete Task" at bounding box center [342, 337] width 224 height 19
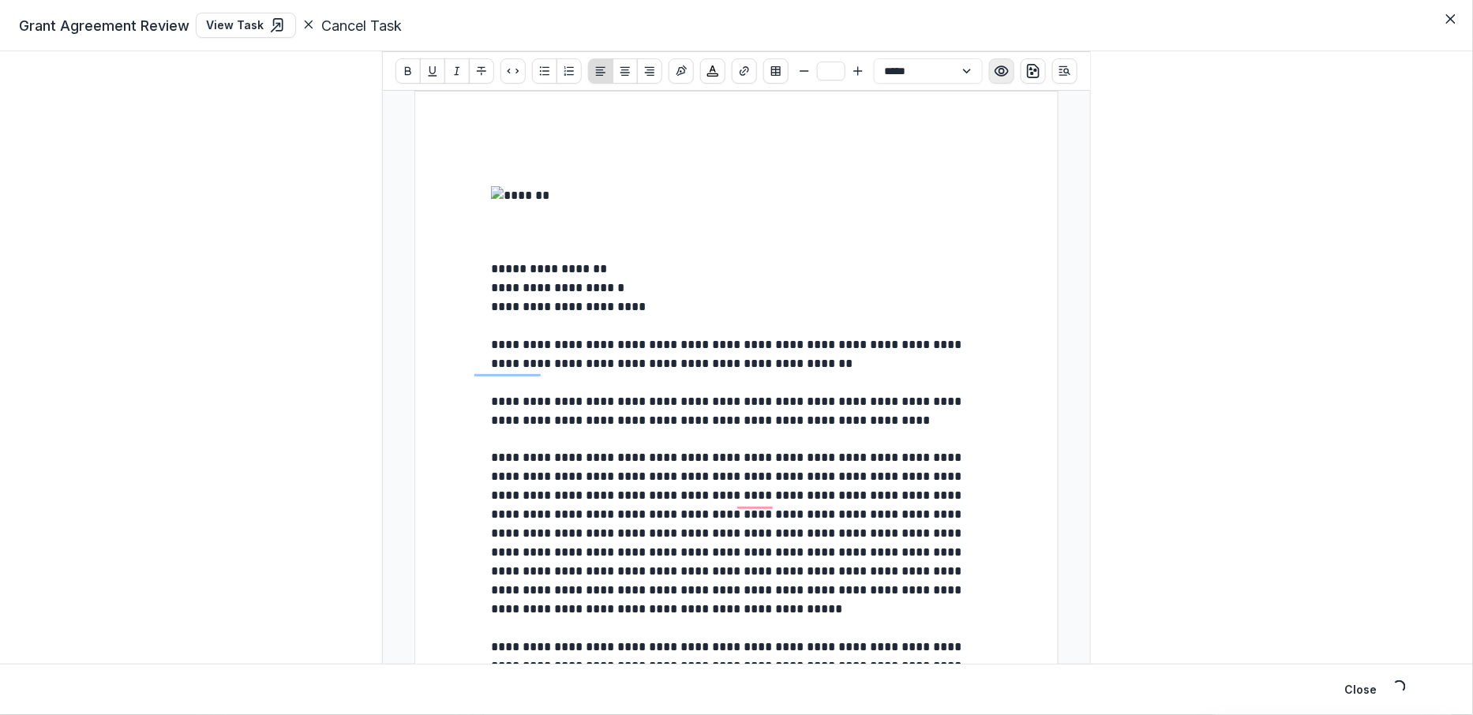
click at [994, 70] on icon "Preview preview-doc.pdf" at bounding box center [1002, 71] width 16 height 16
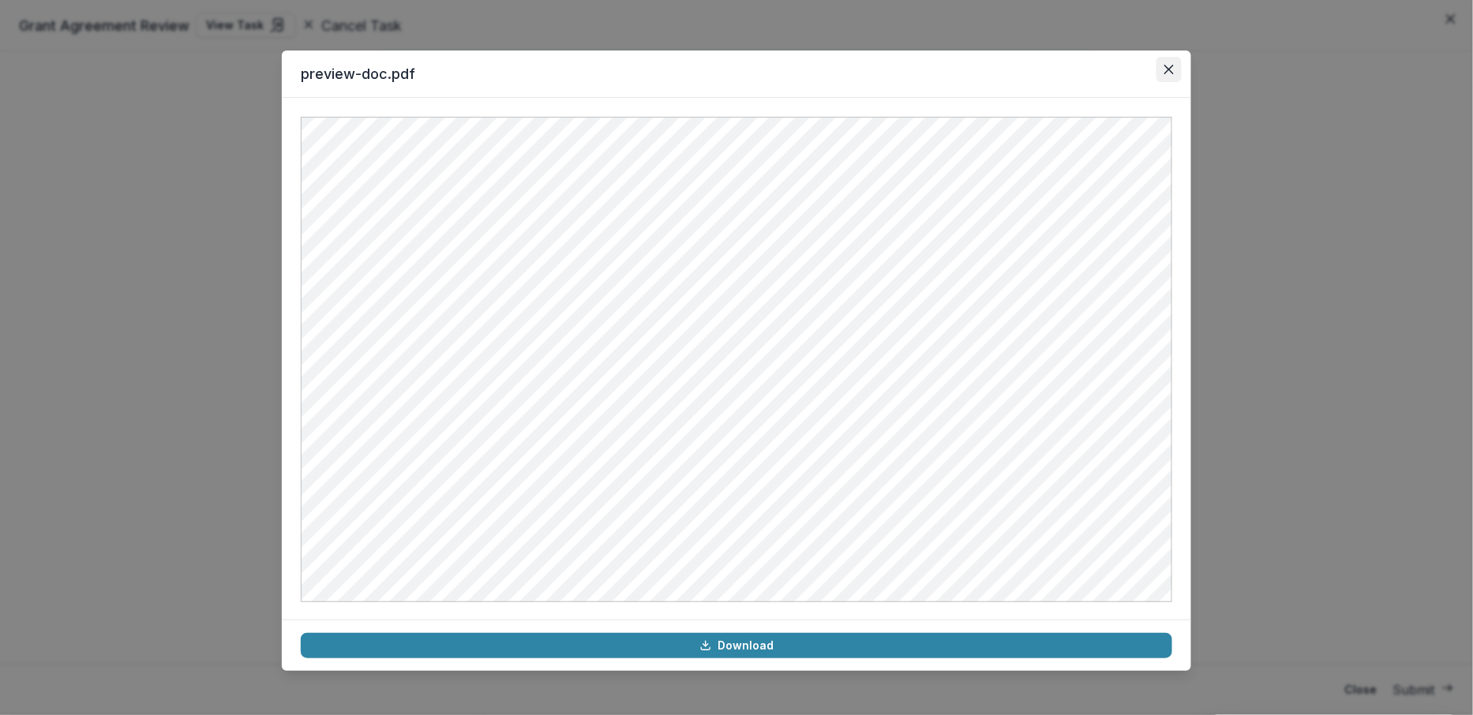
click at [1168, 76] on button "Close" at bounding box center [1169, 69] width 25 height 25
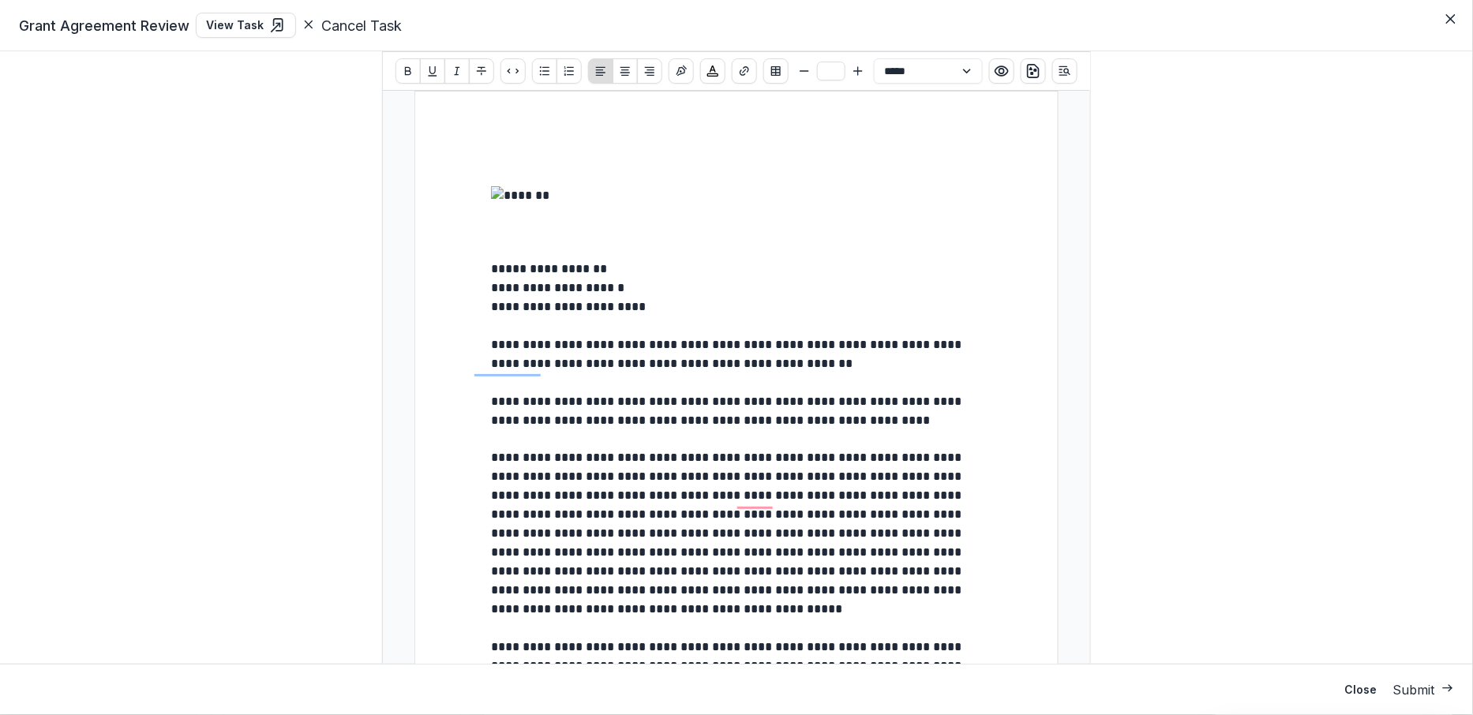
click at [491, 351] on p "**********" at bounding box center [737, 355] width 492 height 38
click at [491, 358] on p "**********" at bounding box center [737, 355] width 492 height 38
click at [1451, 23] on icon "Close" at bounding box center [1450, 18] width 9 height 9
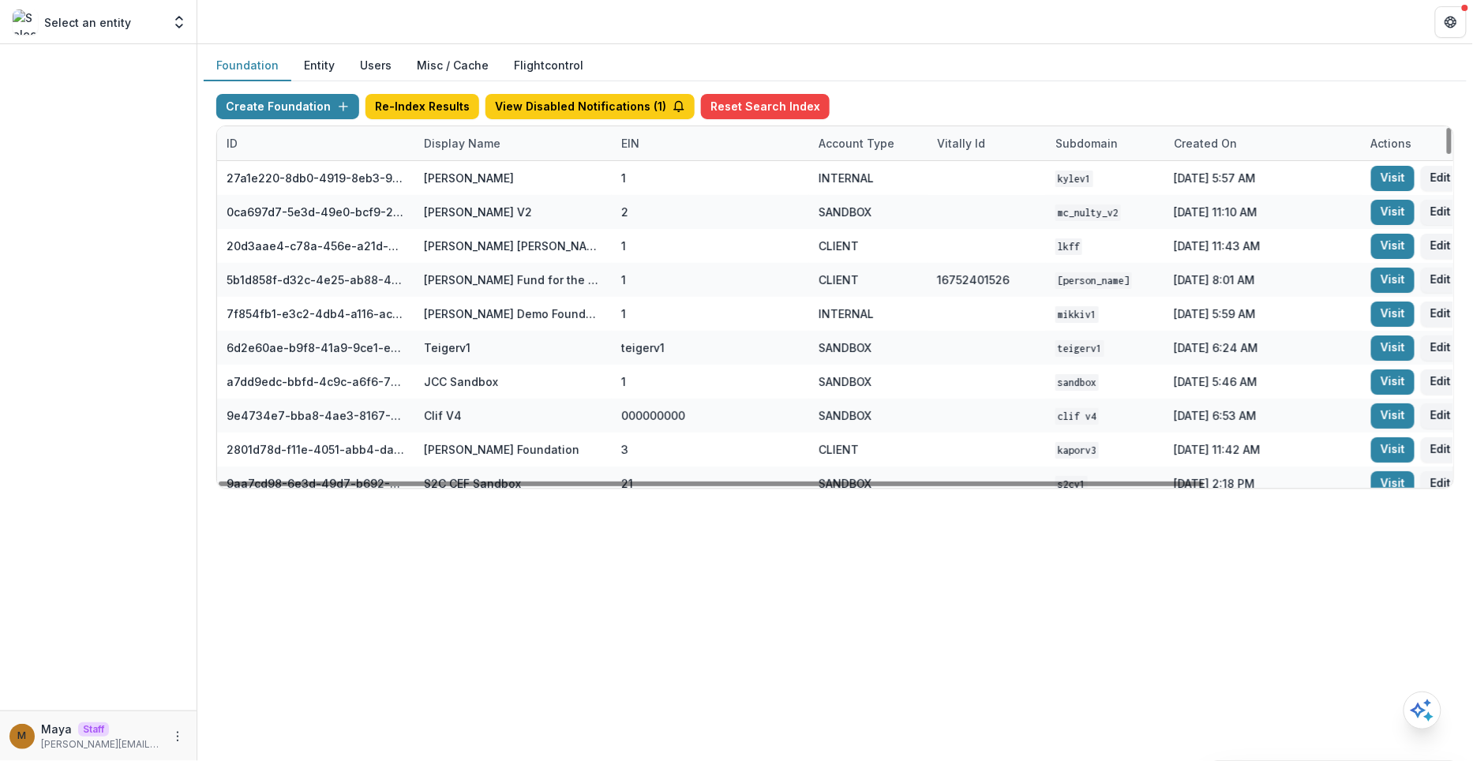
click at [484, 148] on div "Display Name" at bounding box center [462, 143] width 96 height 17
click at [476, 174] on input at bounding box center [511, 177] width 189 height 25
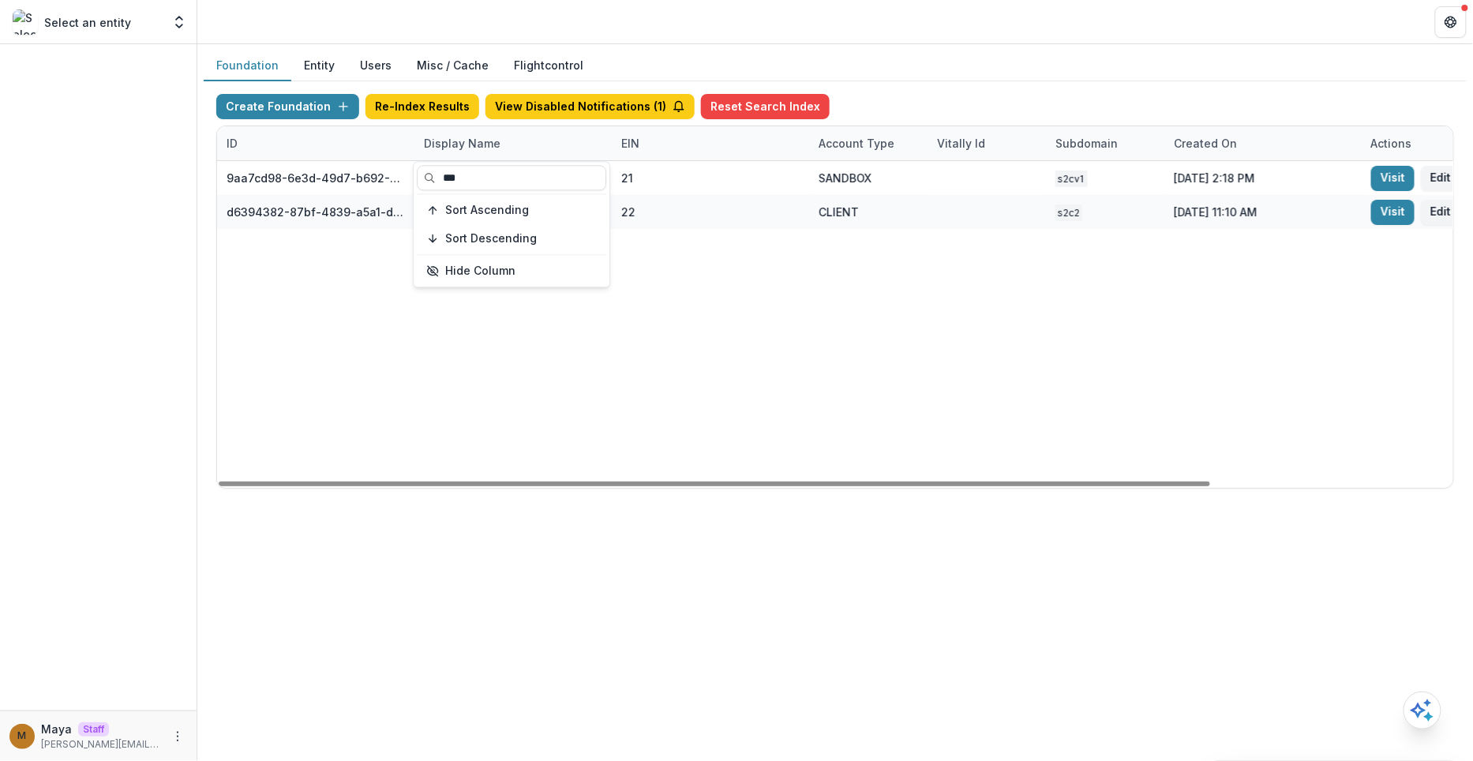
type input "***"
click at [999, 66] on div "Foundation Entity Users Misc / Cache Flightcontrol" at bounding box center [835, 66] width 1263 height 31
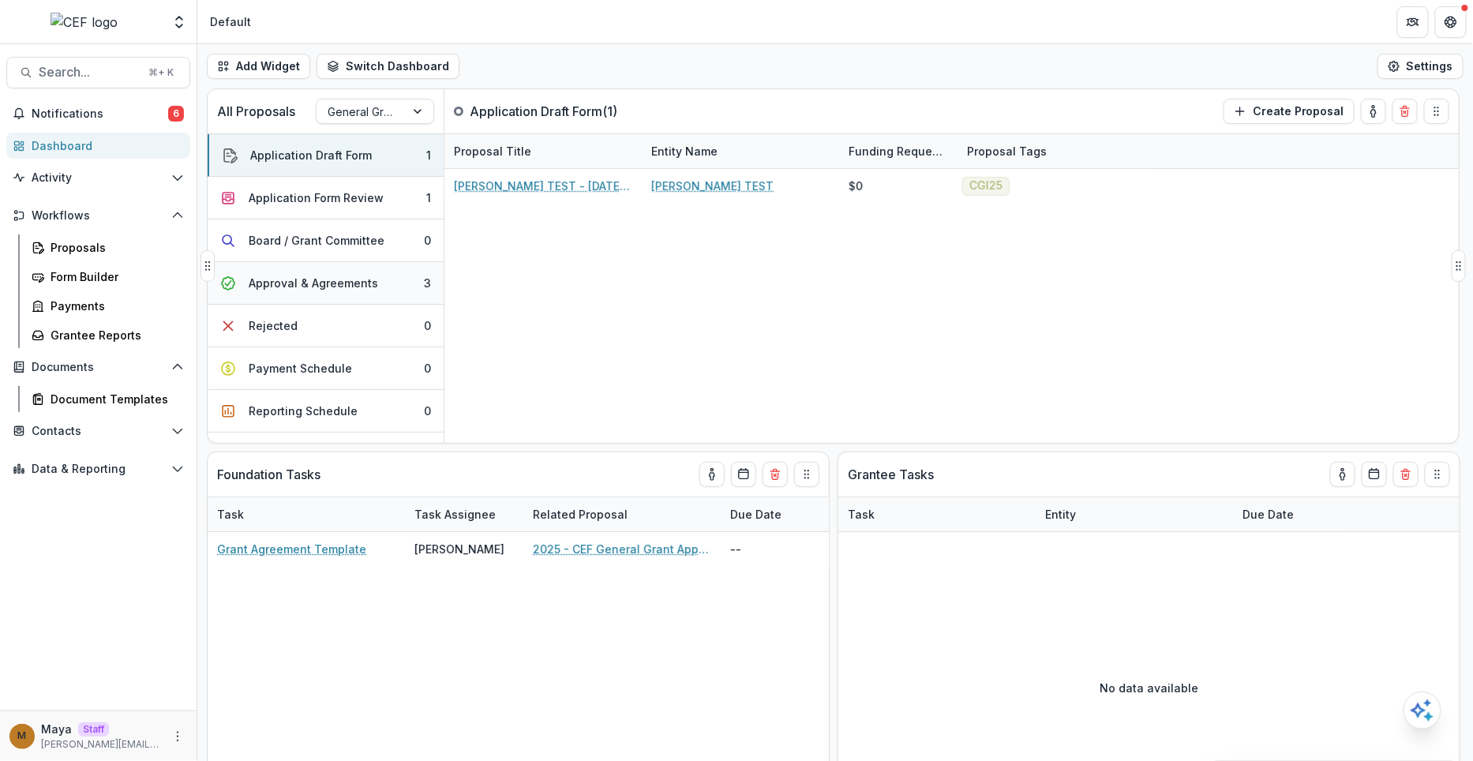
scroll to position [28, 0]
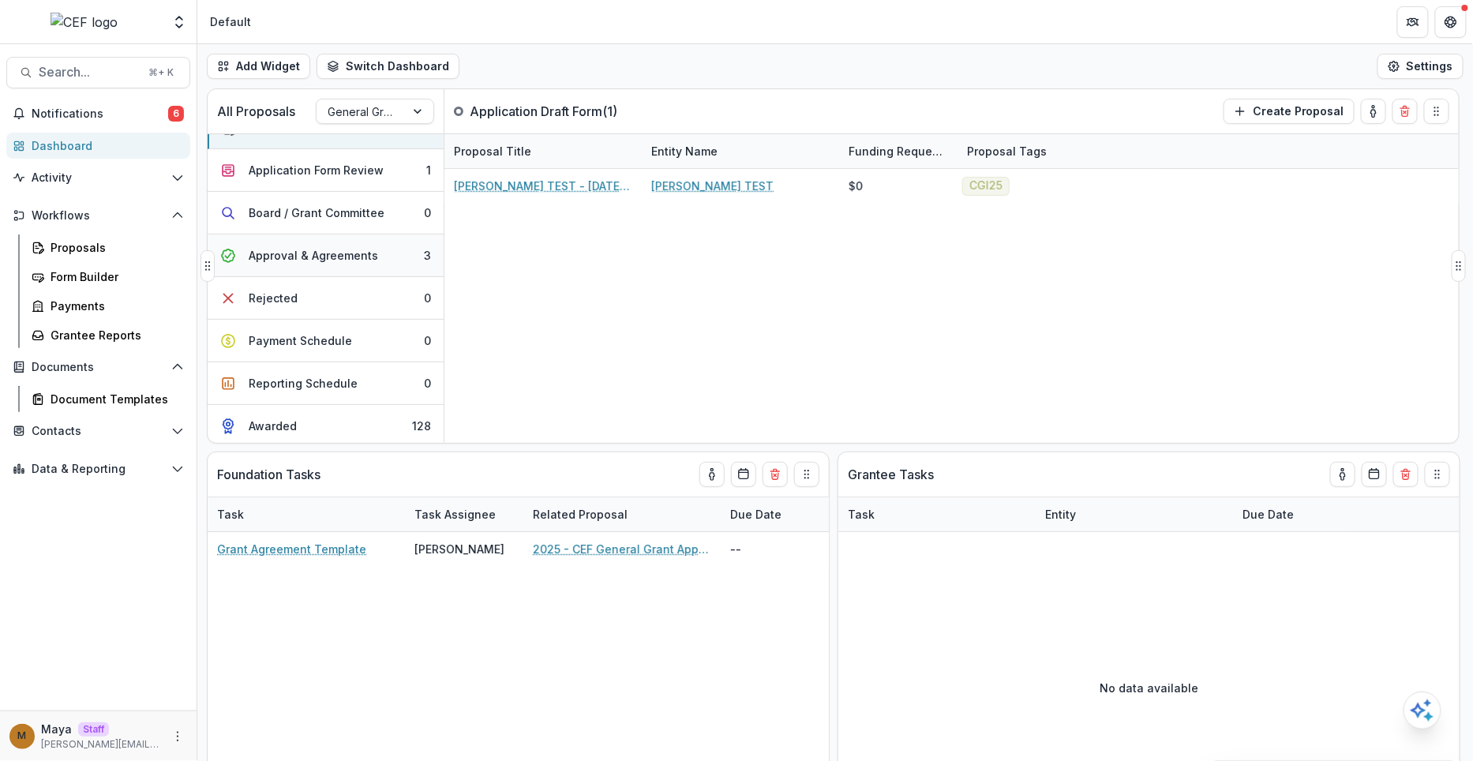
click at [339, 256] on div "Approval & Agreements" at bounding box center [313, 255] width 129 height 17
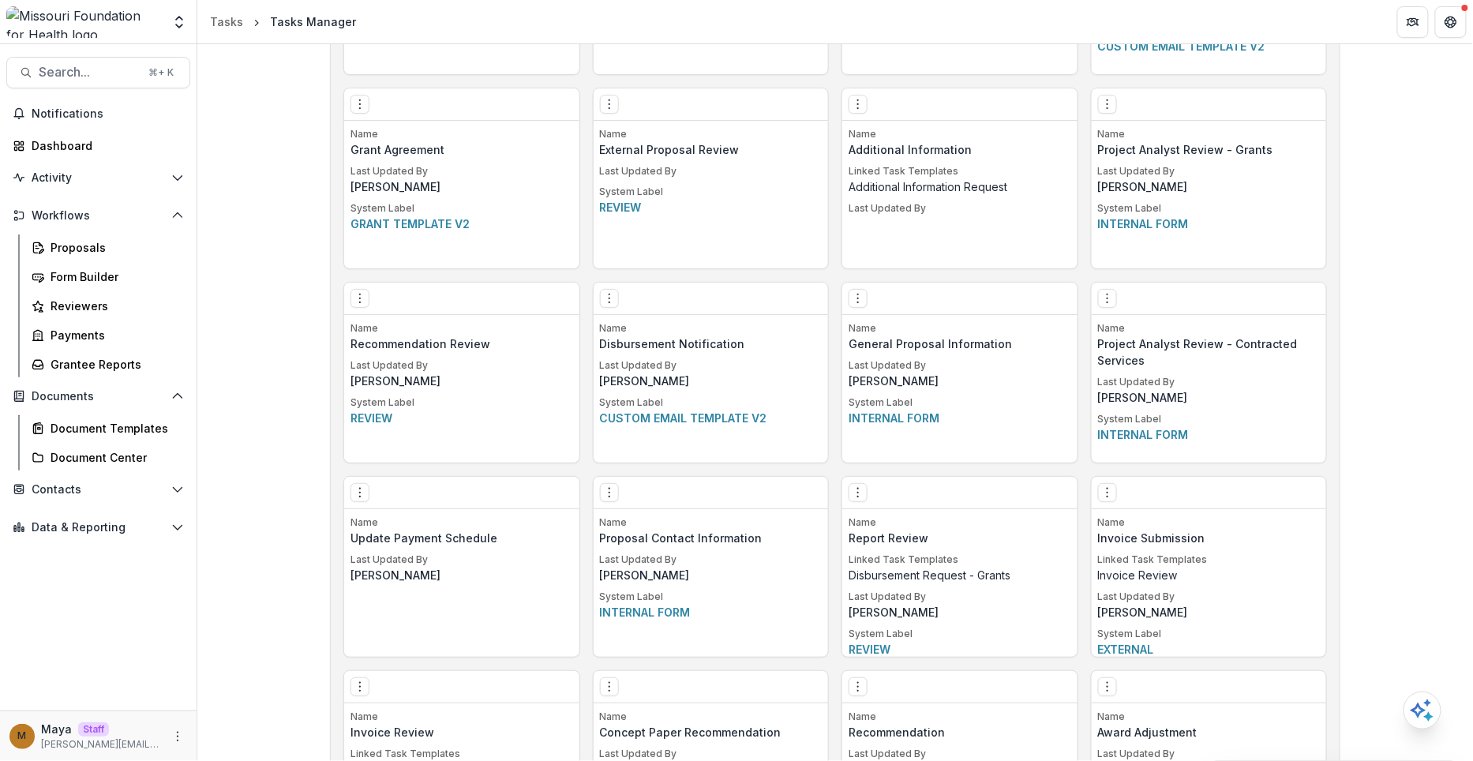
scroll to position [3159, 0]
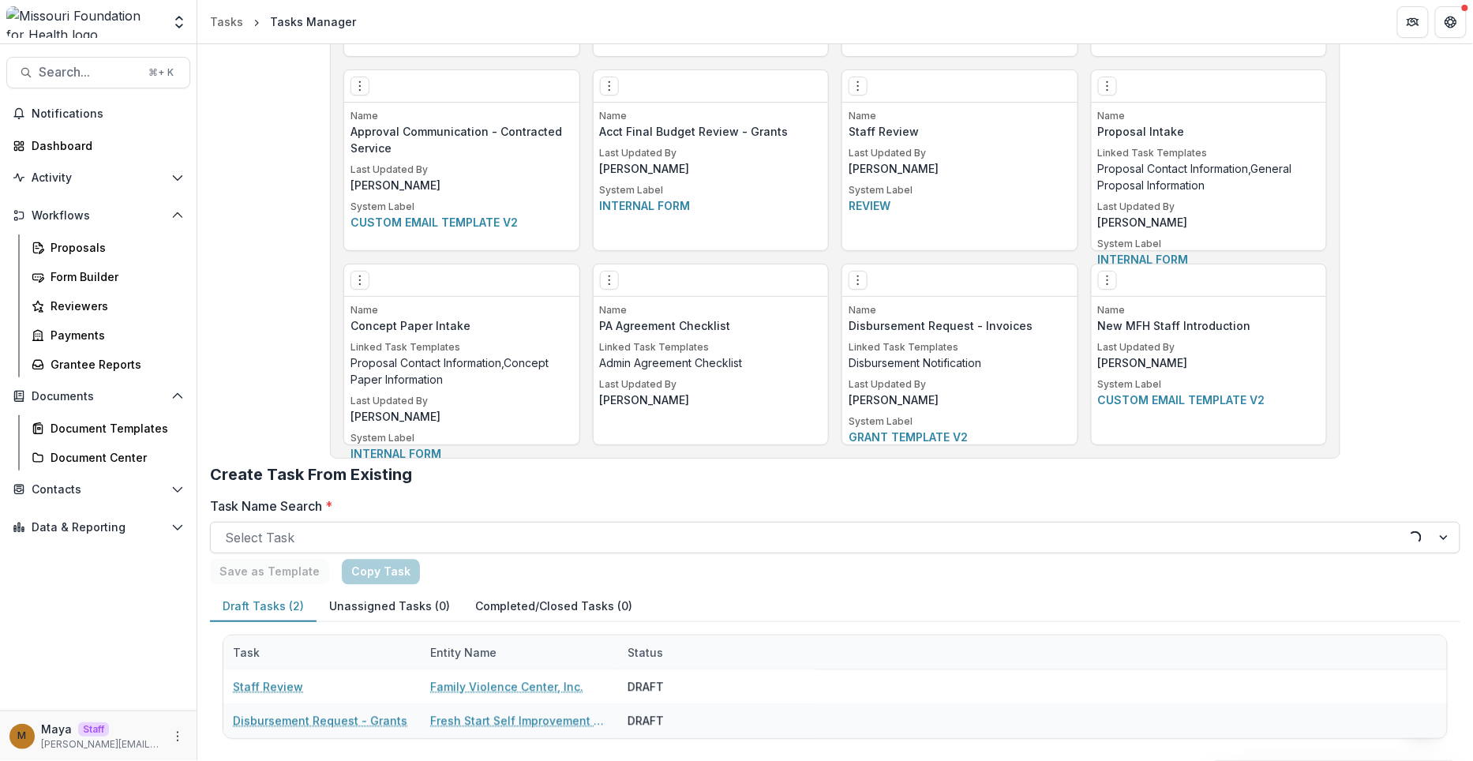
click at [1409, 537] on div "Loading..." at bounding box center [1415, 537] width 13 height 13
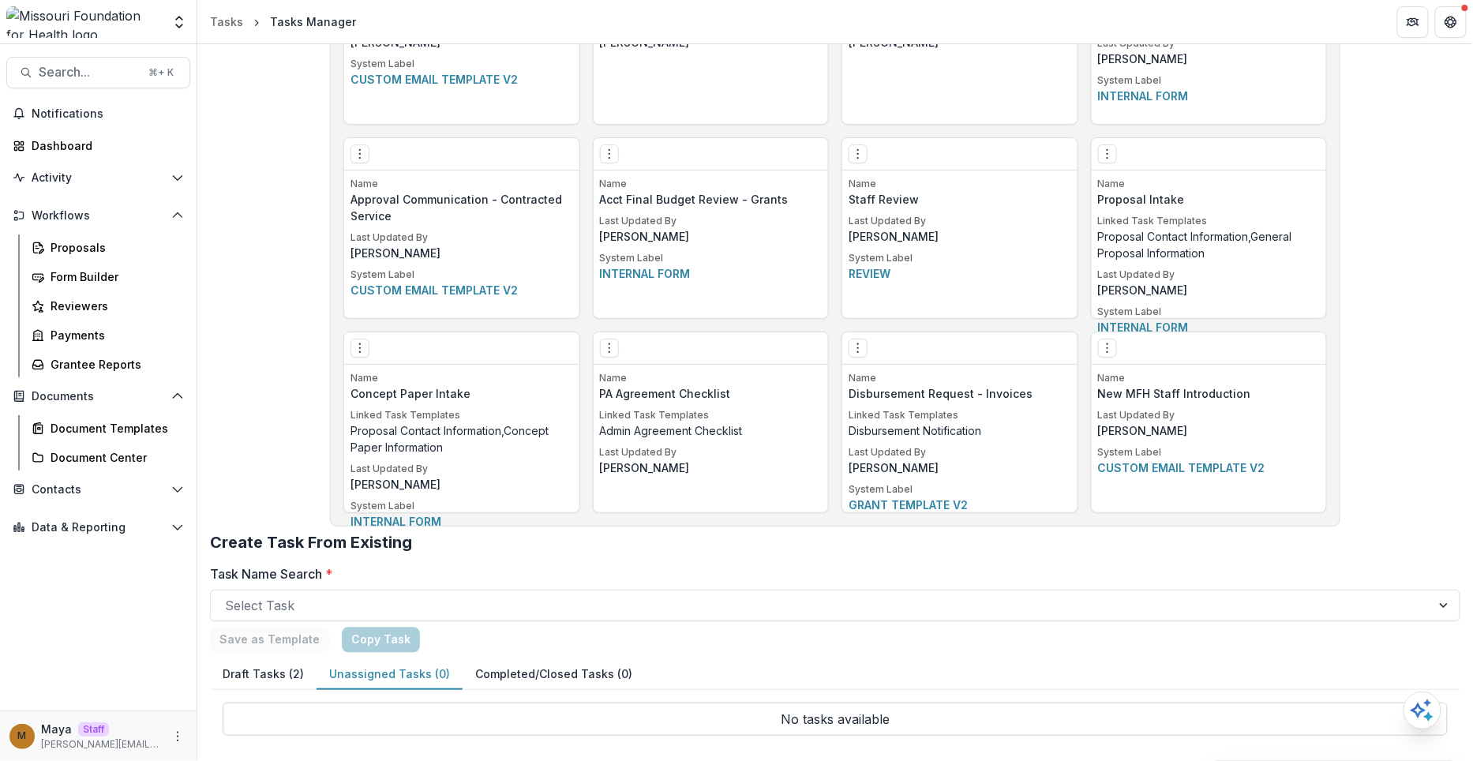
scroll to position [3088, 0]
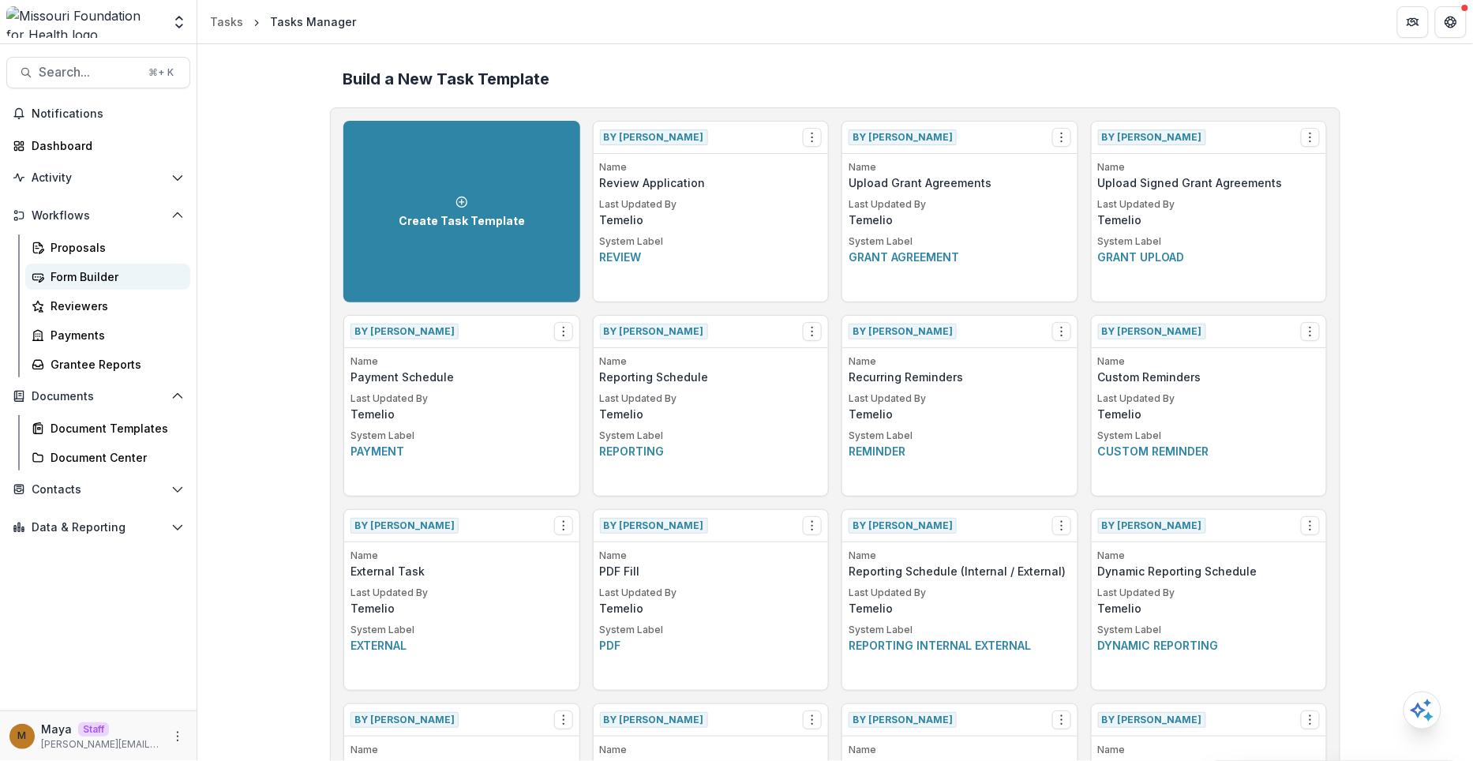
click at [94, 279] on div "Form Builder" at bounding box center [114, 276] width 127 height 17
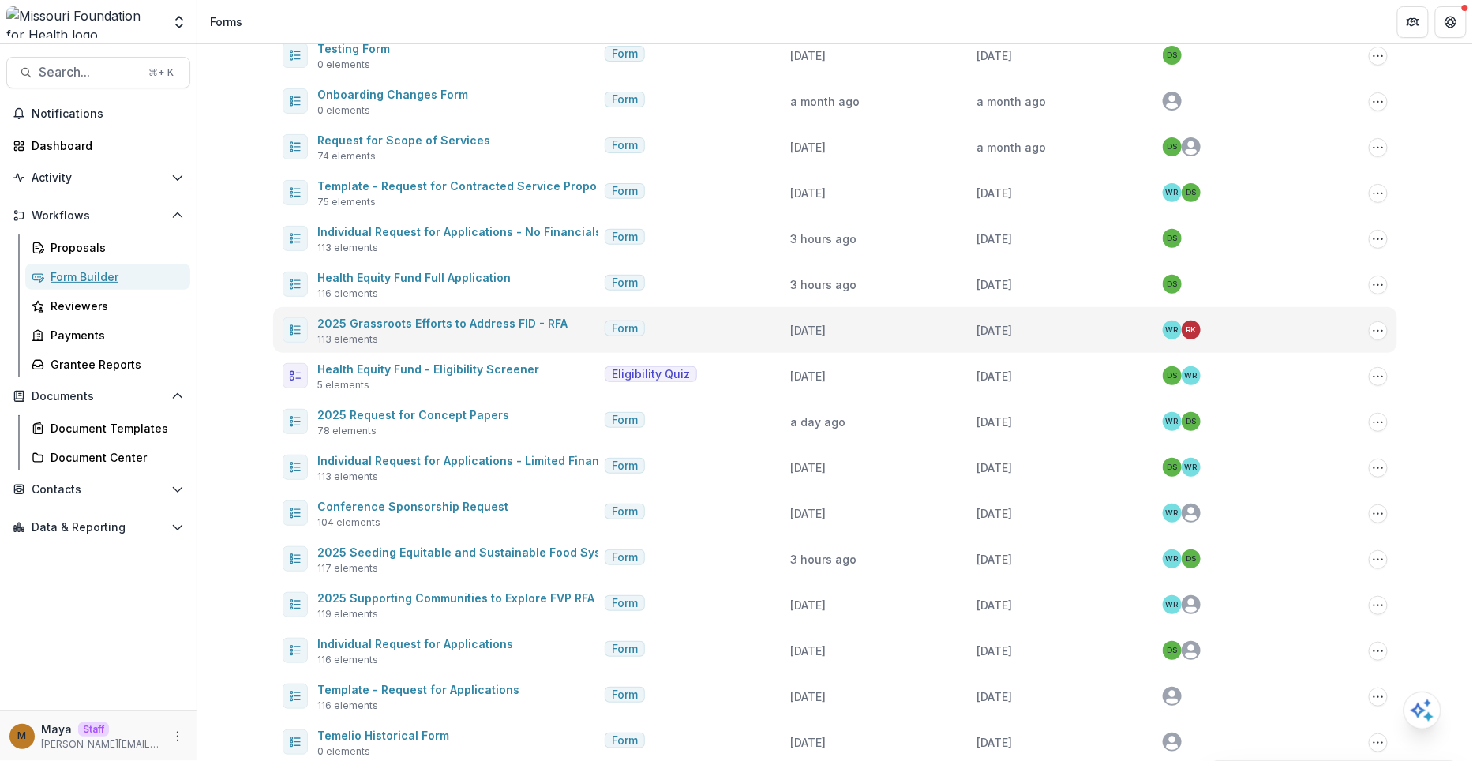
scroll to position [146, 0]
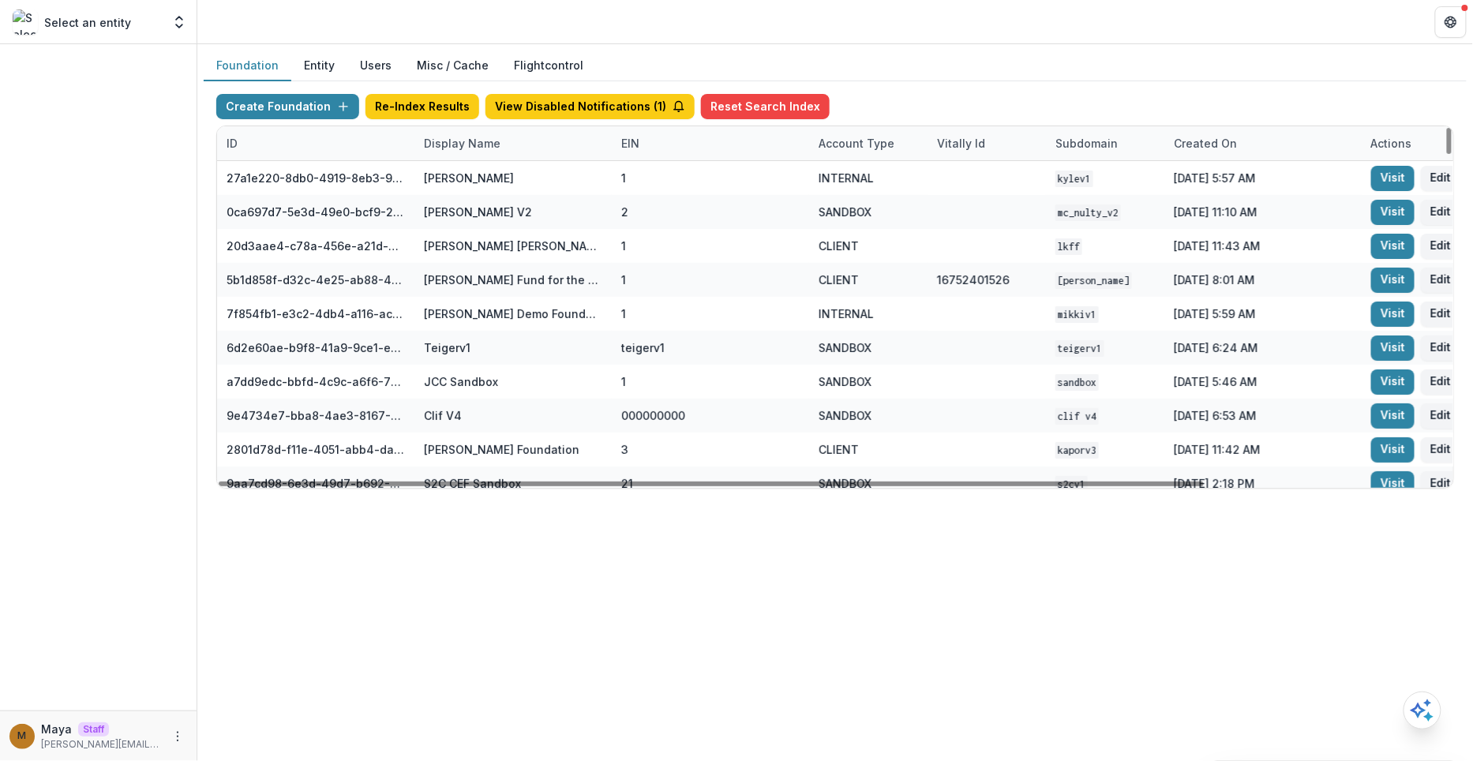
click at [492, 137] on div "Display Name" at bounding box center [462, 143] width 96 height 17
click at [493, 167] on input at bounding box center [511, 177] width 189 height 25
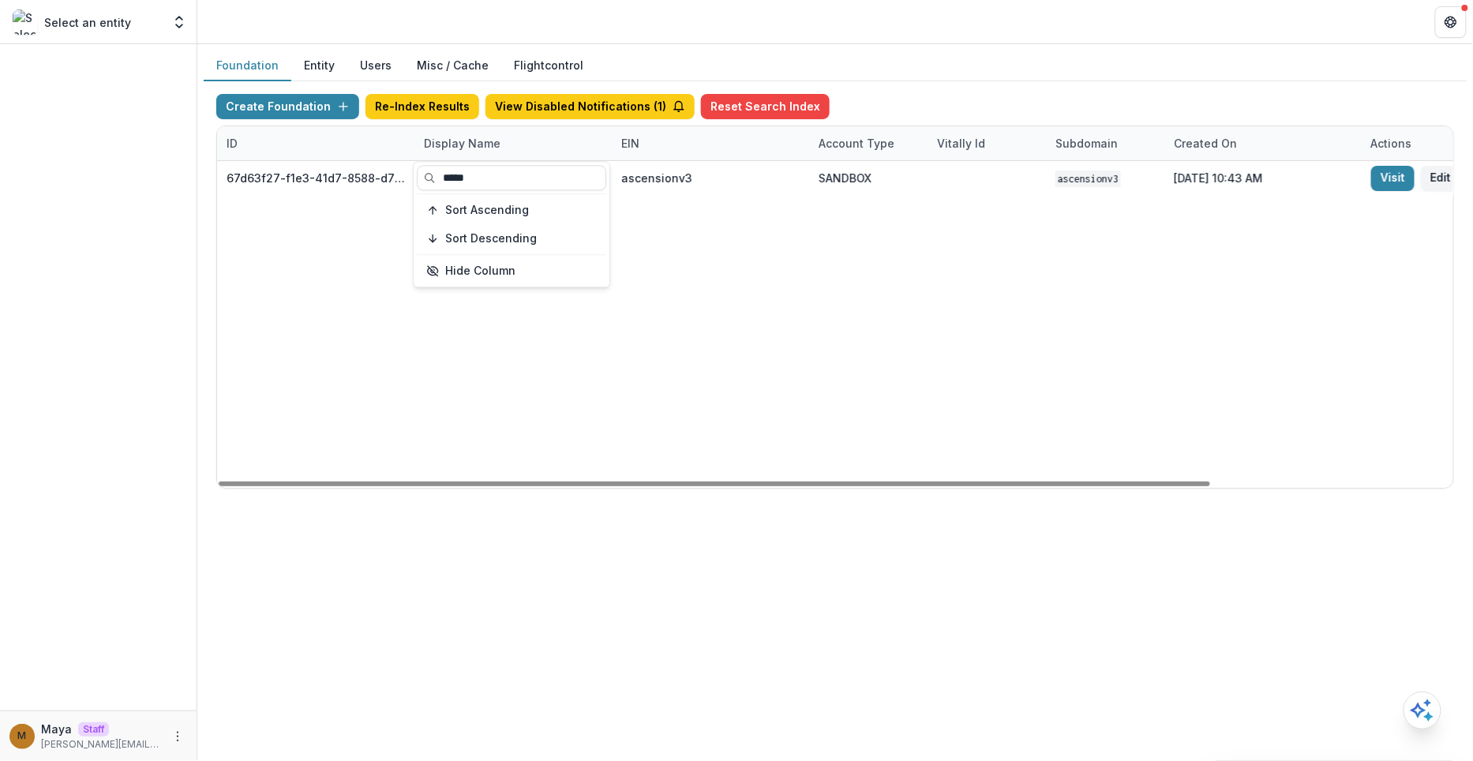
type input "*****"
click at [872, 92] on div "Create Foundation Re-Index Results View Disabled Notifications ( 1 ) Reset Sear…" at bounding box center [835, 291] width 1263 height 420
click at [543, 145] on div "Display Name" at bounding box center [512, 143] width 197 height 34
click at [537, 164] on div "***** Sort Ascending Sort Descending Hide Column" at bounding box center [512, 224] width 196 height 125
click at [894, 107] on div "Create Foundation Re-Index Results View Disabled Notifications ( 1 ) Reset Sear…" at bounding box center [835, 110] width 1238 height 32
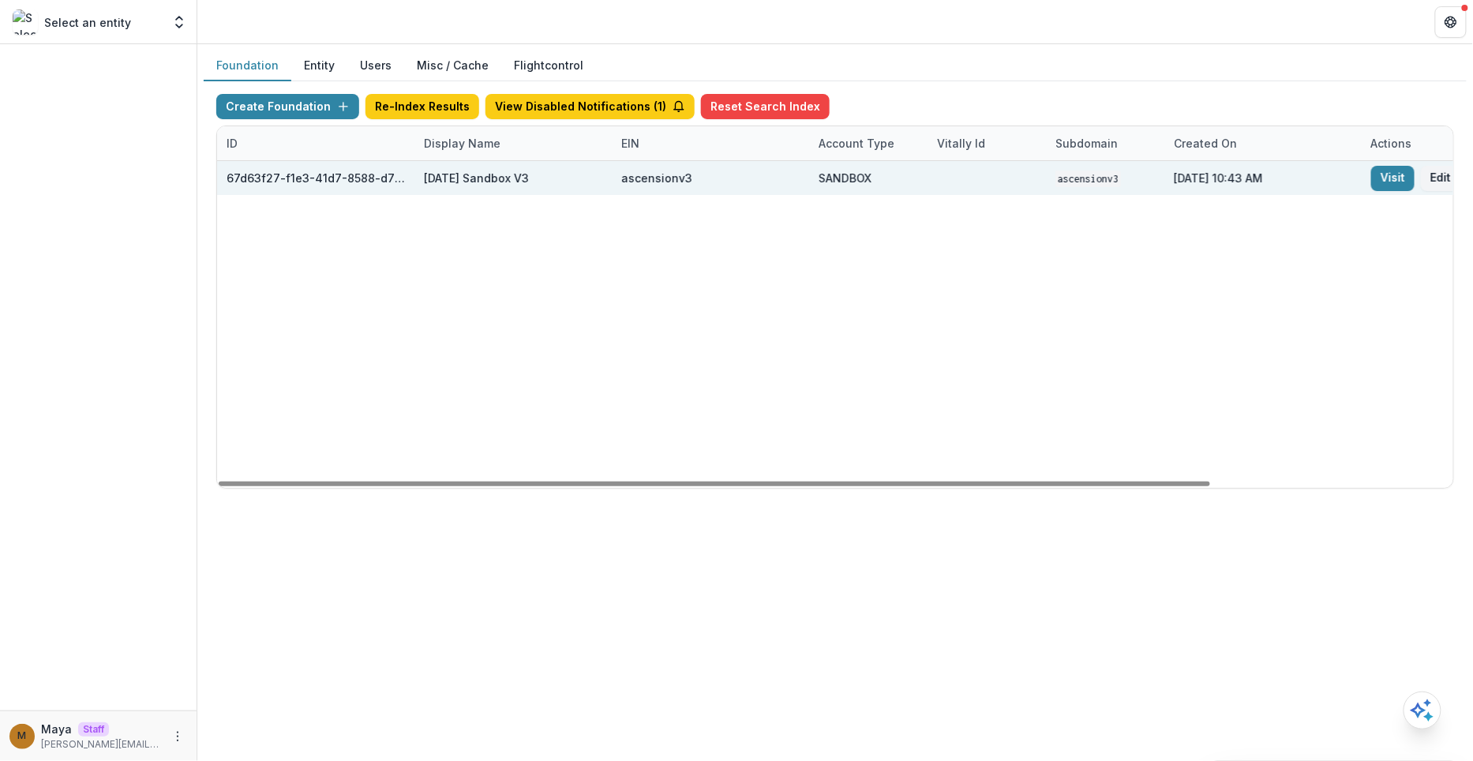
click at [539, 162] on div "[DATE] Sandbox V3" at bounding box center [513, 178] width 178 height 34
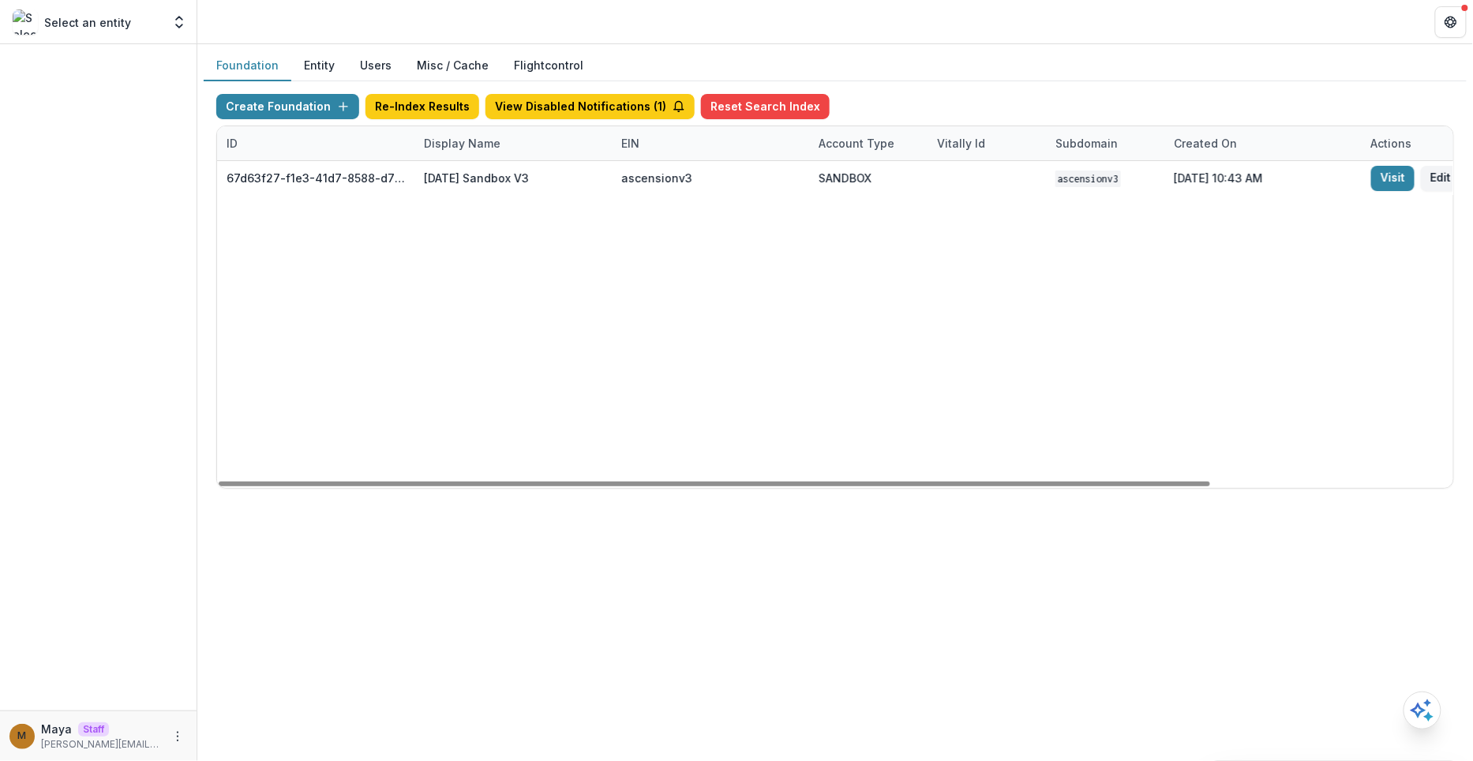
click at [519, 138] on div "Display Name" at bounding box center [512, 143] width 197 height 34
drag, startPoint x: 504, startPoint y: 170, endPoint x: 509, endPoint y: 193, distance: 24.2
click at [510, 195] on div "***** Sort Ascending Sort Descending Hide Column" at bounding box center [512, 224] width 196 height 125
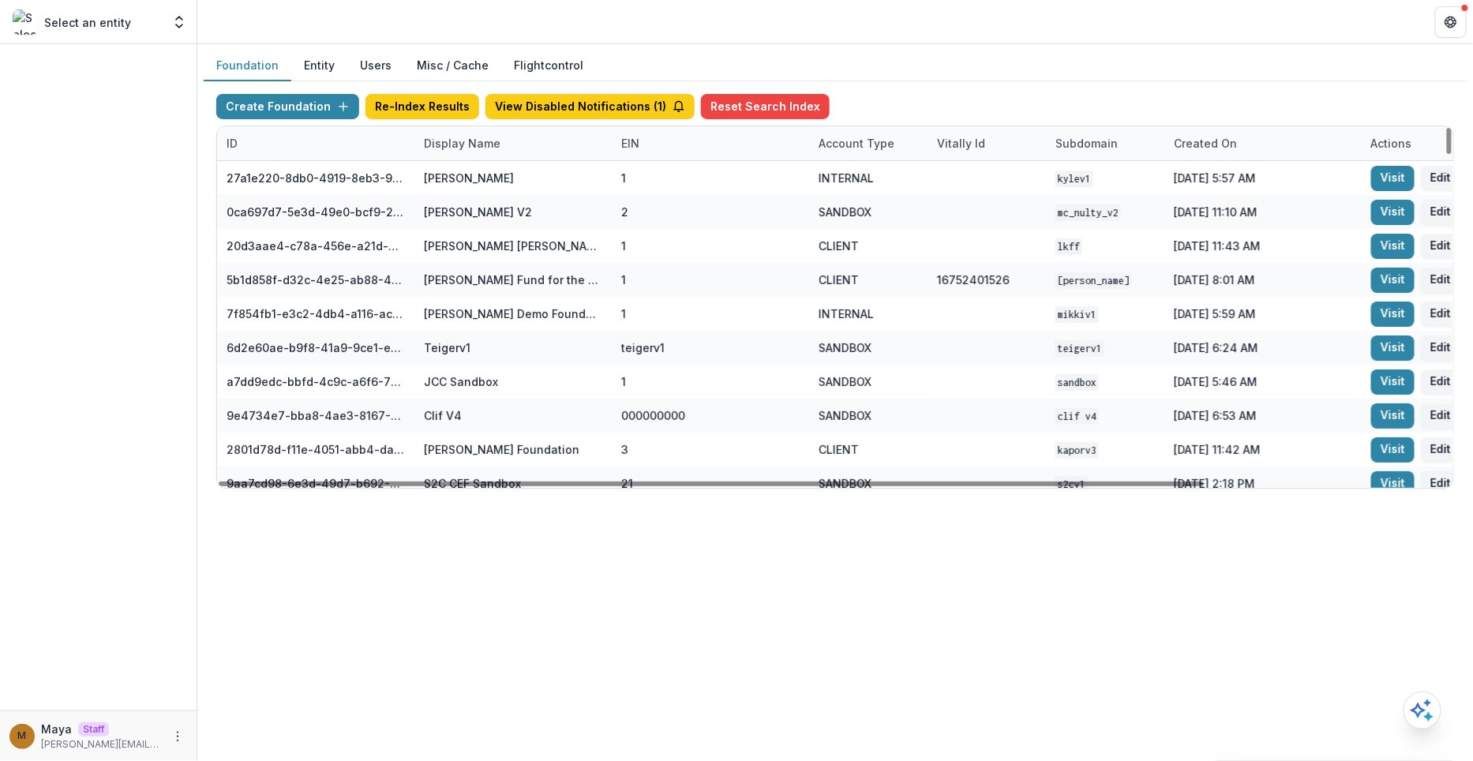
click at [944, 106] on div "Create Foundation Re-Index Results View Disabled Notifications ( 1 ) Reset Sear…" at bounding box center [835, 110] width 1238 height 32
click at [448, 143] on div "Display Name" at bounding box center [462, 143] width 96 height 17
click at [472, 204] on span "Sort Ascending" at bounding box center [487, 210] width 84 height 13
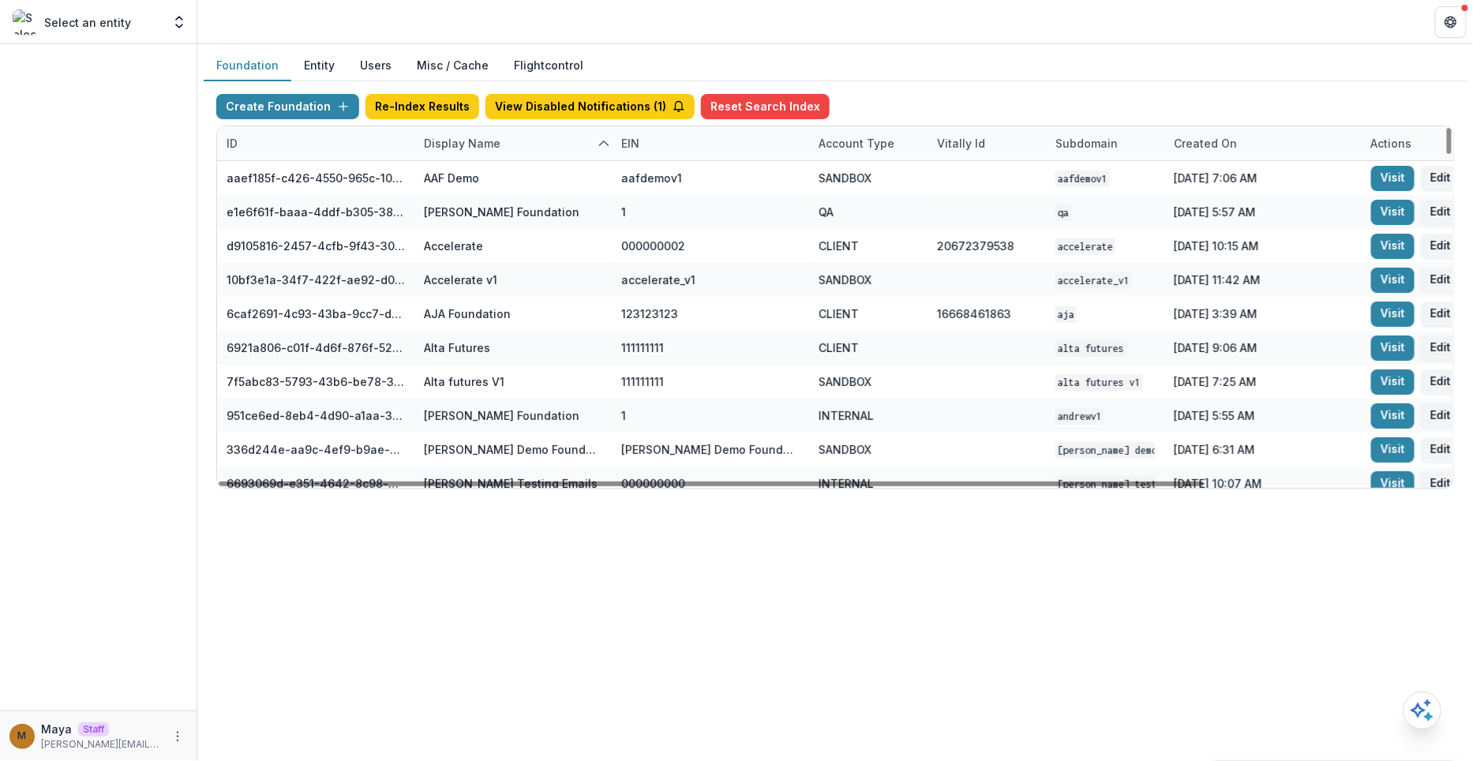
click at [951, 28] on header at bounding box center [835, 21] width 1276 height 43
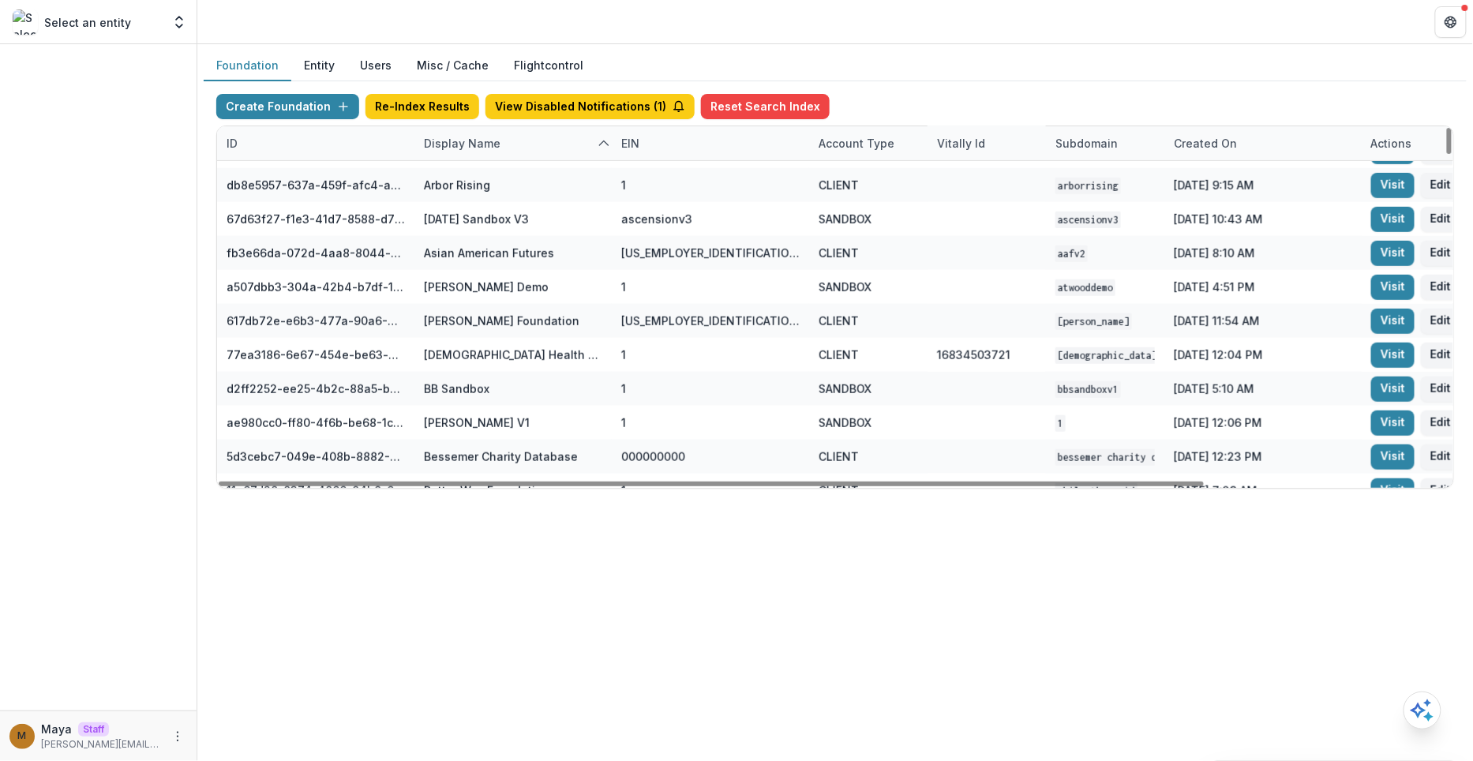
scroll to position [367, 0]
click at [868, 139] on div "Account Type" at bounding box center [856, 143] width 95 height 17
click at [883, 182] on input at bounding box center [906, 177] width 189 height 25
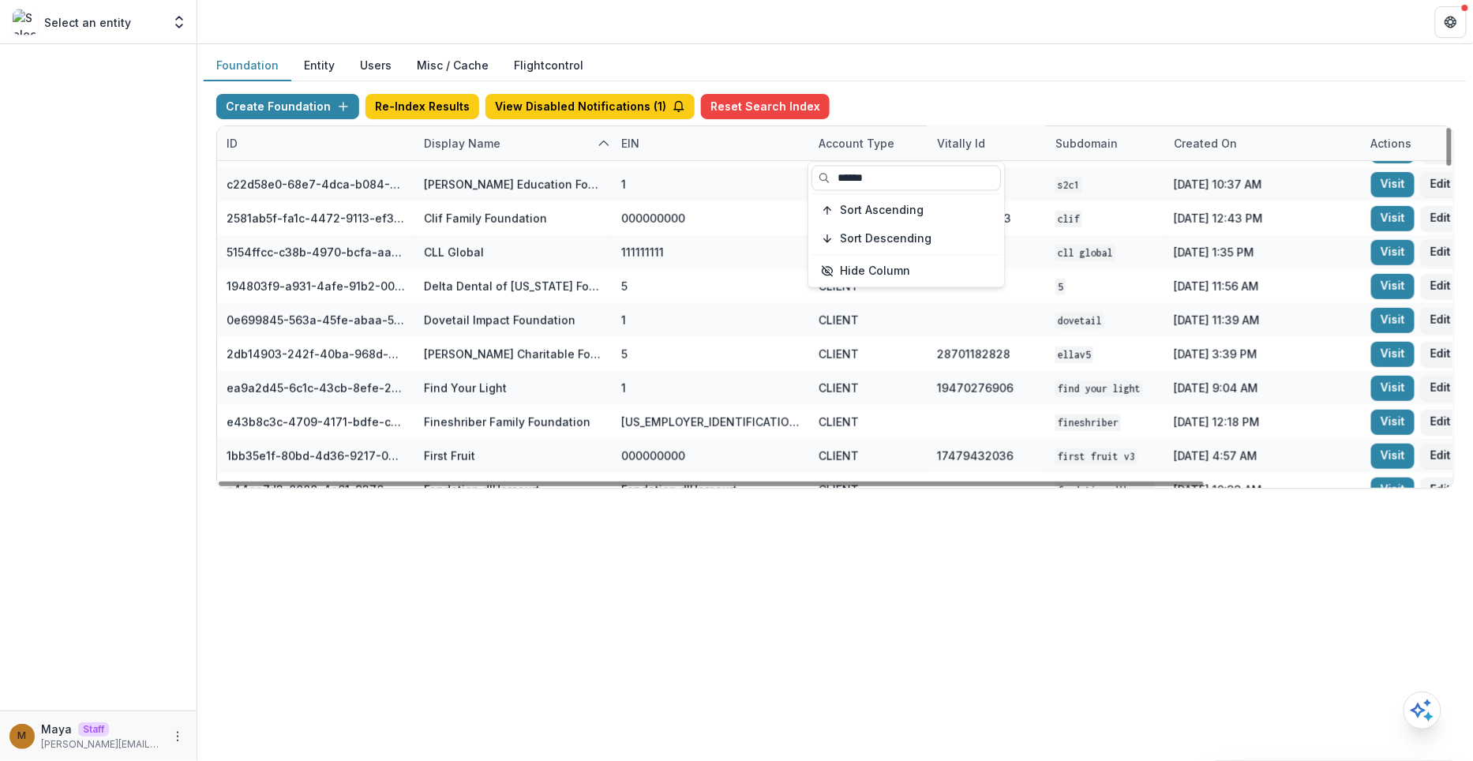
type input "******"
click at [894, 109] on div "Create Foundation Re-Index Results View Disabled Notifications ( 1 ) Reset Sear…" at bounding box center [835, 110] width 1238 height 32
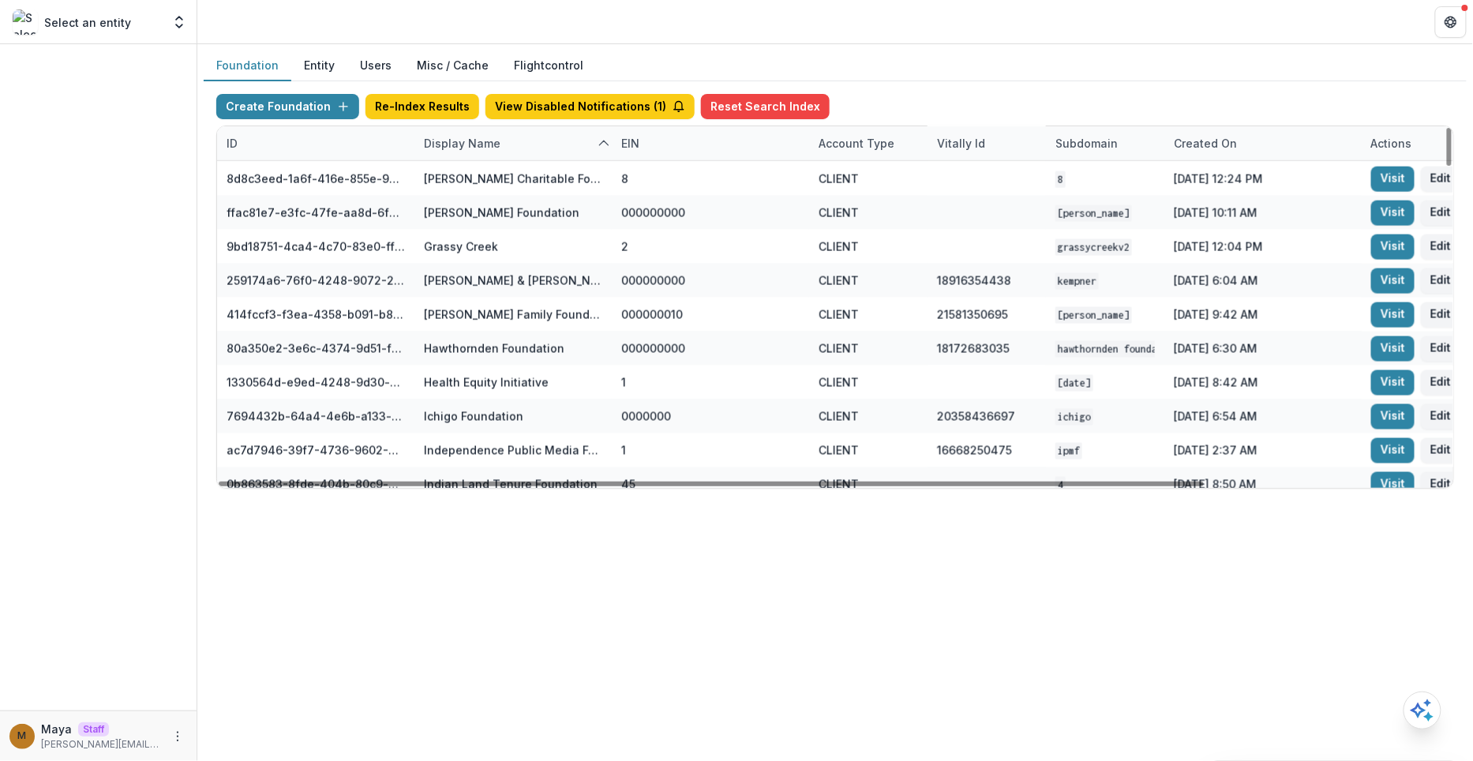
scroll to position [752, 0]
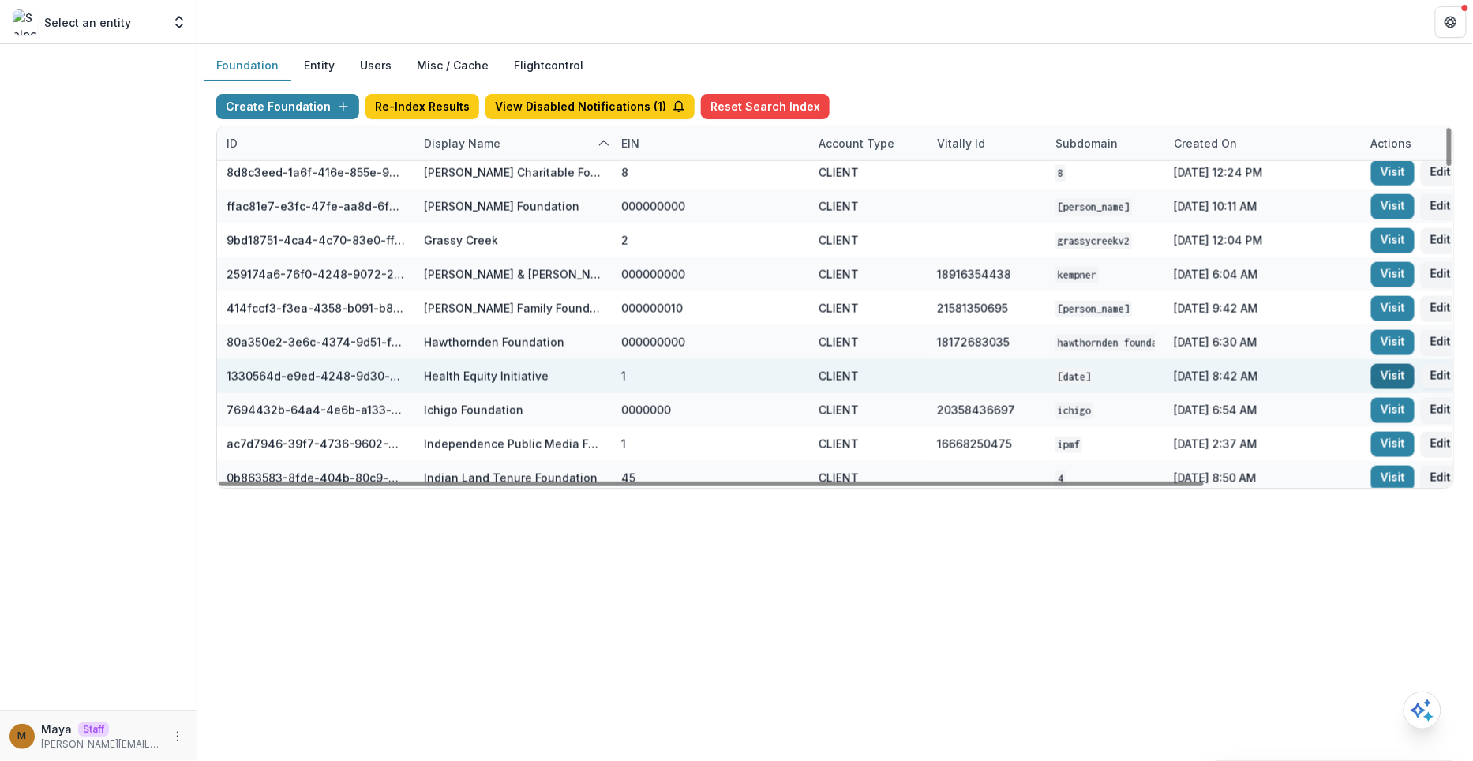
click at [1401, 380] on link "Visit" at bounding box center [1392, 376] width 43 height 25
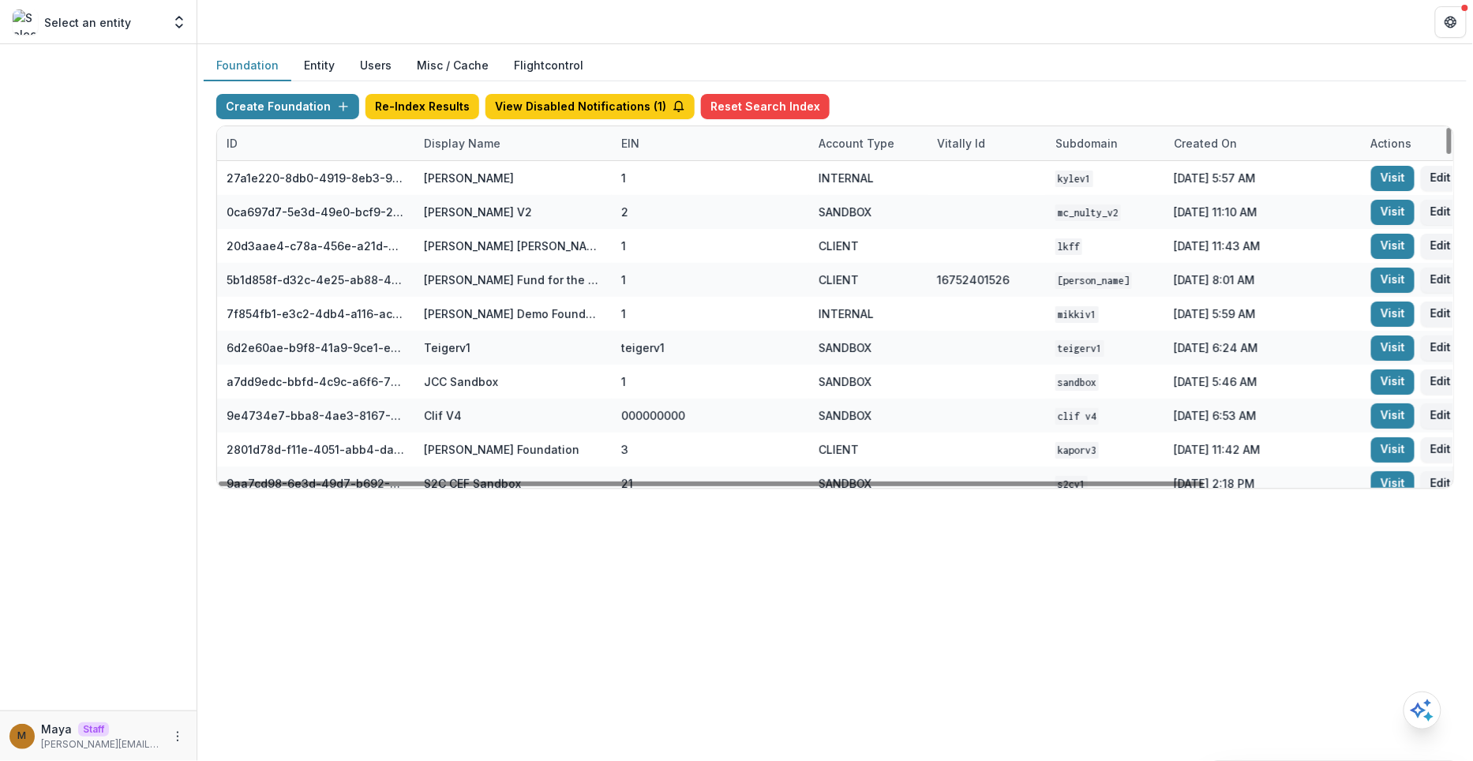
click at [467, 137] on div "Display Name" at bounding box center [462, 143] width 96 height 17
click at [467, 169] on input at bounding box center [511, 177] width 189 height 25
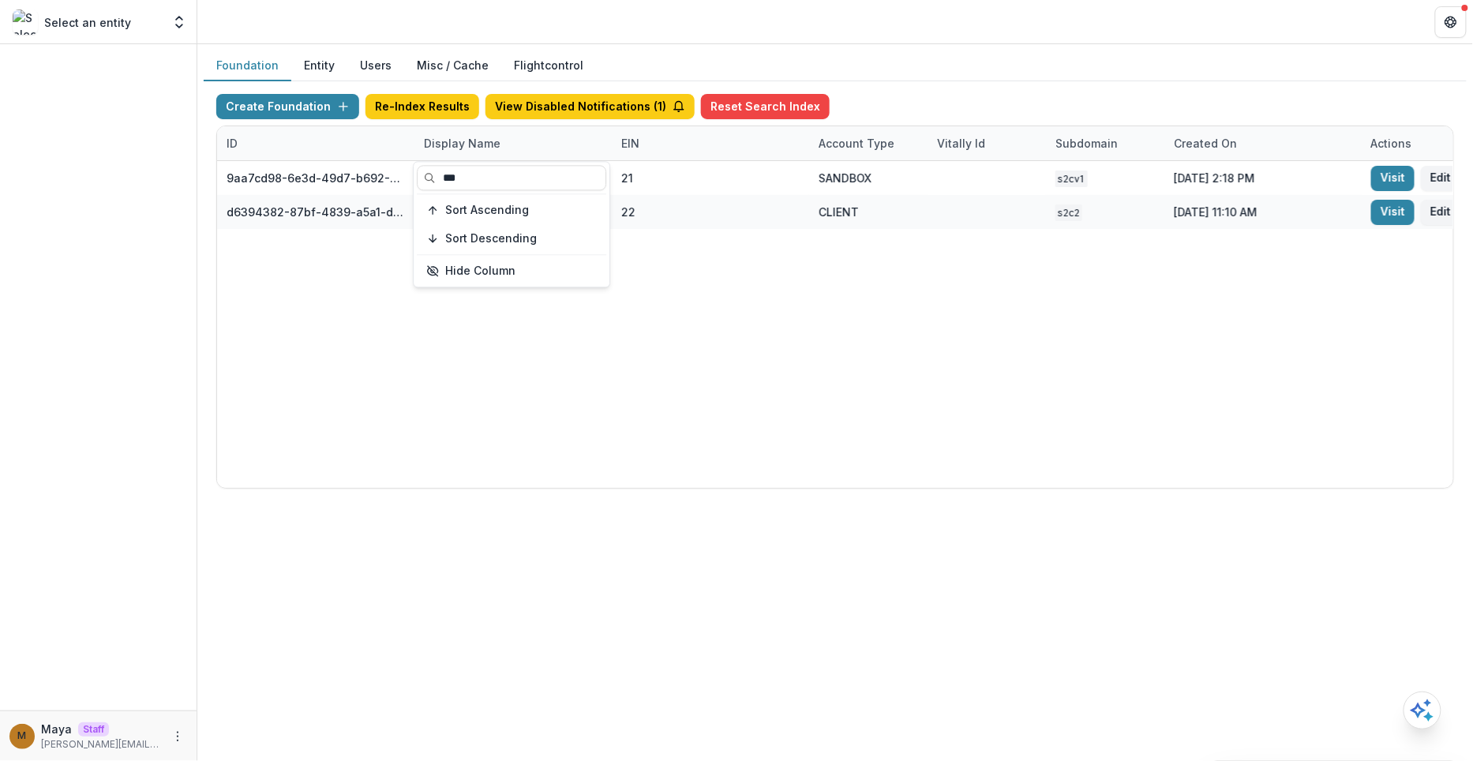
type input "***"
click at [924, 54] on div "Foundation Entity Users Misc / Cache Flightcontrol" at bounding box center [835, 66] width 1263 height 31
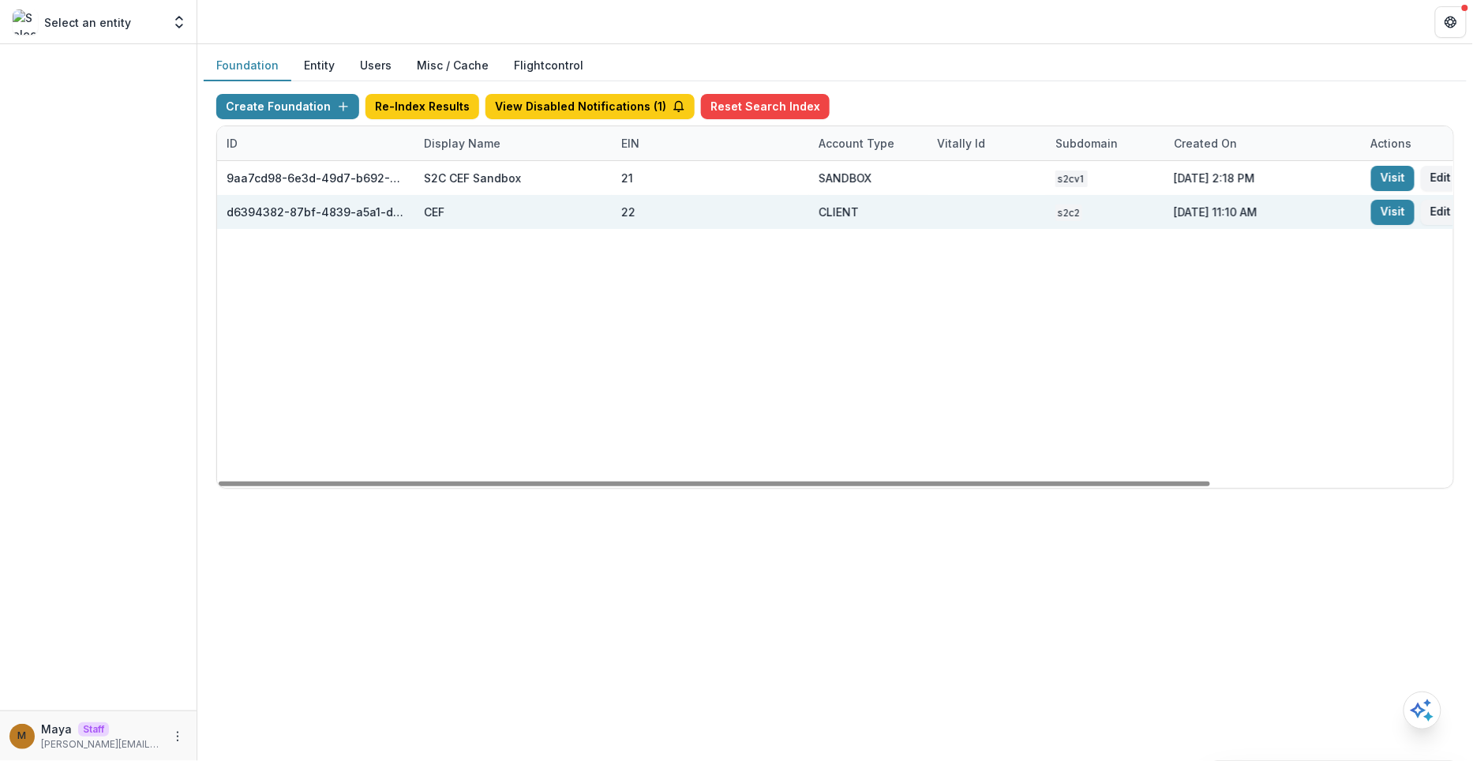
click at [1407, 226] on div "Visit Edit" at bounding box center [1460, 212] width 197 height 34
click at [1395, 221] on link "Visit" at bounding box center [1392, 212] width 43 height 25
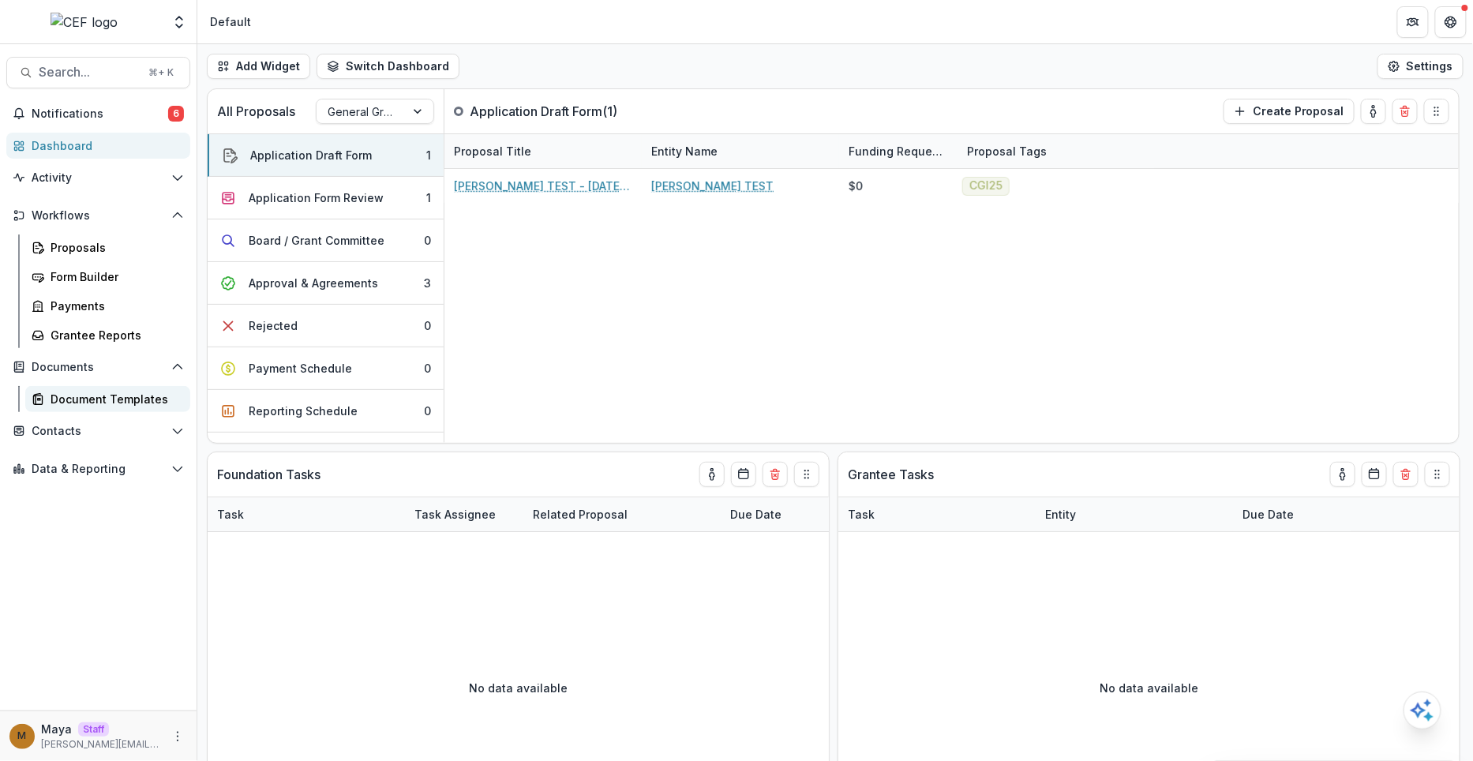
click at [76, 389] on link "Document Templates" at bounding box center [107, 399] width 165 height 26
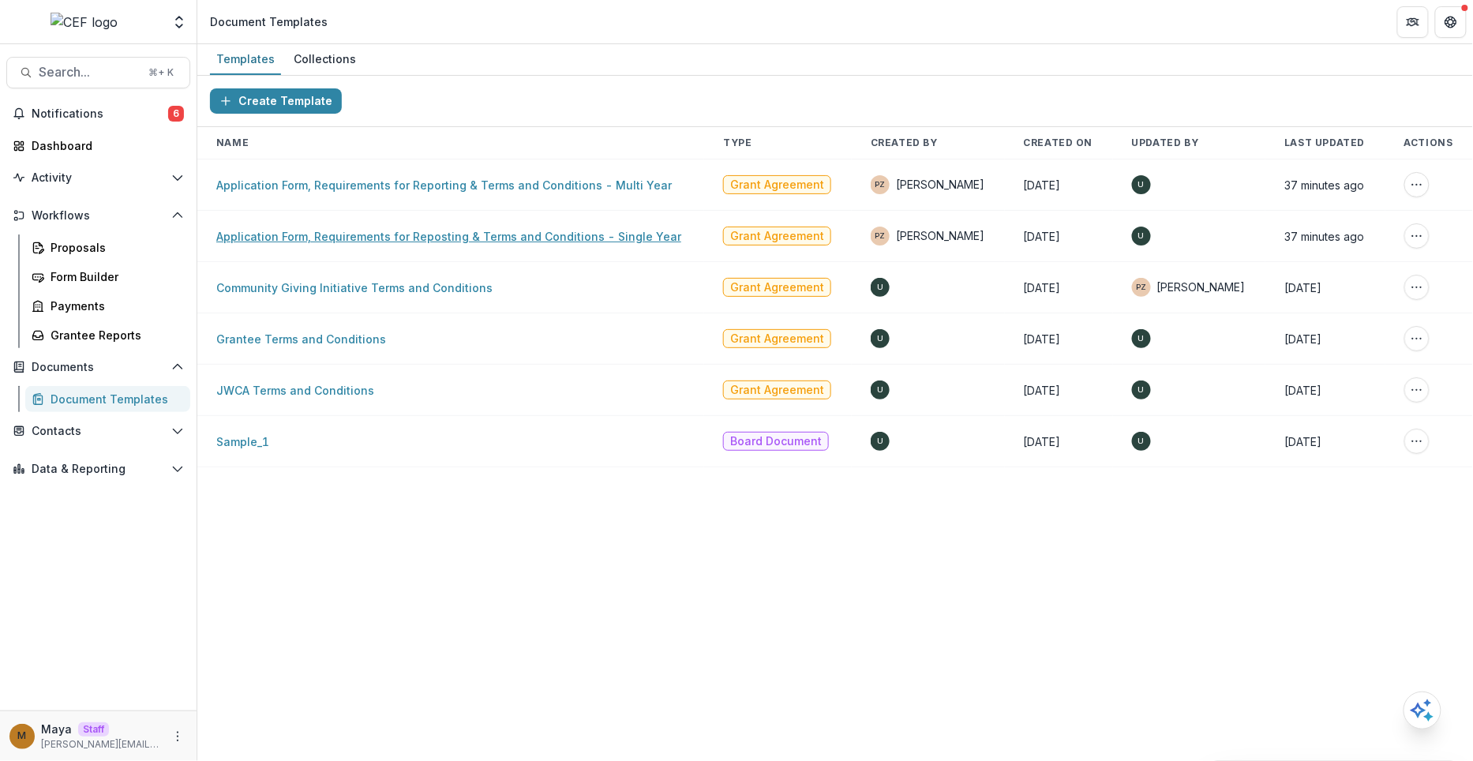
click at [285, 231] on link "Application Form, Requirements for Reposting & Terms and Conditions - Single Ye…" at bounding box center [448, 236] width 465 height 13
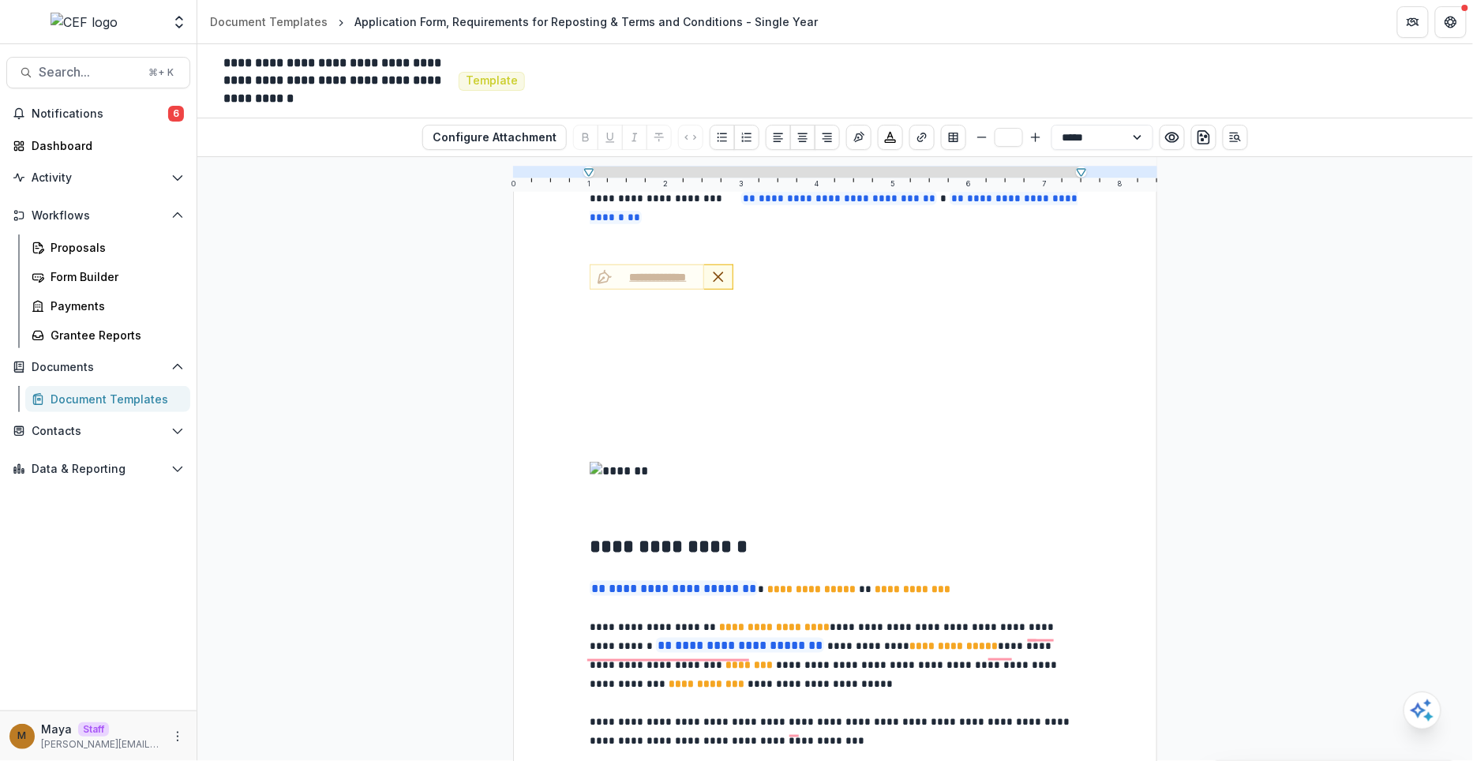
scroll to position [504, 0]
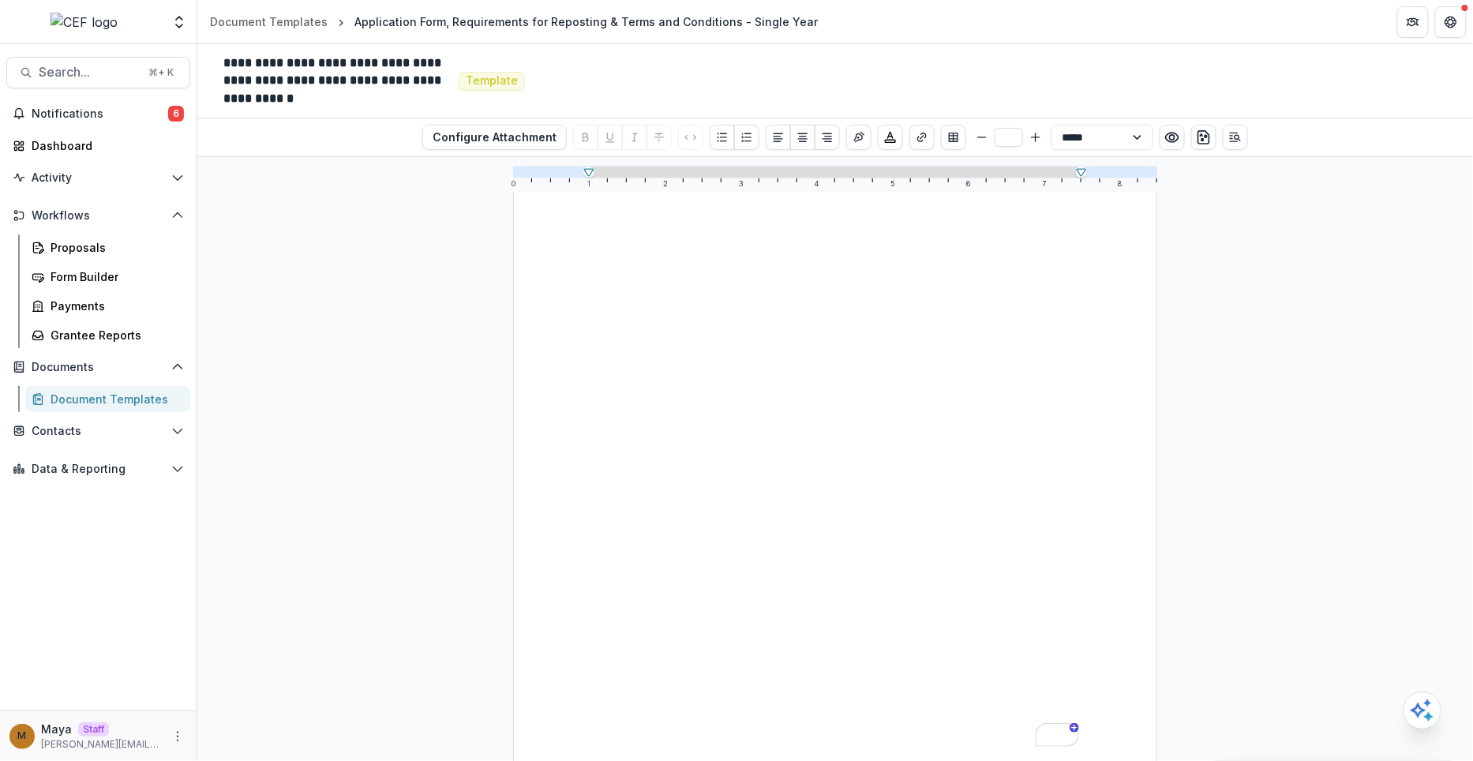
click at [640, 586] on p "To enrich screen reader interactions, please activate Accessibility in Grammarl…" at bounding box center [835, 592] width 491 height 19
